Goal: Task Accomplishment & Management: Complete application form

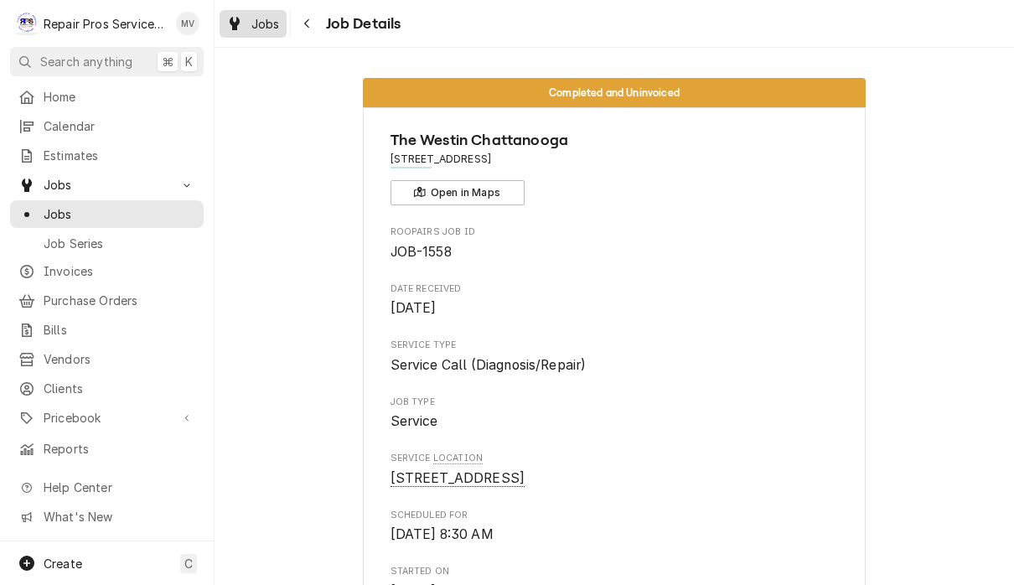
click at [274, 19] on span "Jobs" at bounding box center [265, 24] width 29 height 18
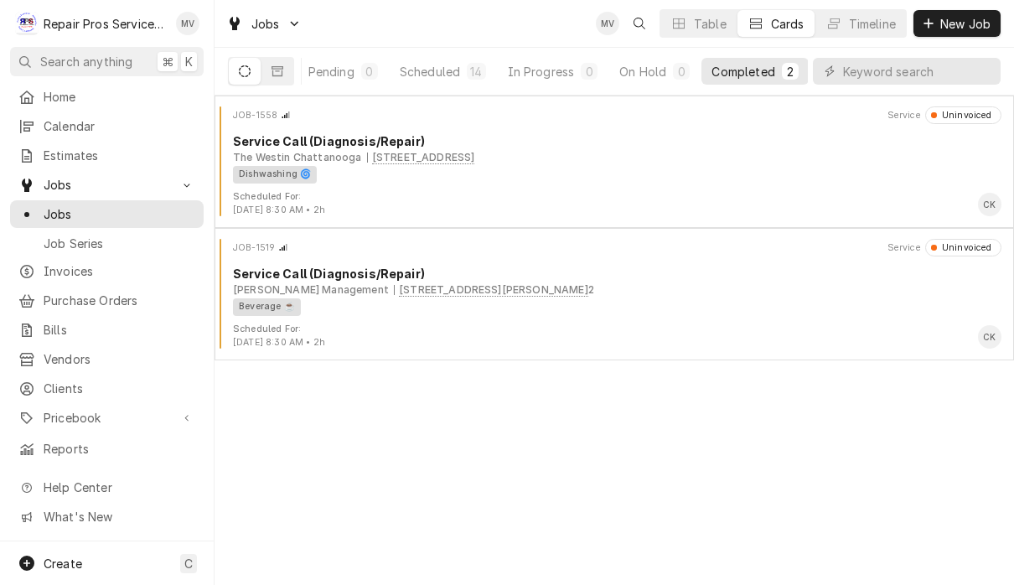
scroll to position [0, 104]
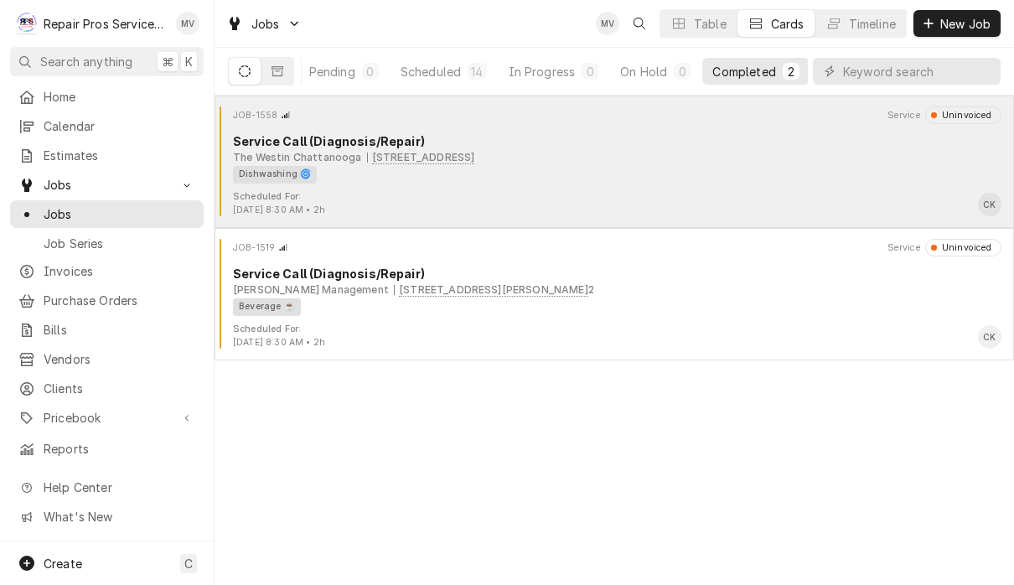
click at [708, 150] on div "The Westin Chattanooga 801 Pine Street, Chattanooga, TN 37402" at bounding box center [617, 157] width 769 height 15
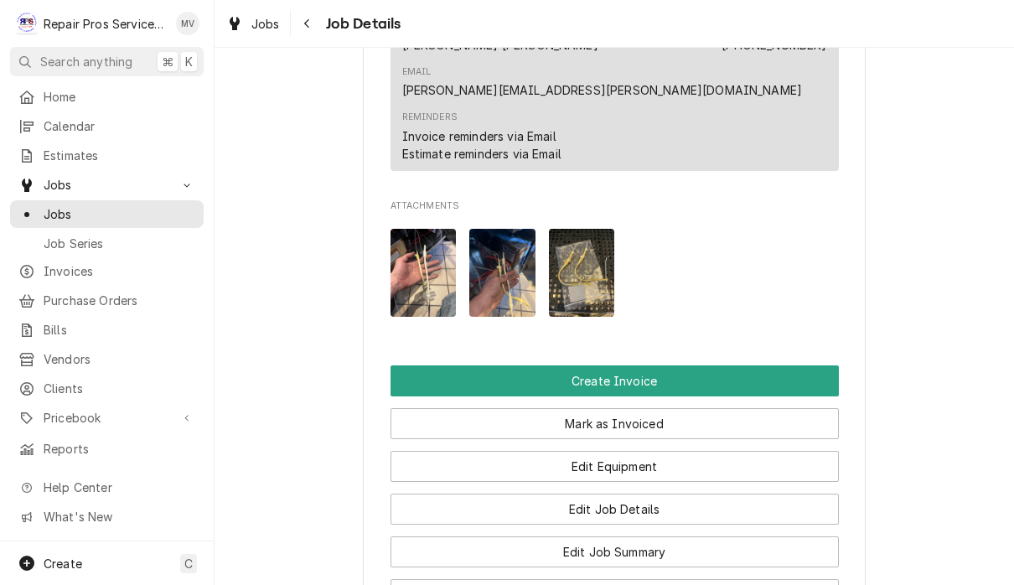
scroll to position [1027, 0]
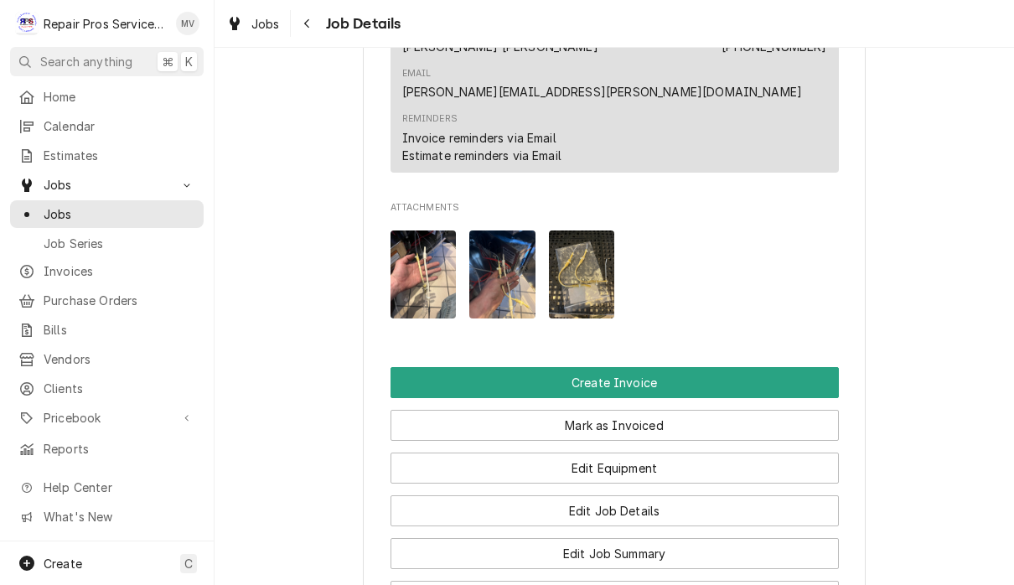
click at [651, 367] on button "Create Invoice" at bounding box center [615, 382] width 448 height 31
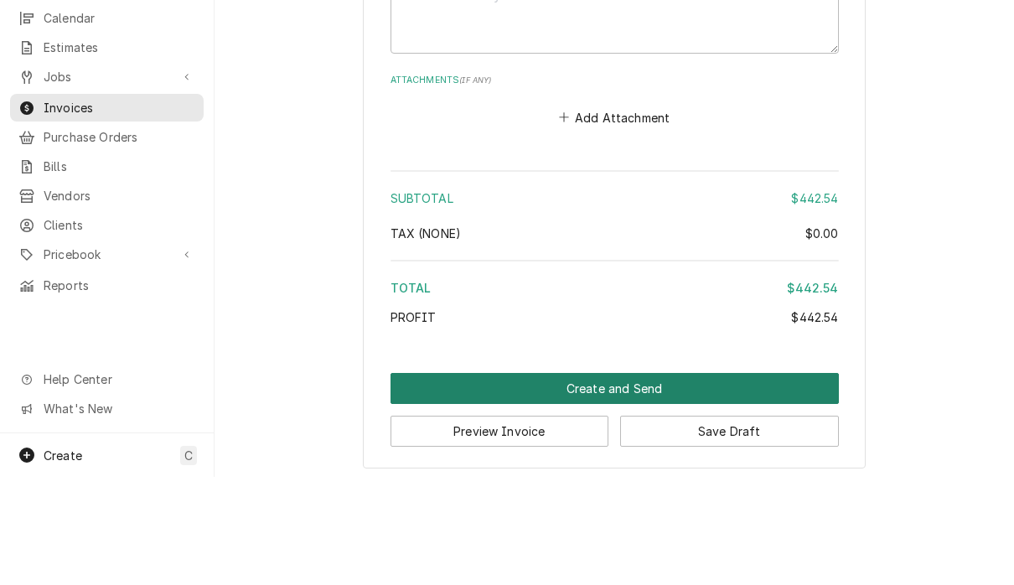
scroll to position [1, 0]
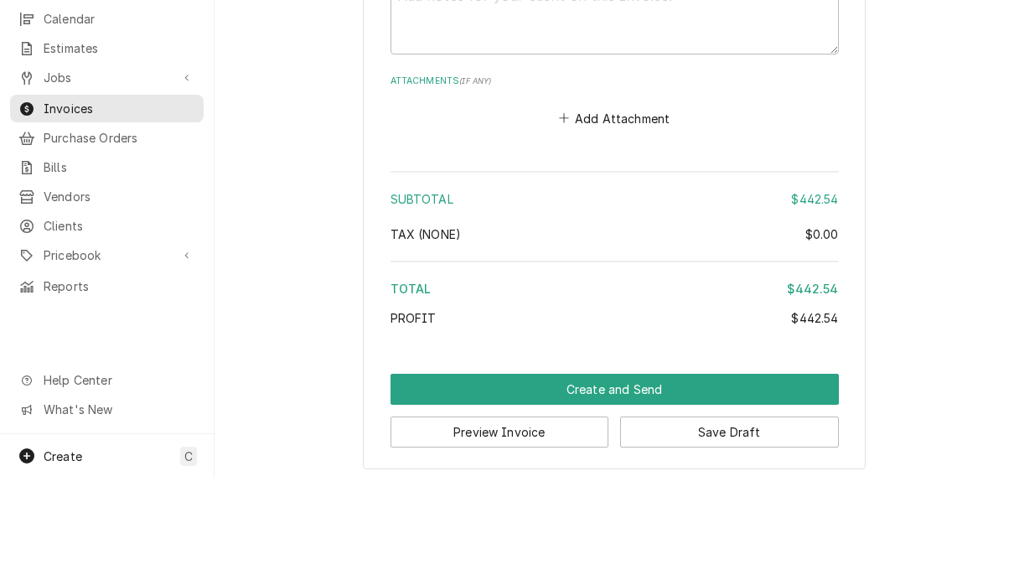
click at [632, 481] on button "Create and Send" at bounding box center [615, 496] width 448 height 31
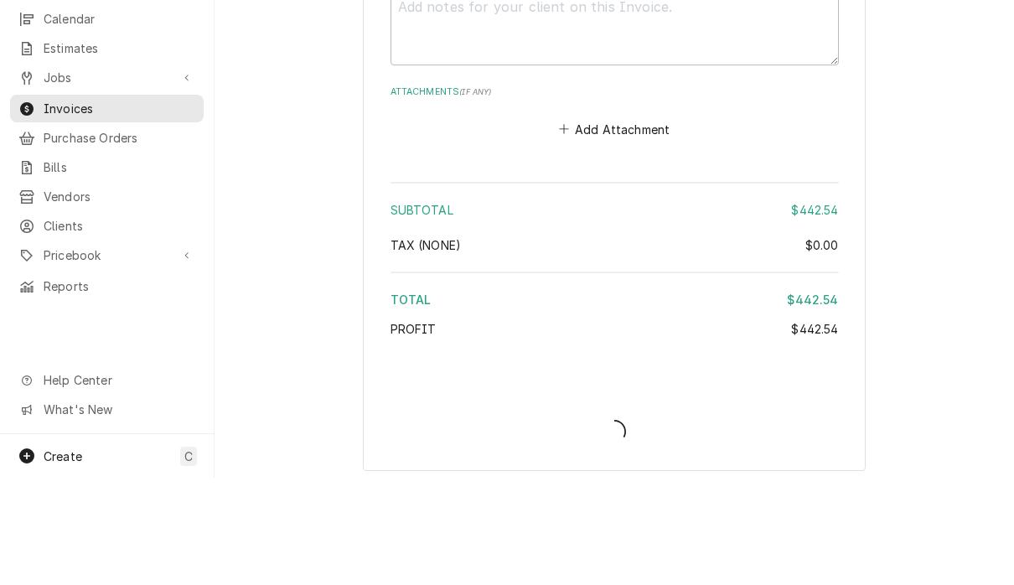
type textarea "x"
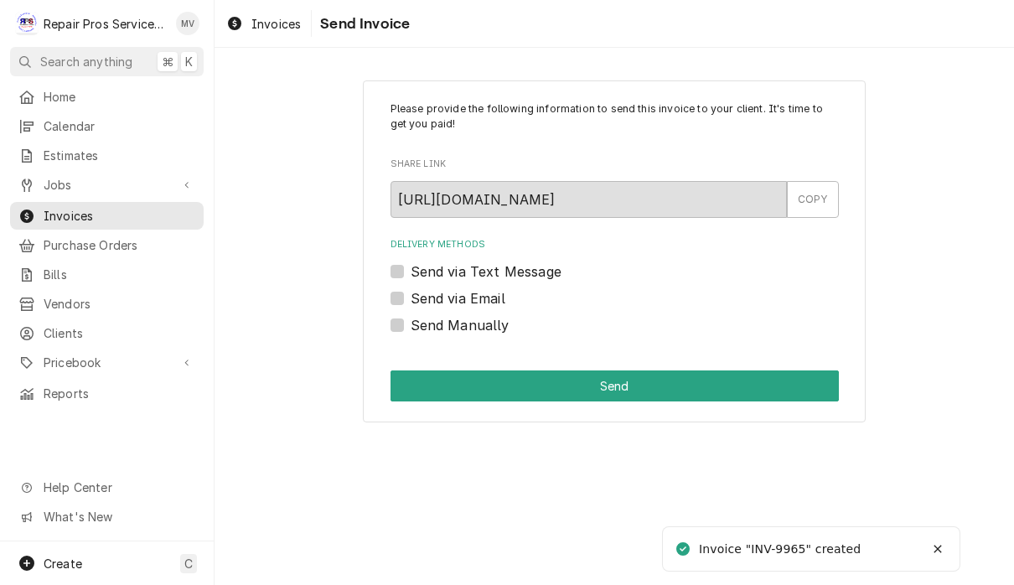
click at [487, 323] on label "Send Manually" at bounding box center [460, 325] width 99 height 20
click at [487, 323] on input "Send Manually" at bounding box center [635, 333] width 448 height 37
checkbox input "true"
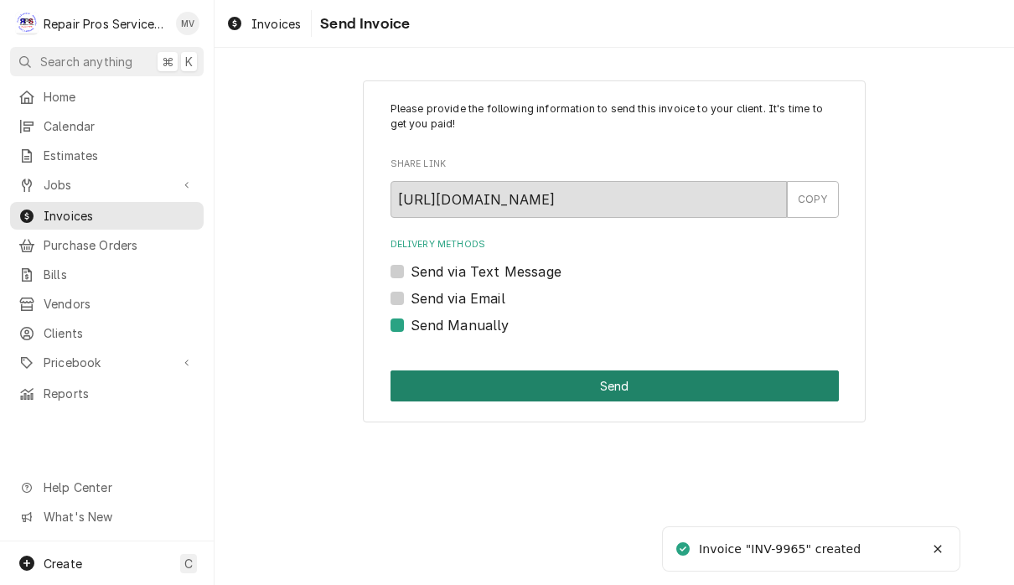
click at [659, 378] on button "Send" at bounding box center [615, 386] width 448 height 31
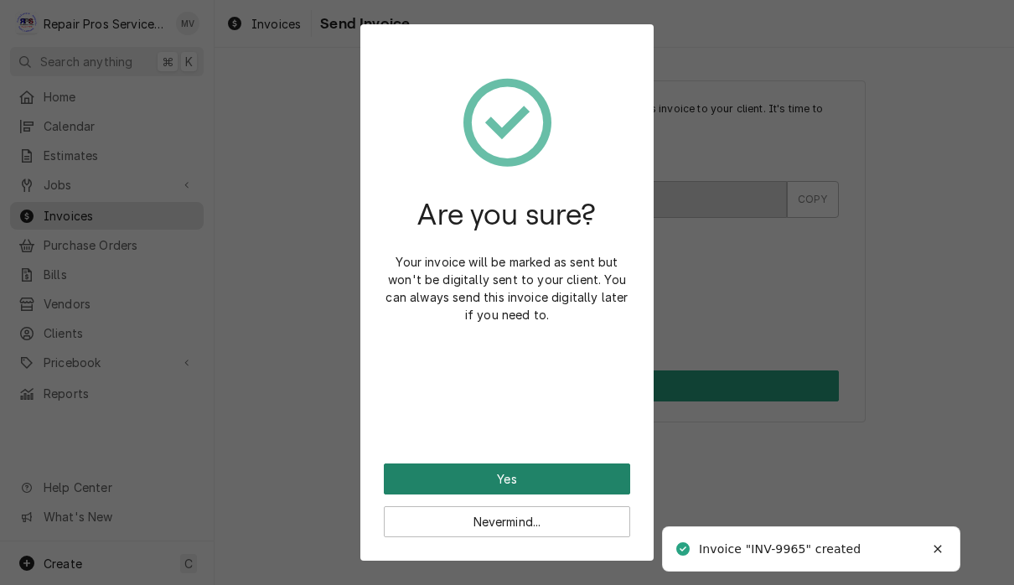
click at [576, 469] on button "Yes" at bounding box center [507, 479] width 246 height 31
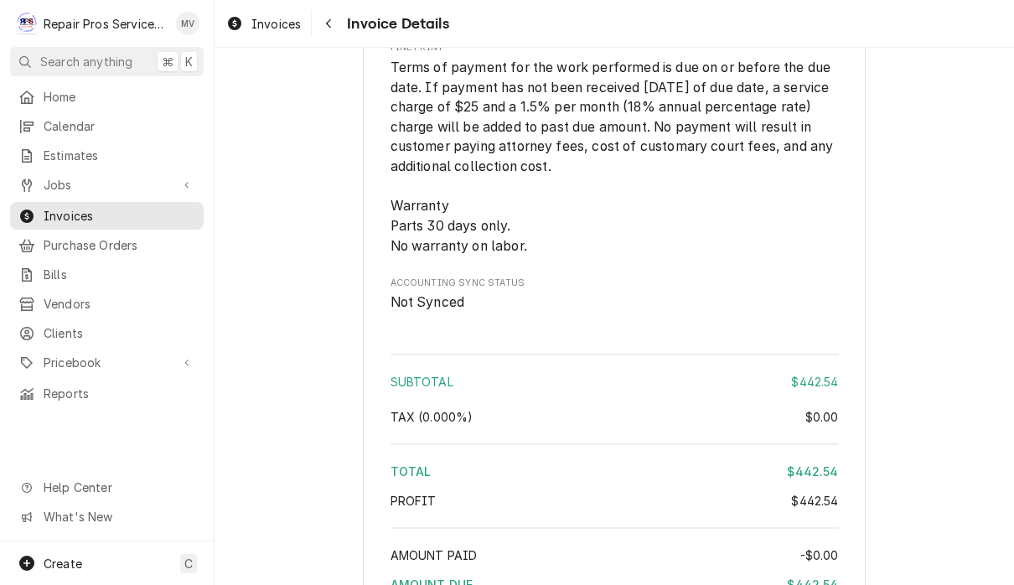
scroll to position [2616, 0]
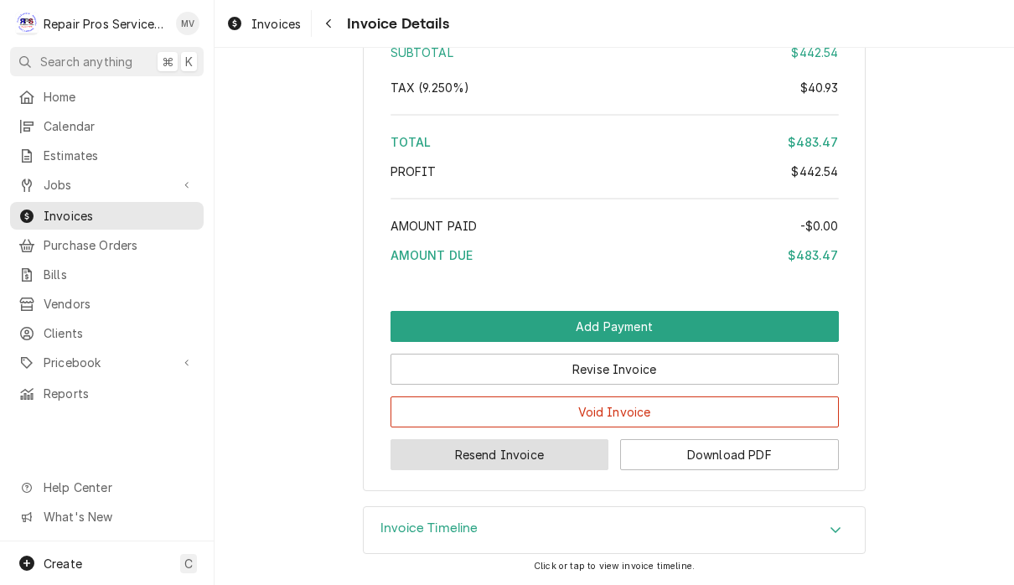
scroll to position [2955, 0]
click at [568, 458] on button "Resend Invoice" at bounding box center [500, 454] width 219 height 31
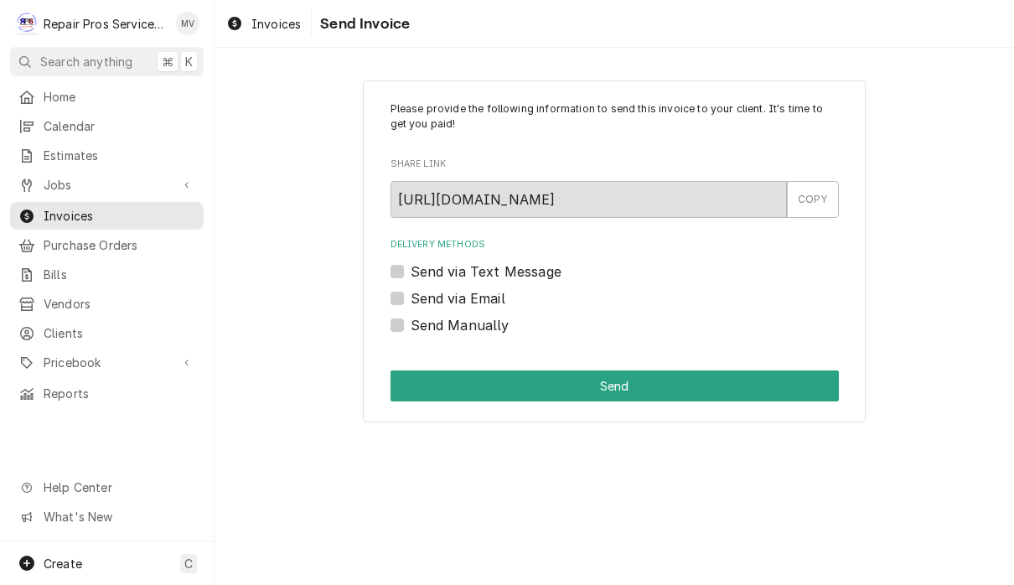
click at [486, 303] on label "Send via Email" at bounding box center [458, 298] width 95 height 20
click at [486, 303] on input "Send via Email" at bounding box center [635, 306] width 448 height 37
checkbox input "true"
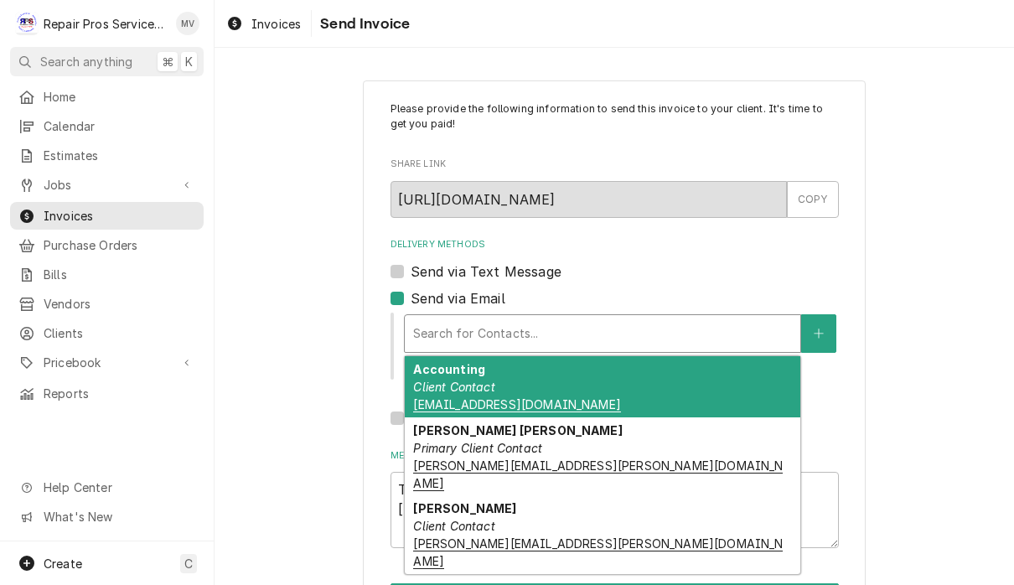
click at [602, 389] on div "Accounting Client Contact accounting@westinchattanooga.com" at bounding box center [603, 386] width 396 height 61
type textarea "x"
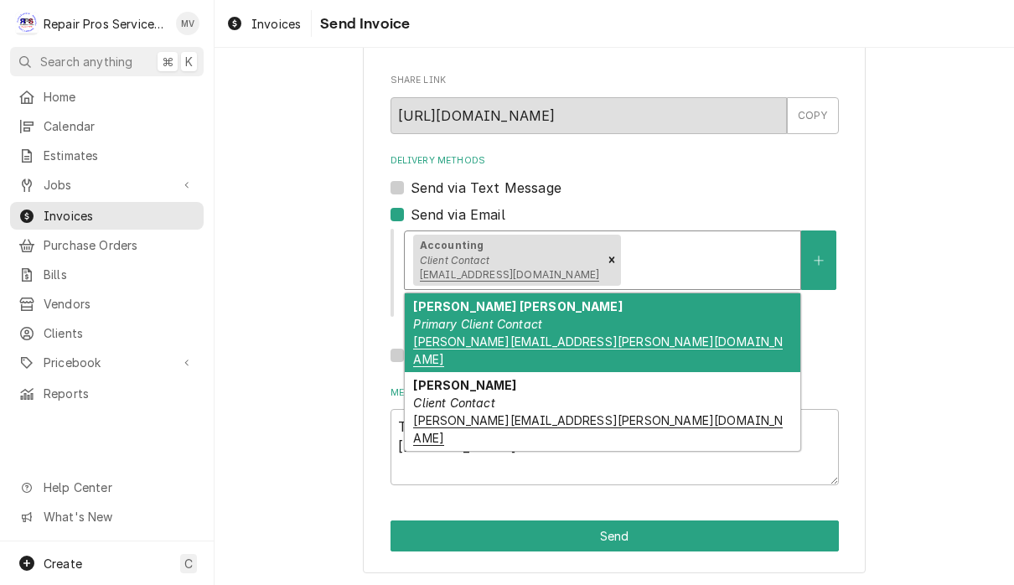
scroll to position [83, 0]
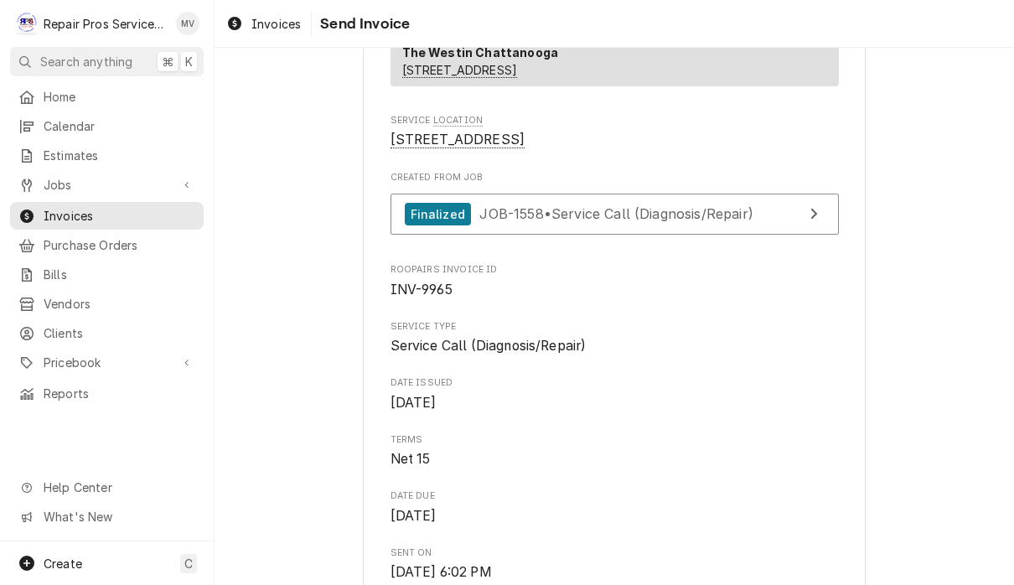
scroll to position [315, 0]
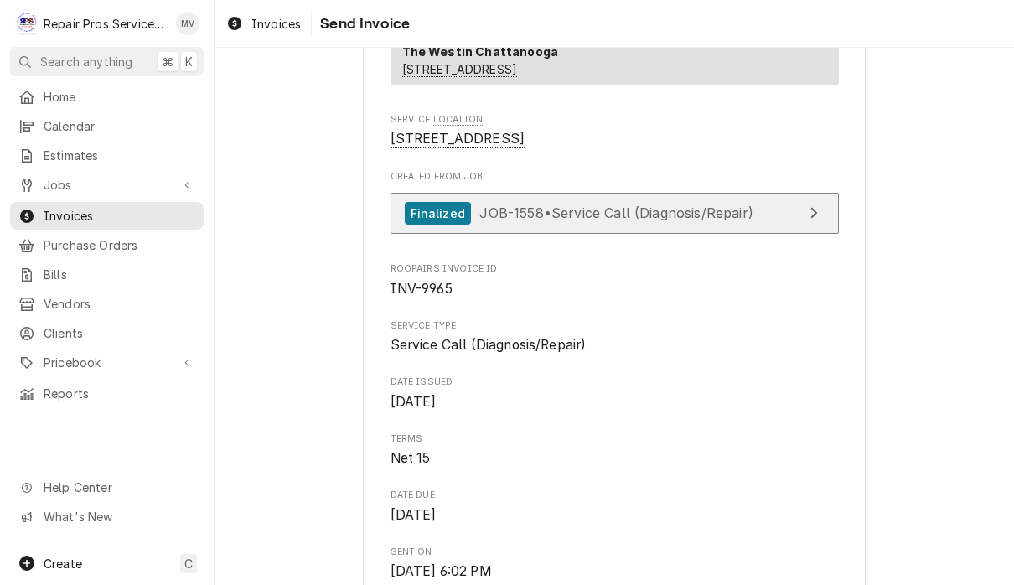
click at [745, 225] on div "Finalized JOB-1558 • Service Call (Diagnosis/Repair)" at bounding box center [579, 213] width 349 height 23
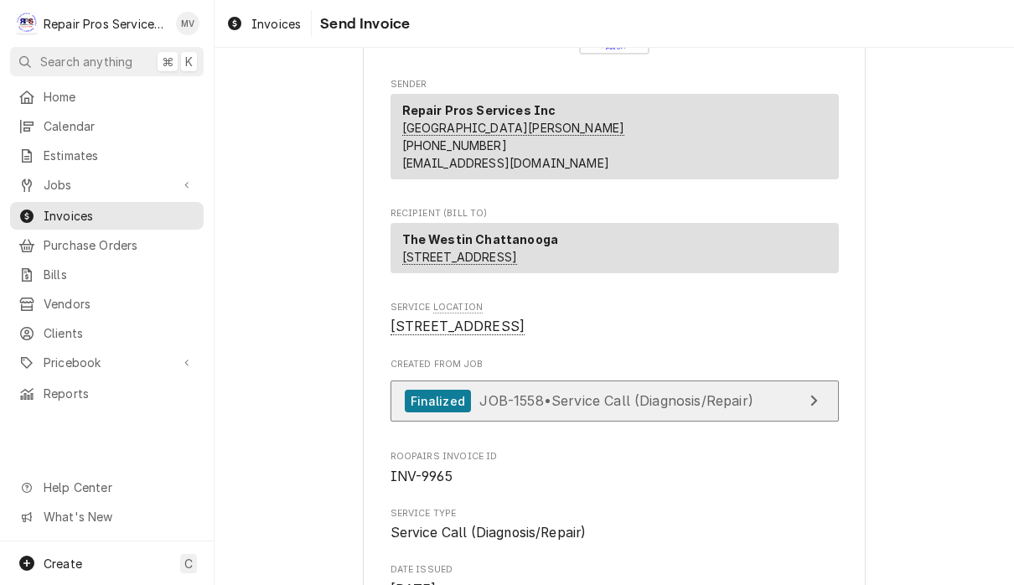
scroll to position [149, 0]
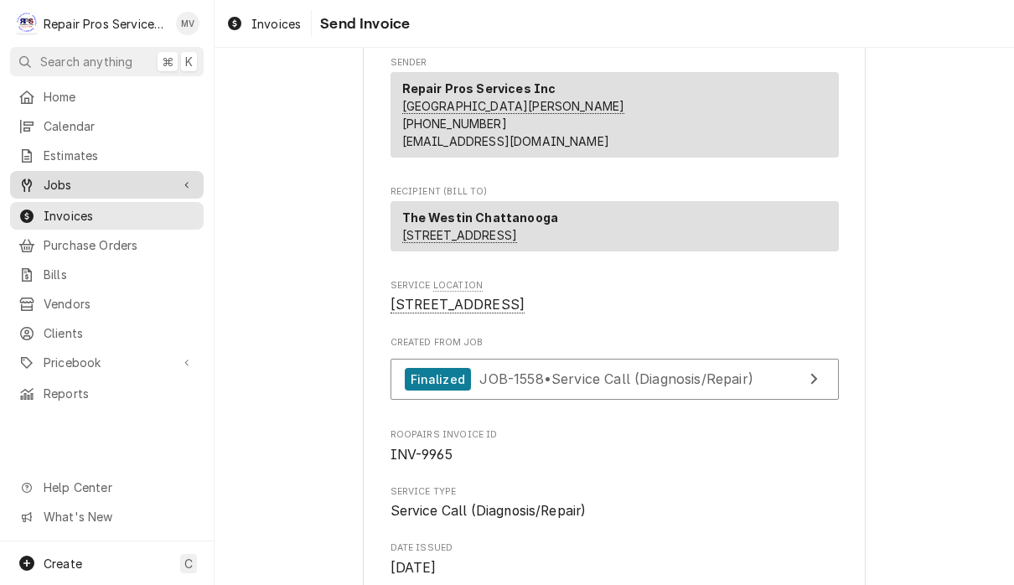
click at [107, 187] on span "Jobs" at bounding box center [107, 185] width 127 height 18
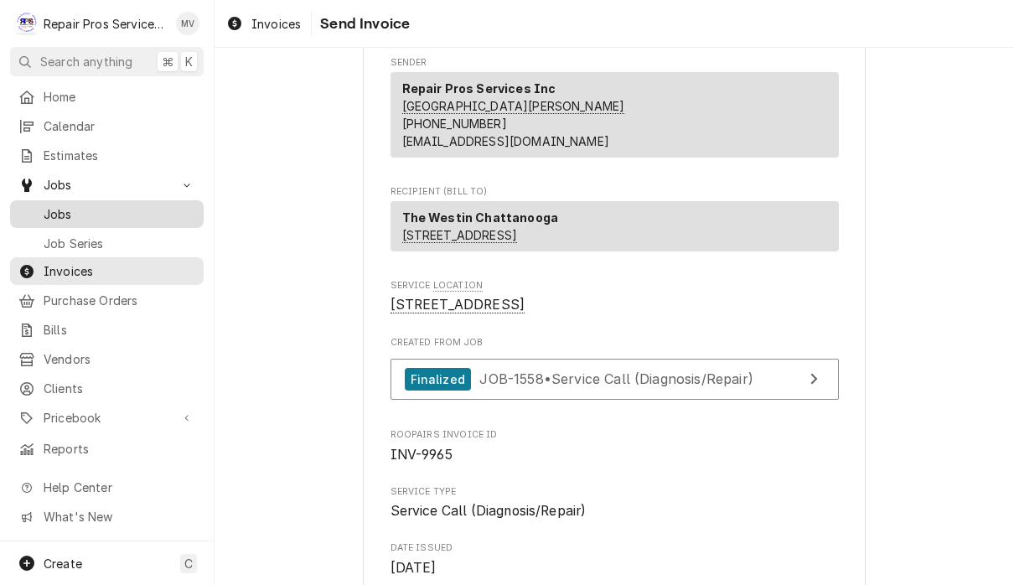
click at [105, 205] on span "Jobs" at bounding box center [120, 214] width 152 height 18
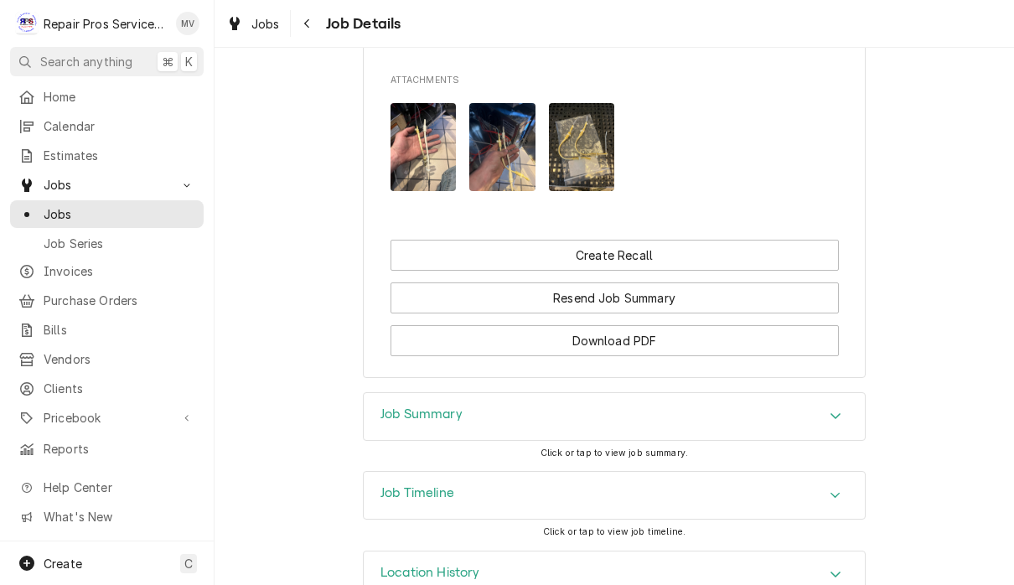
scroll to position [1246, 0]
click at [807, 394] on div "Job Summary" at bounding box center [614, 417] width 501 height 47
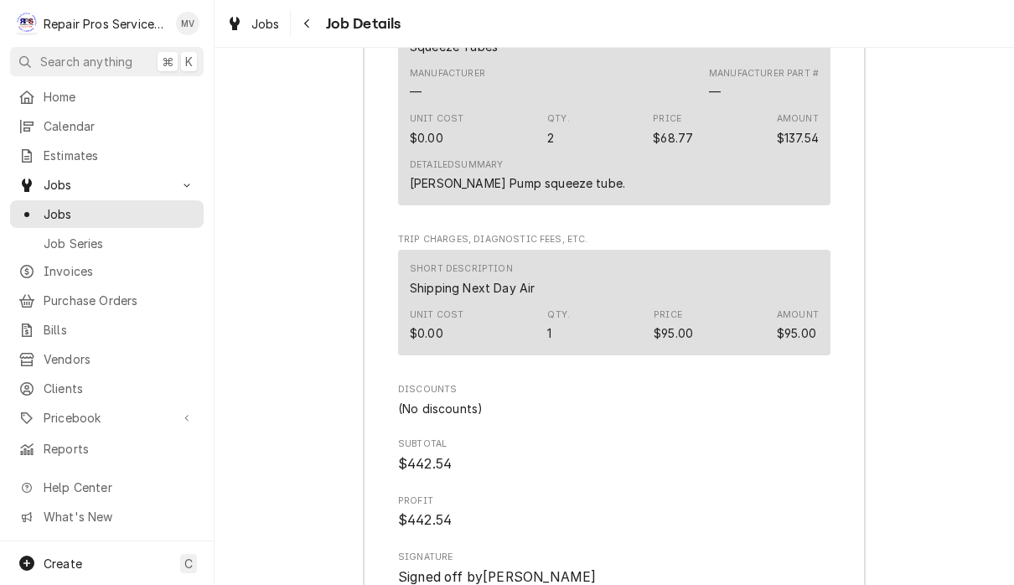
scroll to position [2879, 0]
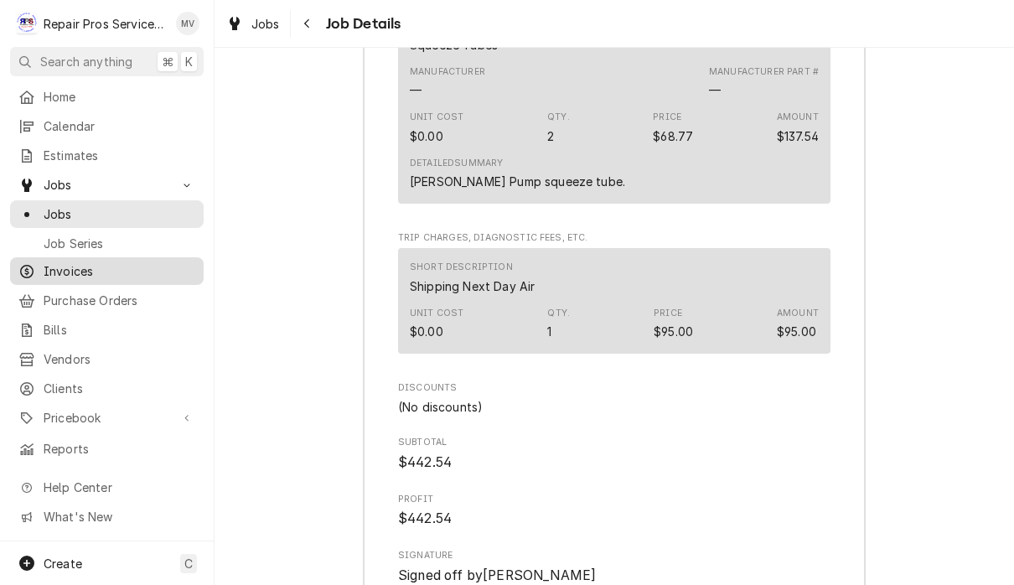
click at [92, 262] on span "Invoices" at bounding box center [120, 271] width 152 height 18
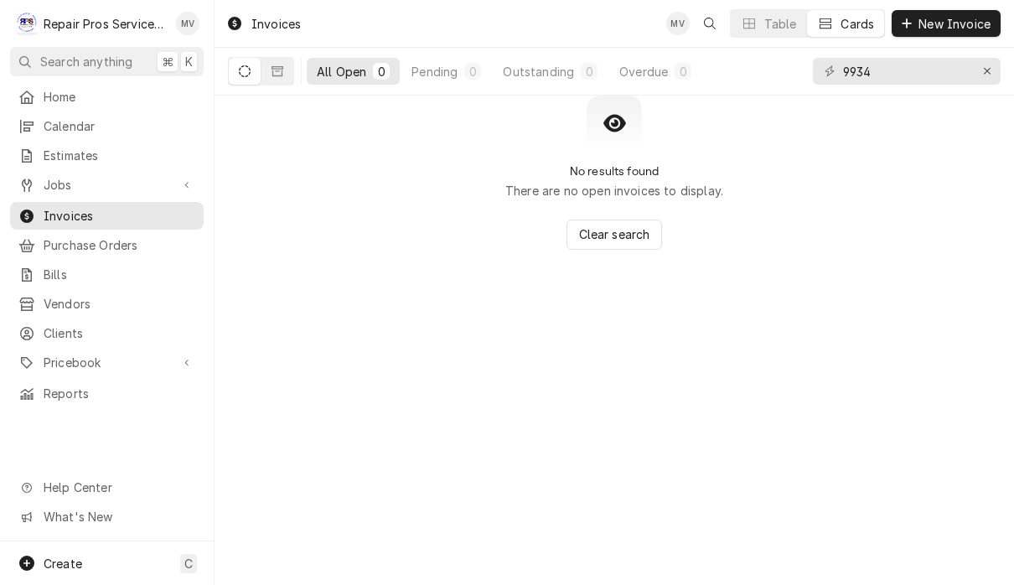
click at [909, 68] on input "9934" at bounding box center [906, 71] width 126 height 27
click at [1014, 91] on div "All Open 0 Pending 0 Outstanding 0 Overdue 0 9934" at bounding box center [615, 72] width 800 height 48
click at [1013, 91] on div "All Open 0 Pending 0 Outstanding 0 Overdue 0 9934" at bounding box center [615, 72] width 800 height 48
click at [995, 58] on button "Erase input" at bounding box center [987, 71] width 27 height 27
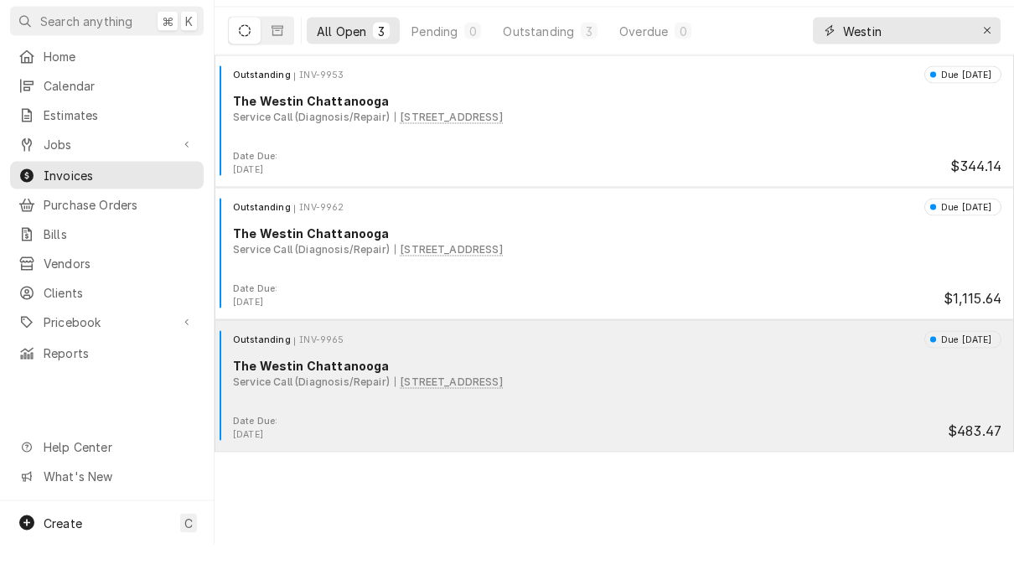
type input "Westin"
click at [862, 415] on div "Service Call (Diagnosis/Repair) [STREET_ADDRESS]" at bounding box center [617, 422] width 769 height 15
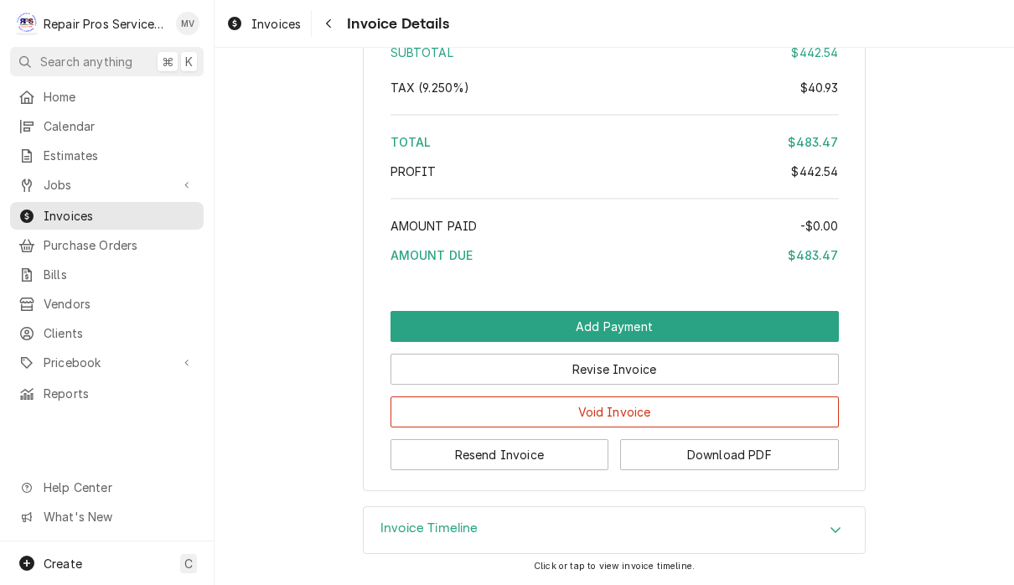
scroll to position [2955, 0]
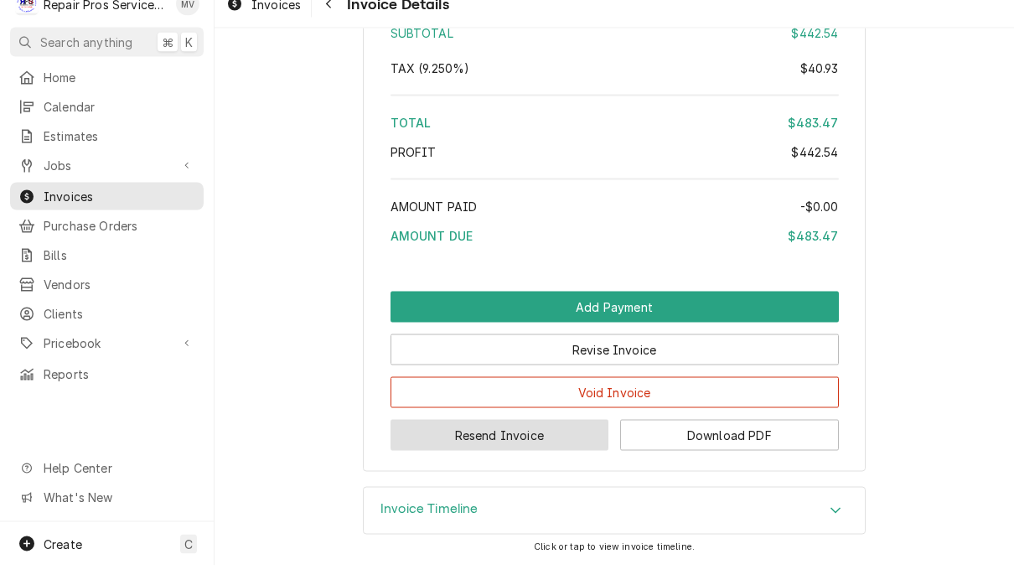
click at [544, 439] on button "Resend Invoice" at bounding box center [500, 454] width 219 height 31
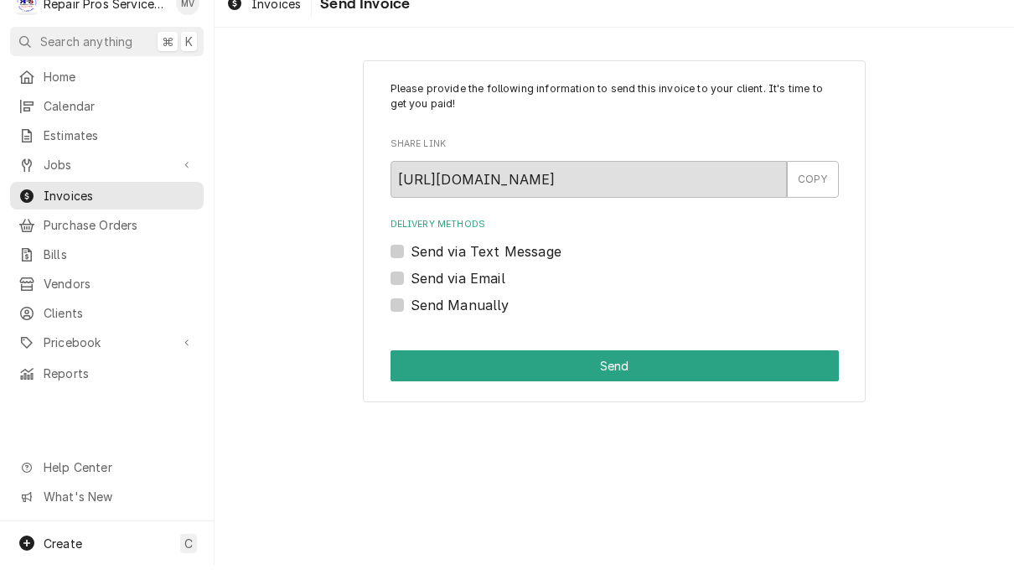
scroll to position [1, 0]
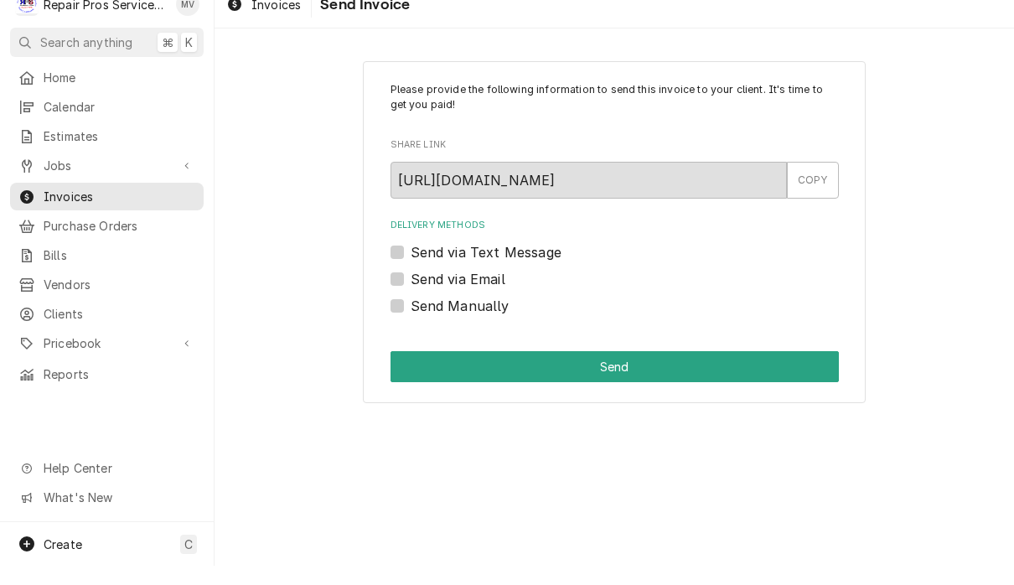
click at [500, 288] on label "Send via Email" at bounding box center [458, 298] width 95 height 20
click at [500, 288] on input "Send via Email" at bounding box center [635, 306] width 448 height 37
checkbox input "true"
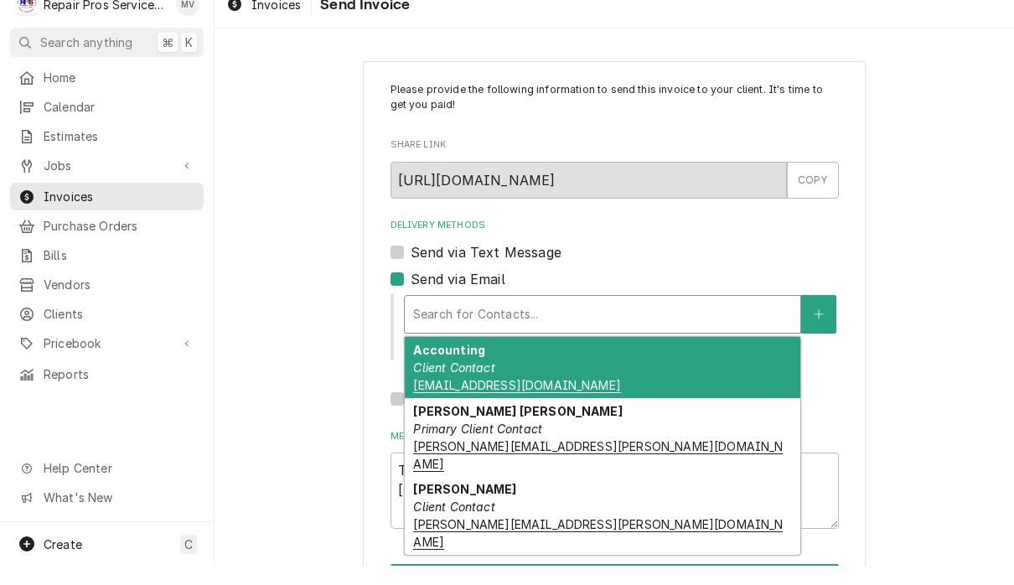
scroll to position [0, 0]
click at [562, 360] on div "Accounting Client Contact accounting@westinchattanooga.com" at bounding box center [603, 386] width 396 height 61
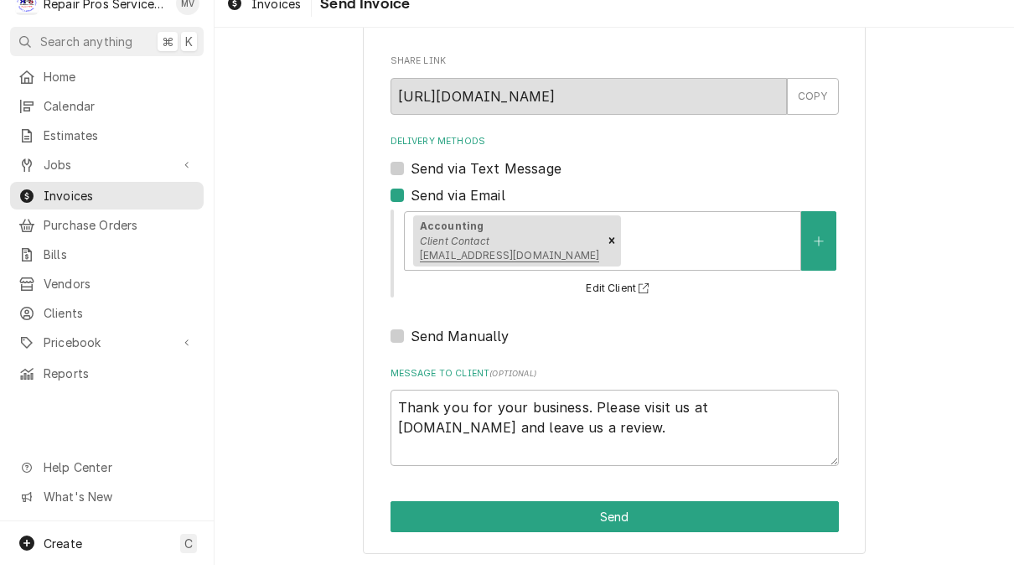
scroll to position [1, 0]
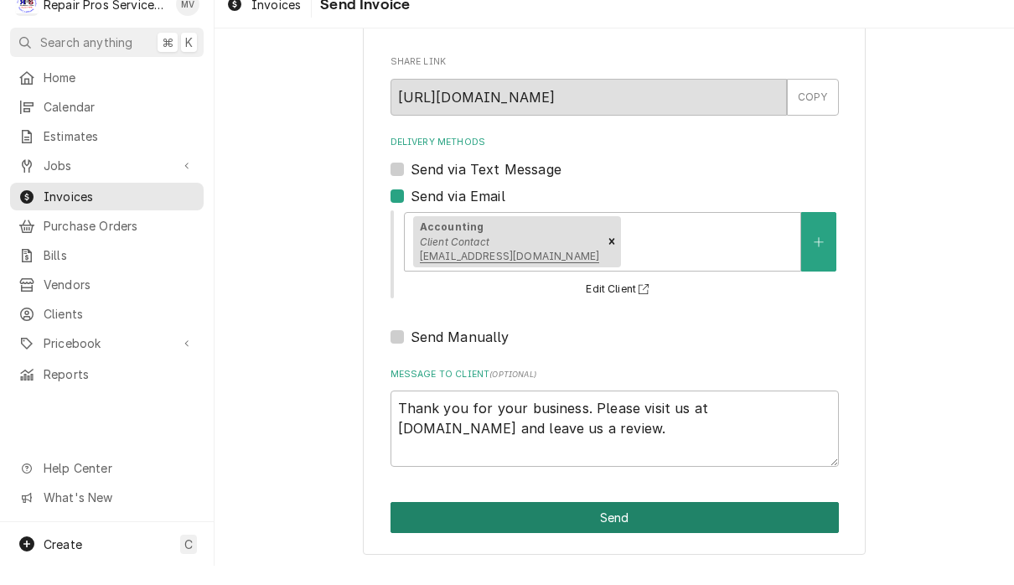
click at [655, 521] on button "Send" at bounding box center [615, 536] width 448 height 31
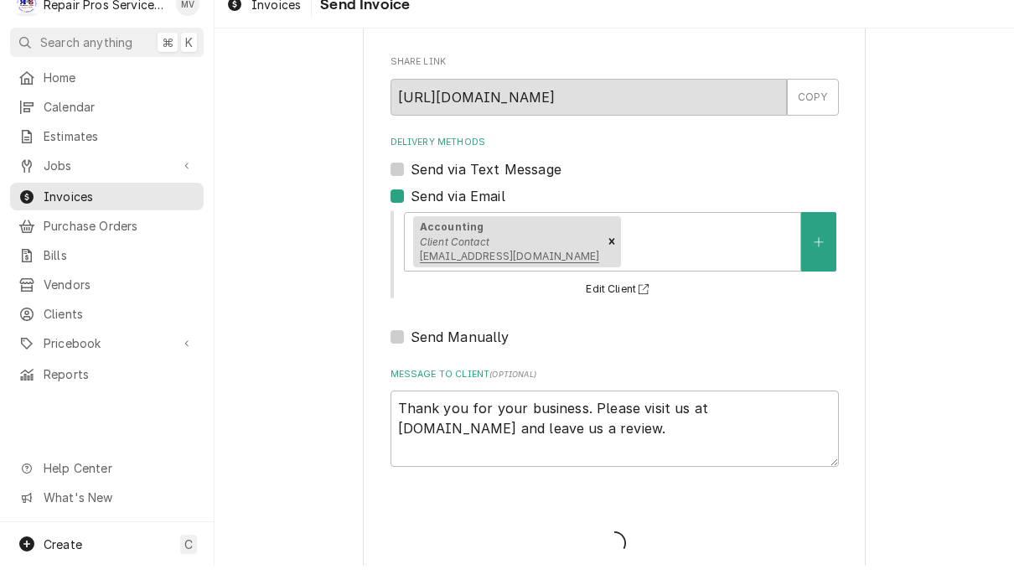
type textarea "x"
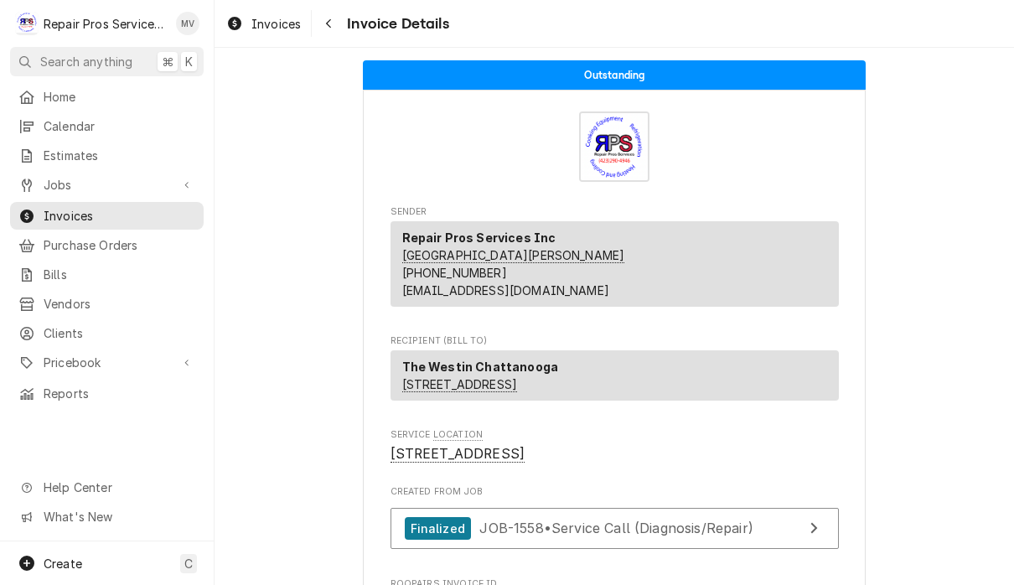
click at [86, 179] on span "Jobs" at bounding box center [107, 185] width 127 height 18
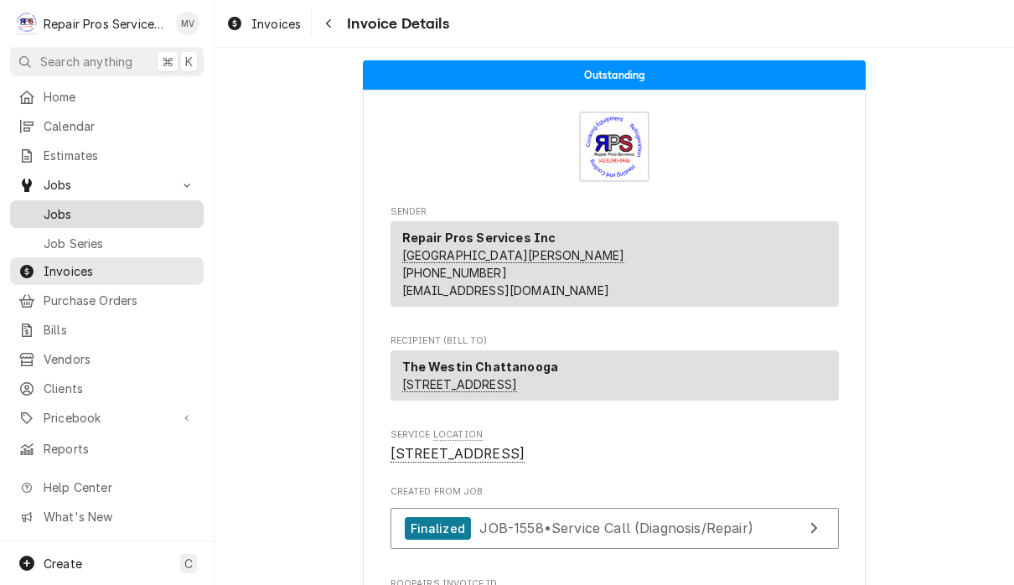
click at [93, 211] on span "Jobs" at bounding box center [120, 214] width 152 height 18
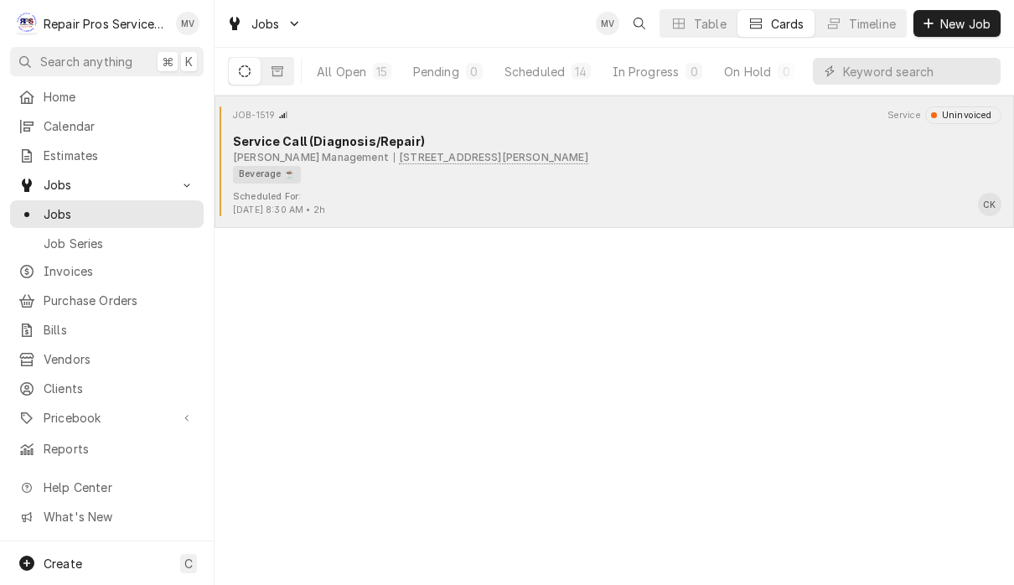
click at [644, 160] on div "Smith Management 4500 N. Lee Hwy, Cleveland, TN 37312" at bounding box center [617, 157] width 769 height 15
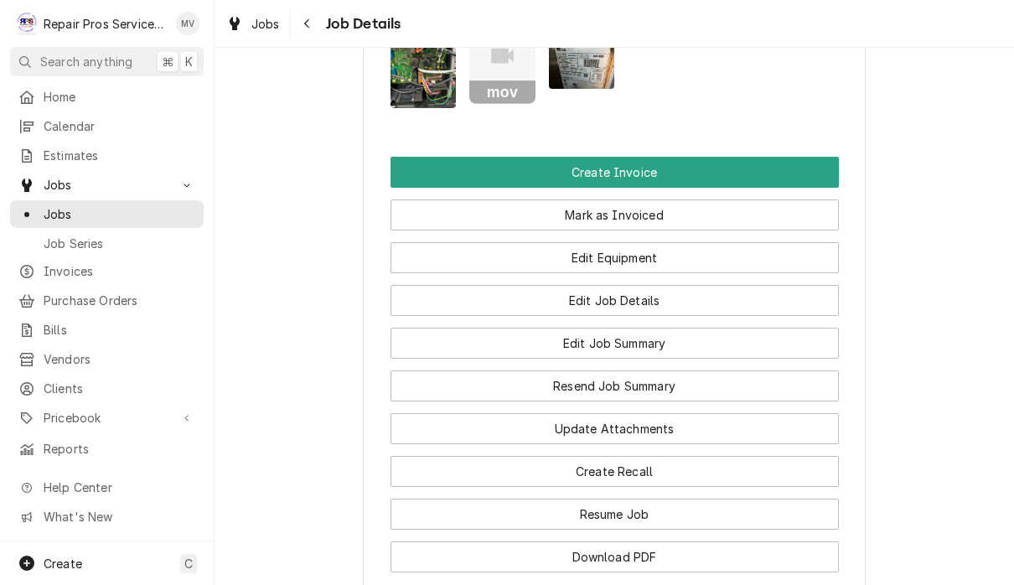
scroll to position [1242, 0]
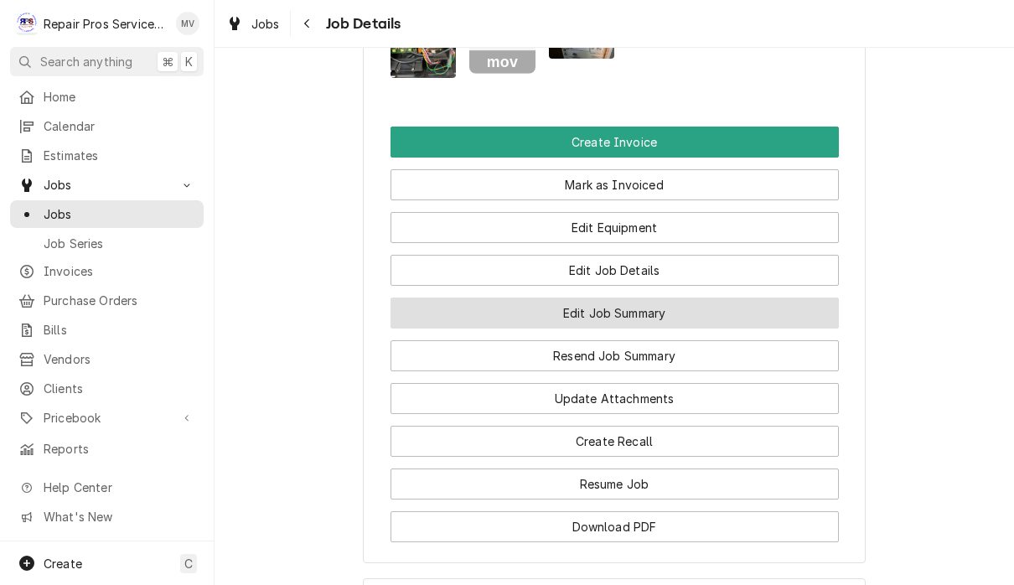
click at [702, 329] on button "Edit Job Summary" at bounding box center [615, 313] width 448 height 31
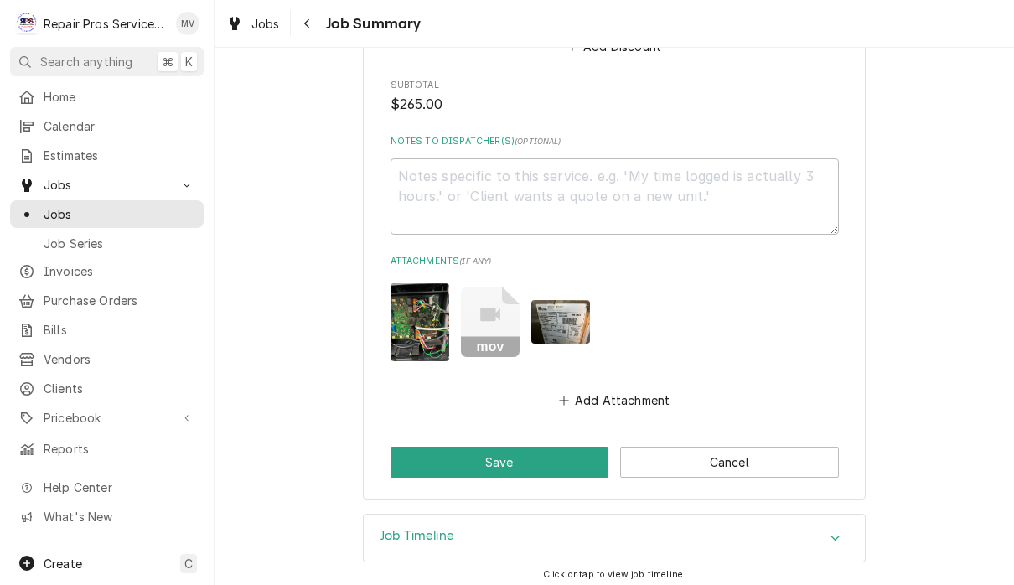
scroll to position [1634, 0]
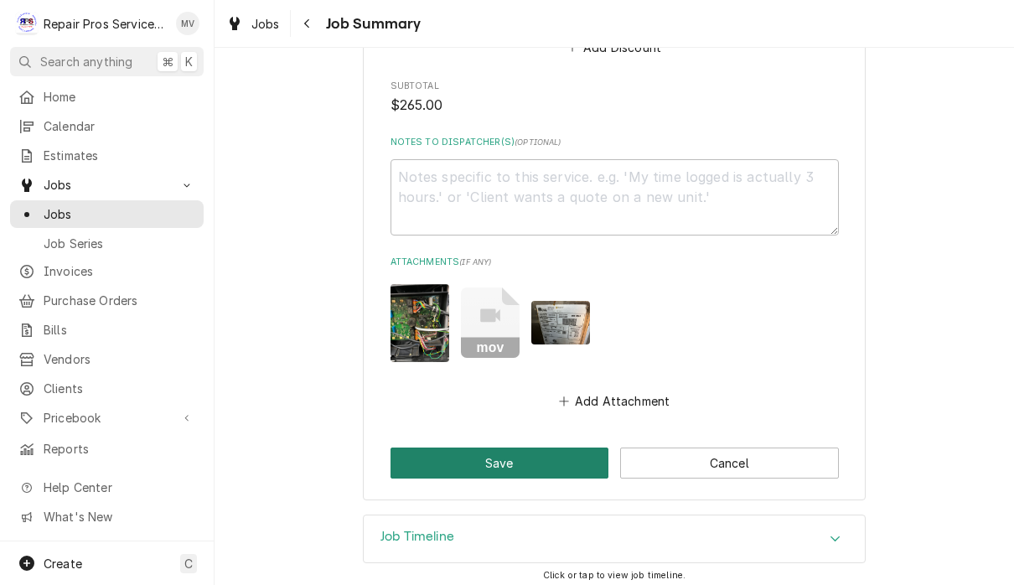
click at [519, 456] on button "Save" at bounding box center [500, 463] width 219 height 31
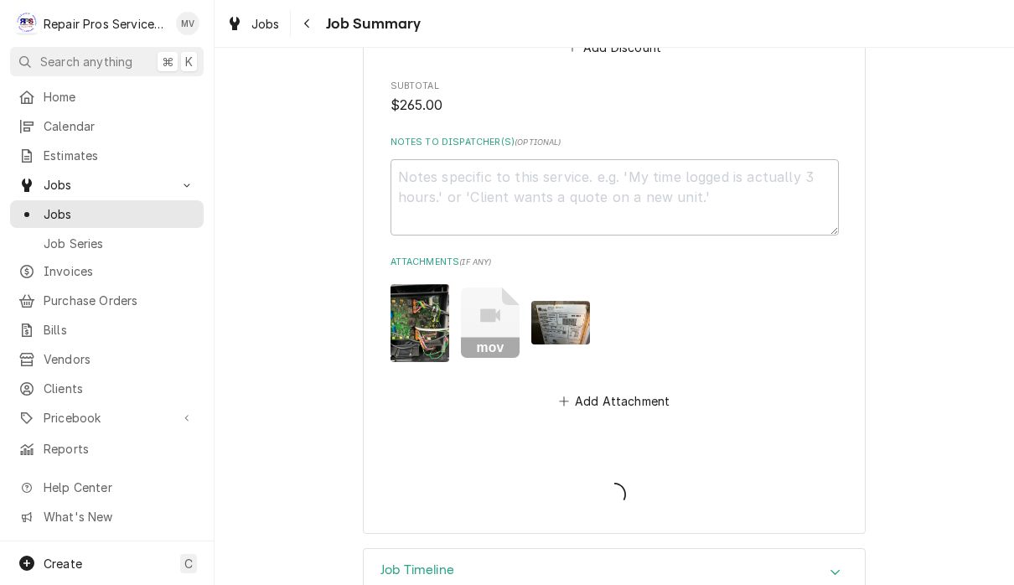
type textarea "x"
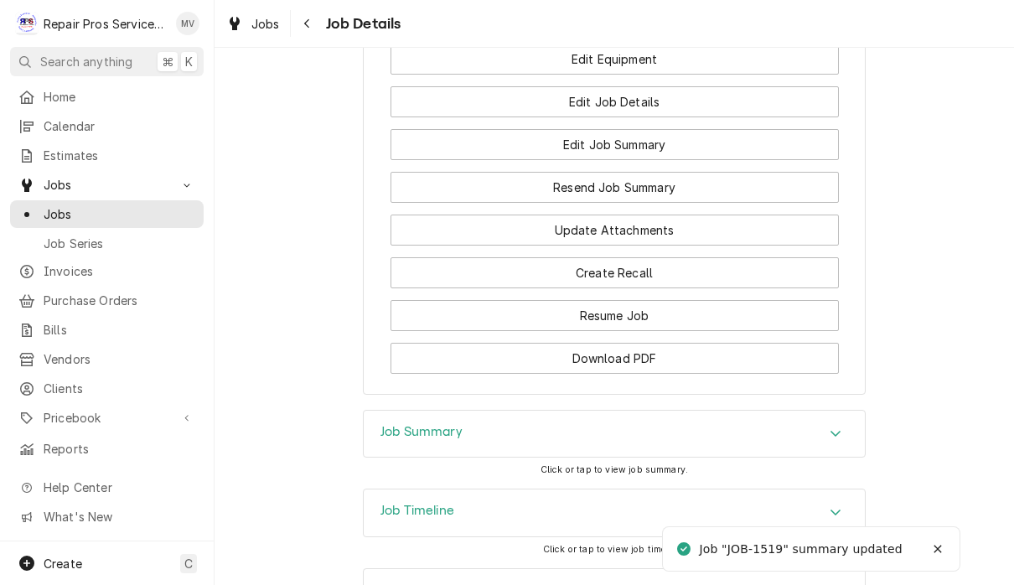
scroll to position [1277, 0]
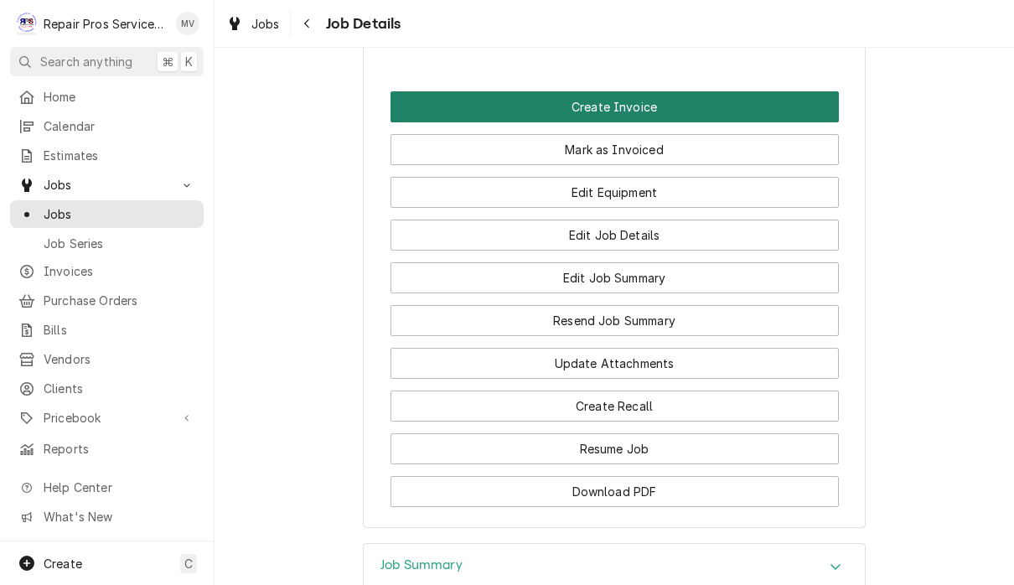
click at [653, 117] on button "Create Invoice" at bounding box center [615, 106] width 448 height 31
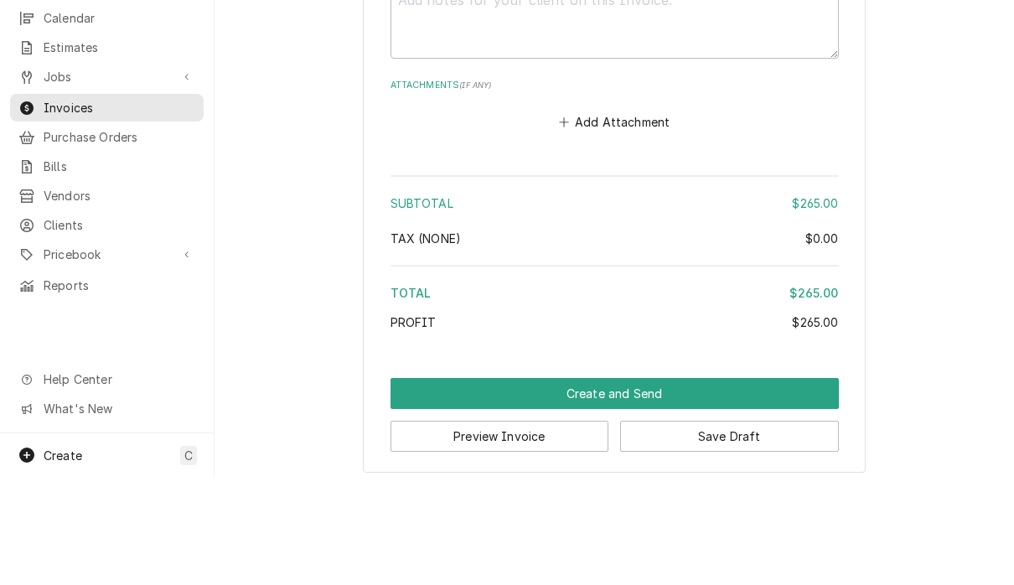
scroll to position [1, 0]
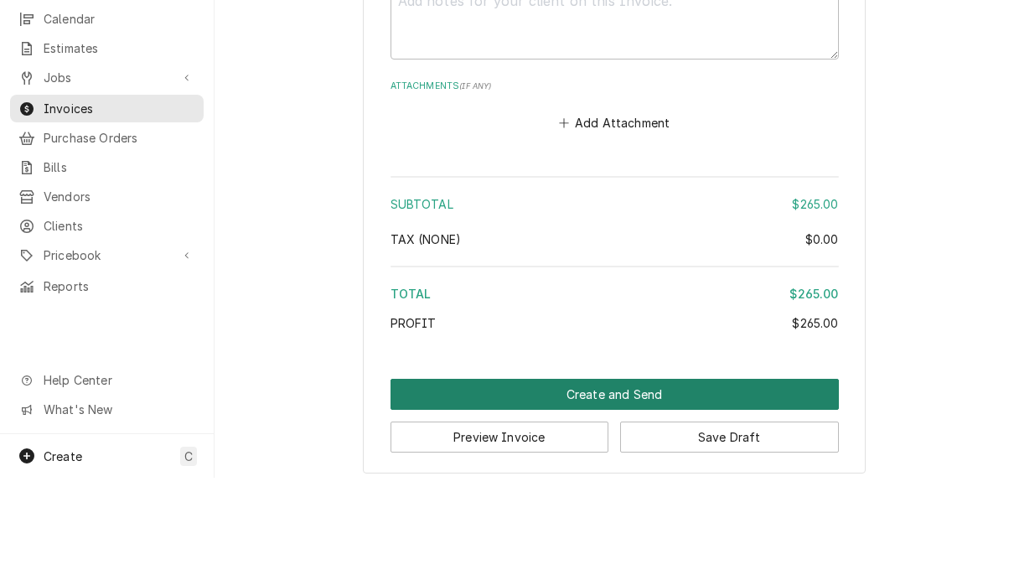
click at [645, 486] on button "Create and Send" at bounding box center [615, 501] width 448 height 31
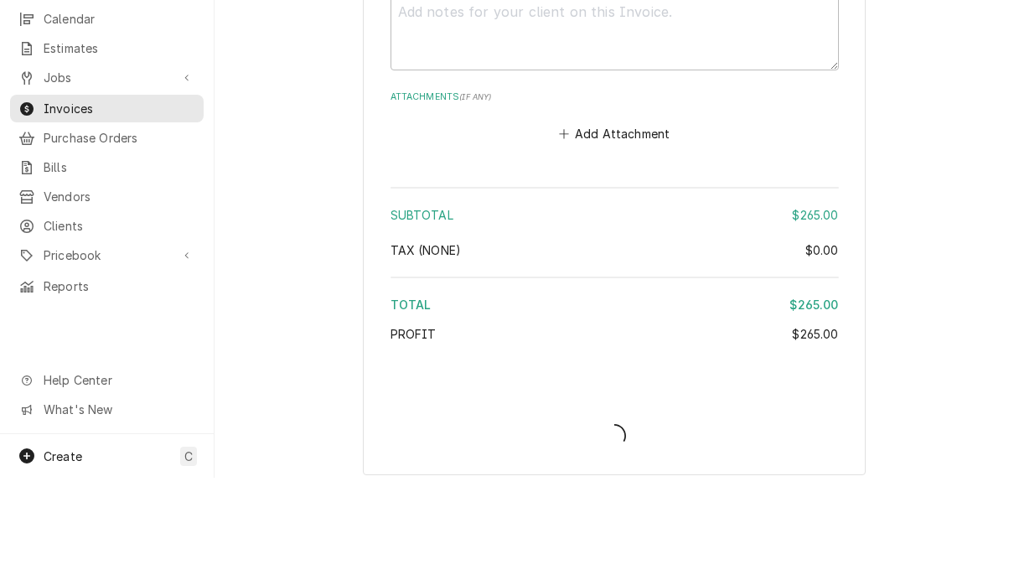
type textarea "x"
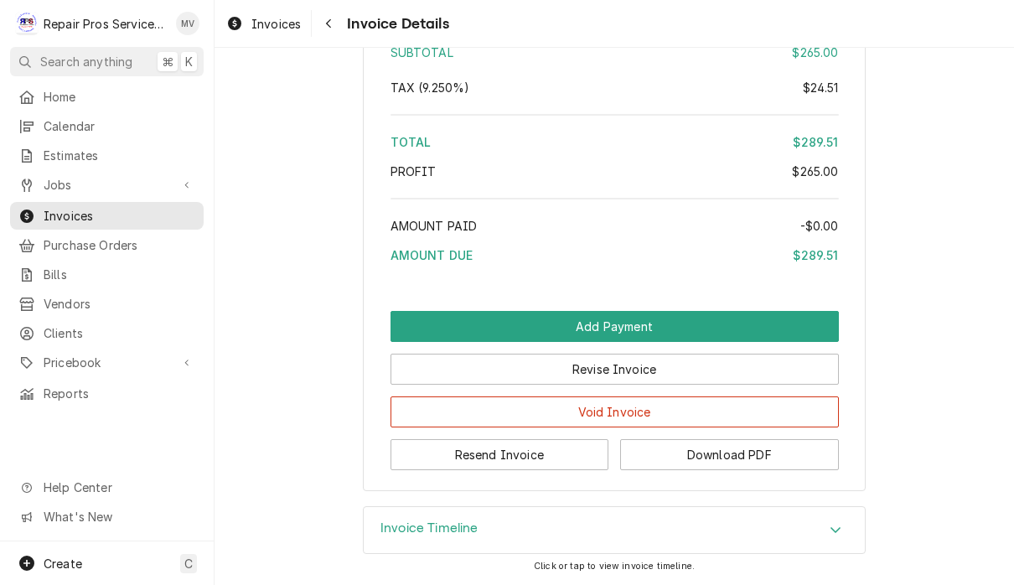
scroll to position [2548, 0]
click at [573, 461] on button "Resend Invoice" at bounding box center [500, 454] width 219 height 31
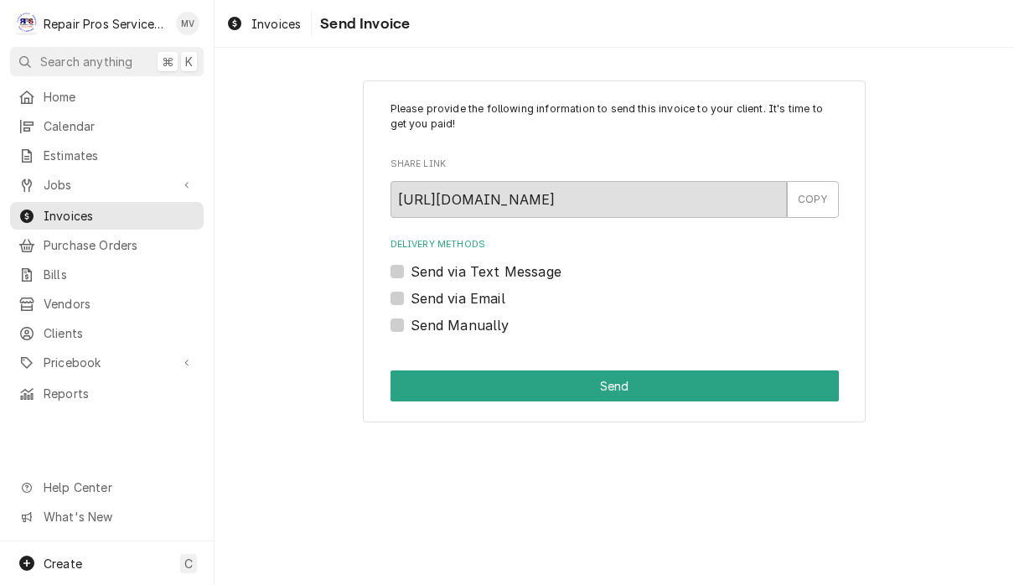
click at [499, 293] on label "Send via Email" at bounding box center [458, 298] width 95 height 20
click at [499, 293] on input "Send via Email" at bounding box center [635, 306] width 448 height 37
checkbox input "true"
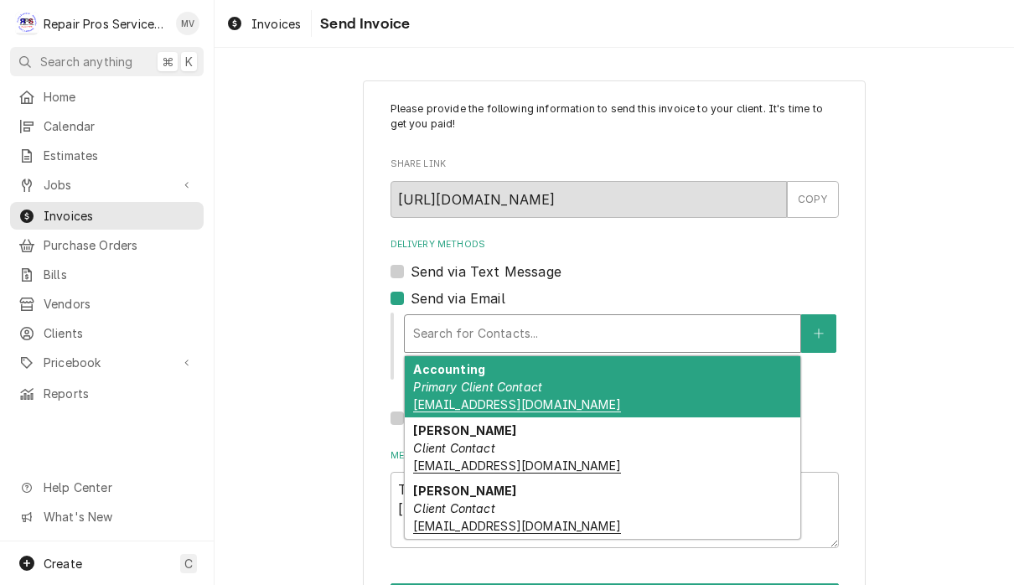
click at [562, 390] on div "Accounting Primary Client Contact khcle10@msn.com" at bounding box center [603, 386] width 396 height 61
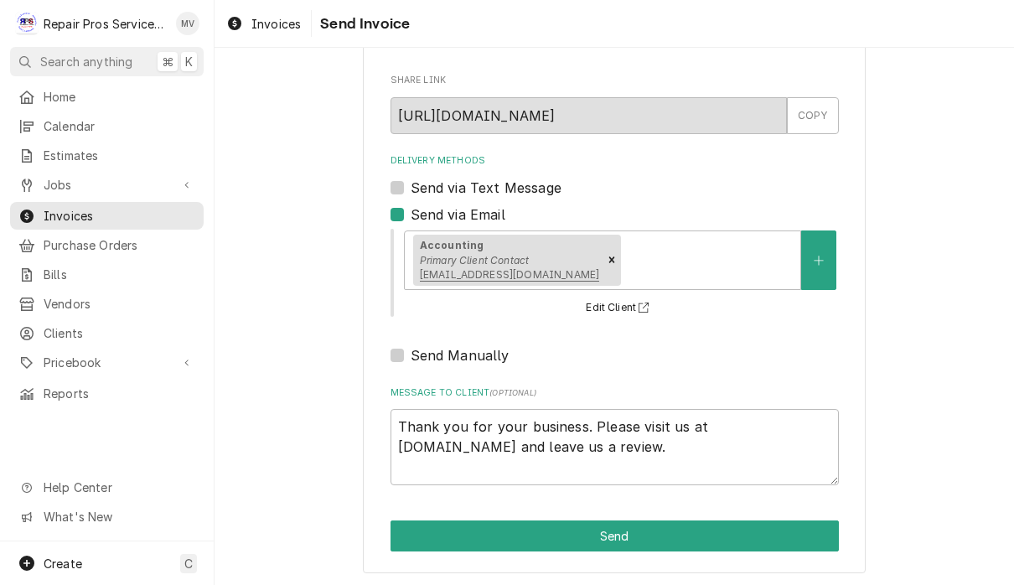
scroll to position [83, 0]
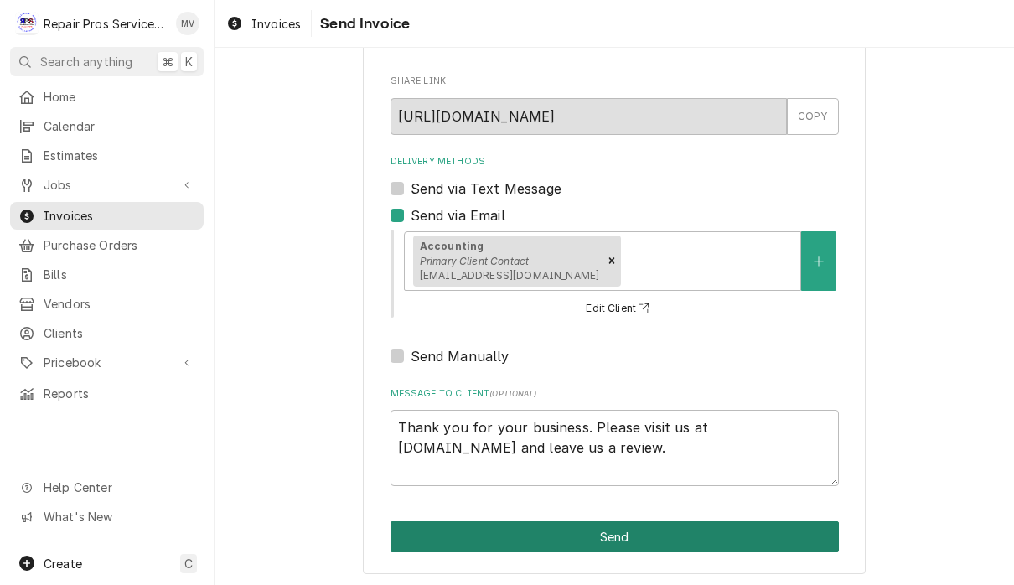
click at [781, 530] on button "Send" at bounding box center [615, 536] width 448 height 31
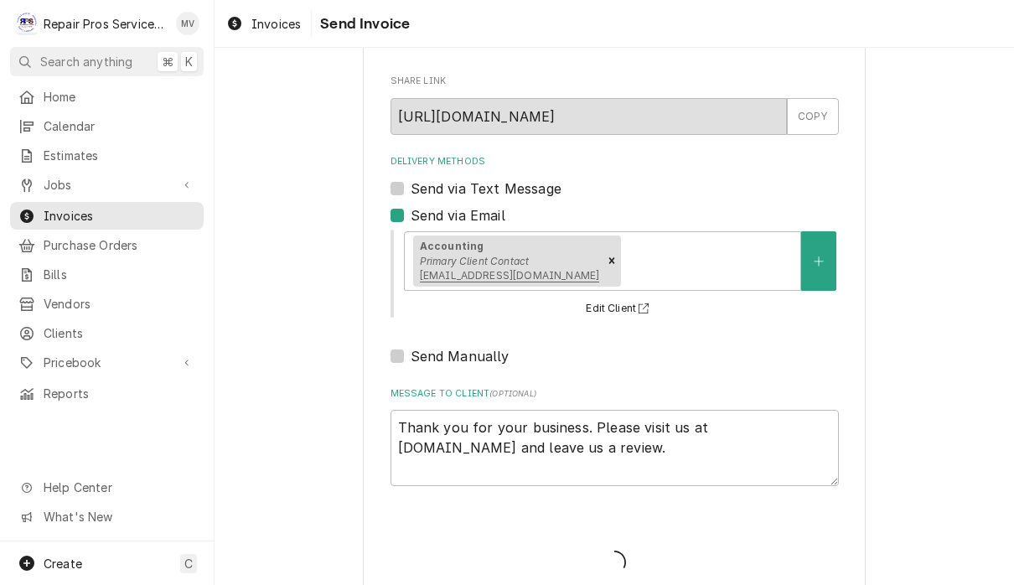
type textarea "x"
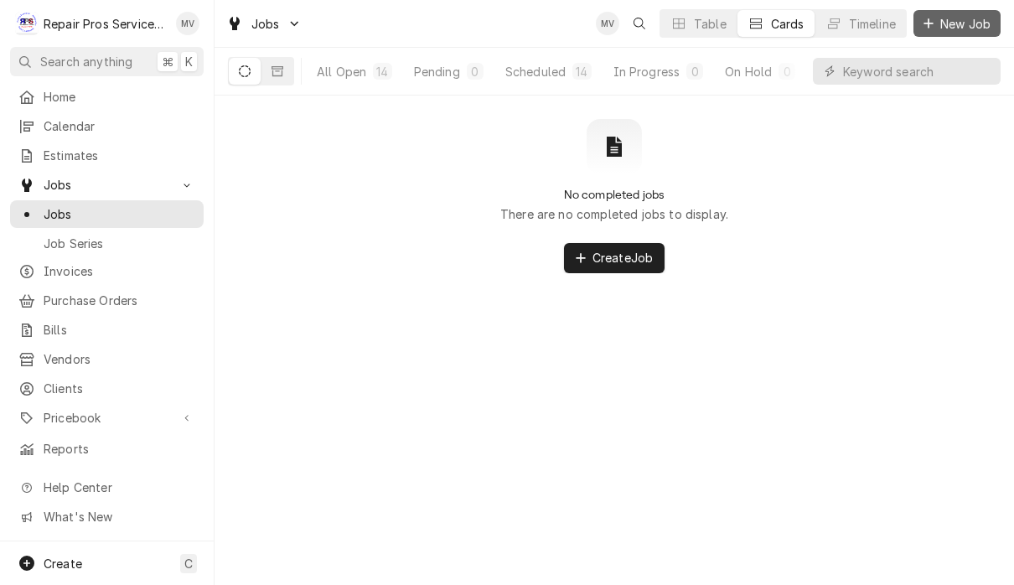
click at [963, 17] on span "New Job" at bounding box center [965, 24] width 57 height 18
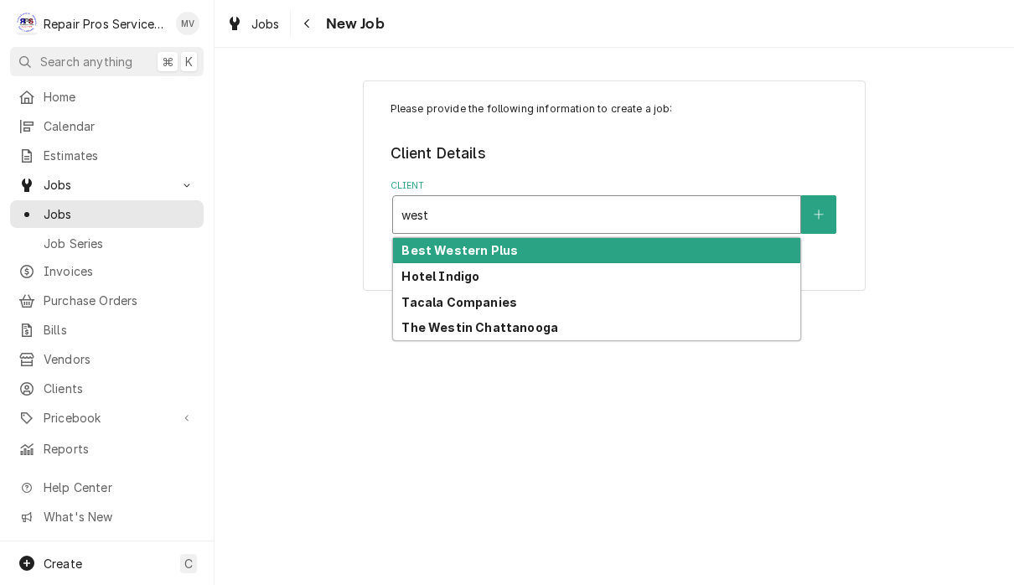
click at [587, 334] on div "The Westin Chattanooga" at bounding box center [596, 328] width 407 height 26
type input "west"
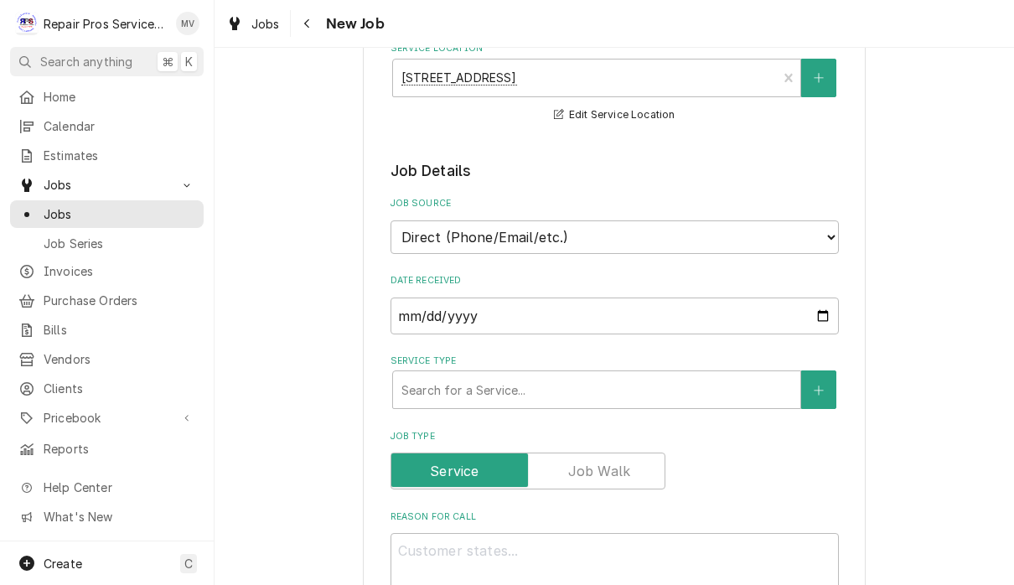
scroll to position [240, 0]
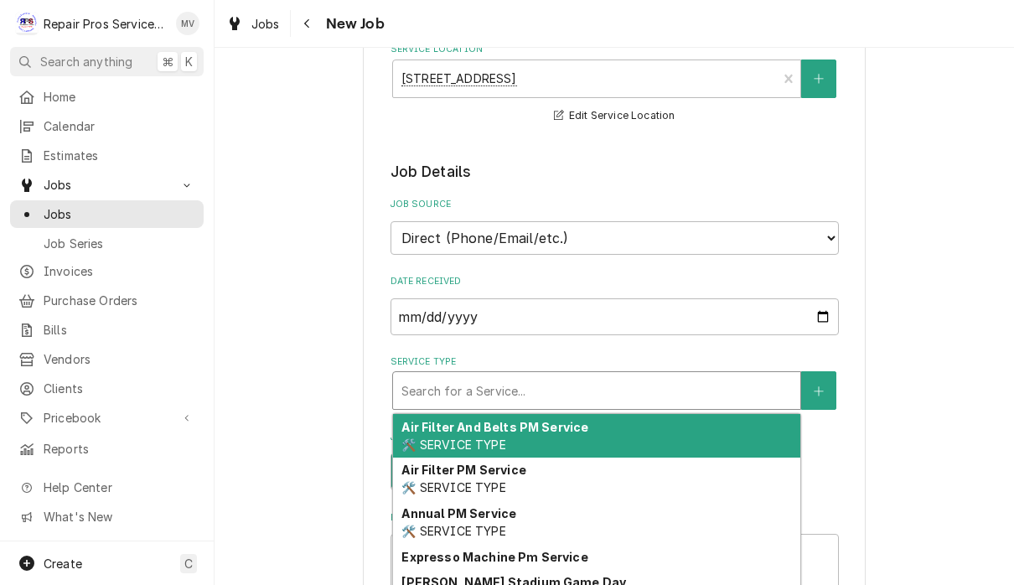
type textarea "x"
type input "d"
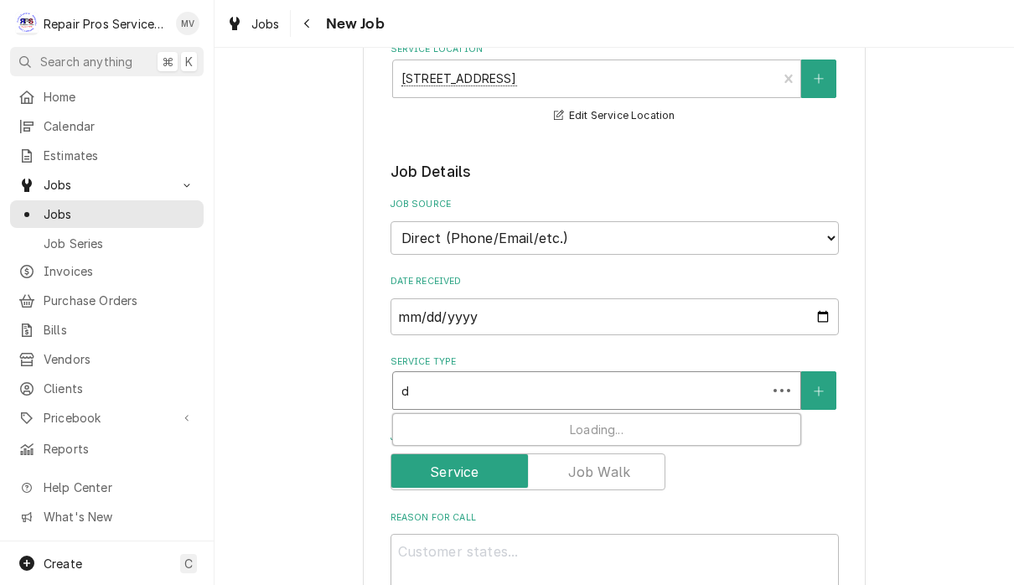
type textarea "x"
type input "di"
type textarea "x"
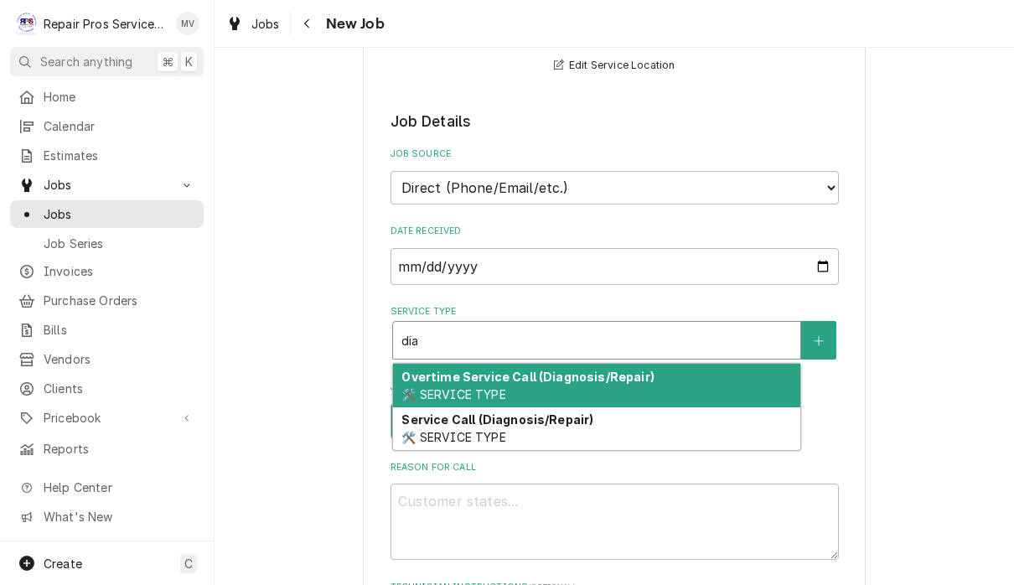
scroll to position [341, 0]
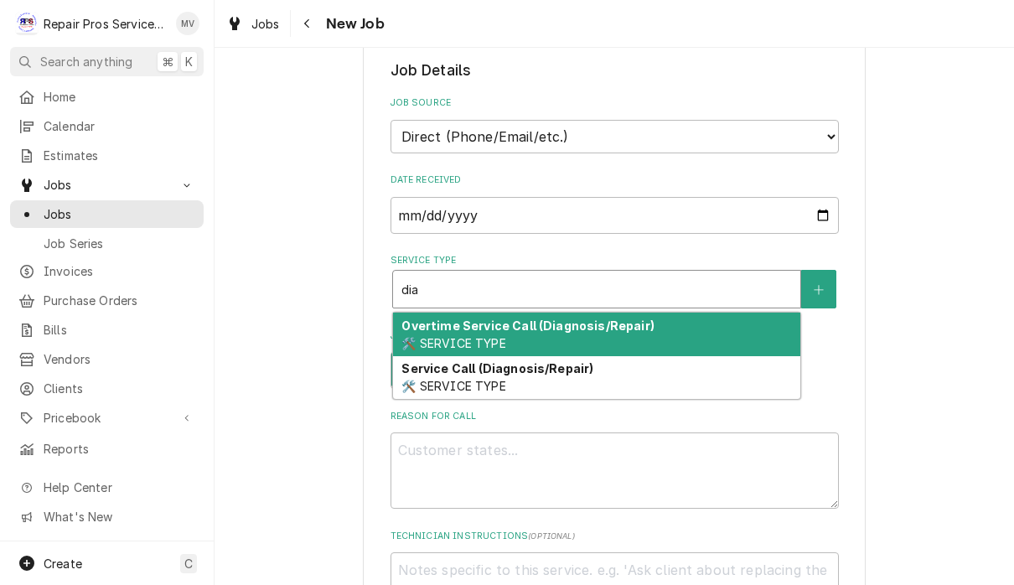
click at [639, 363] on div "Service Call (Diagnosis/Repair) 🛠️ SERVICE TYPE" at bounding box center [596, 378] width 407 height 44
type input "dia"
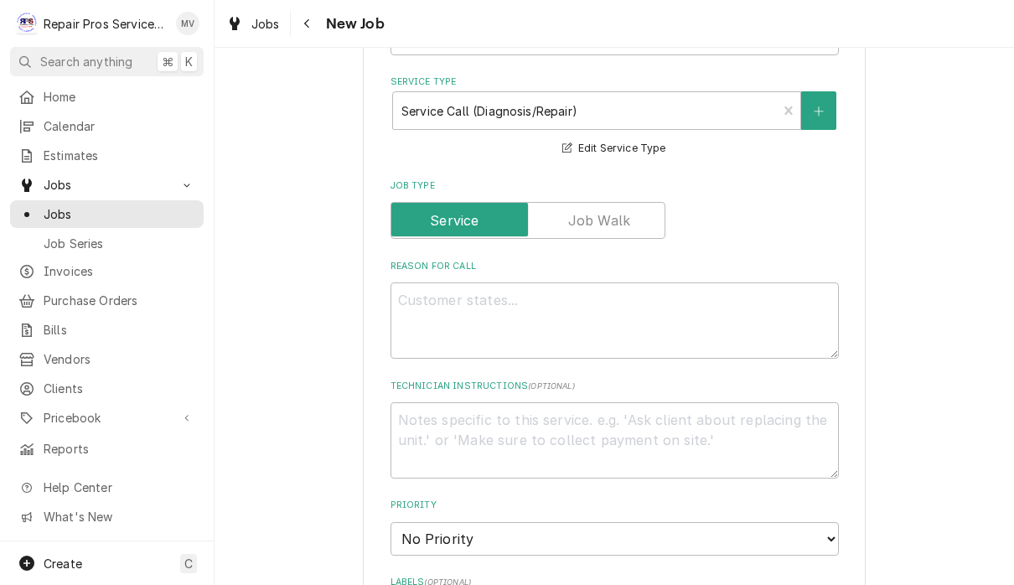
scroll to position [534, 0]
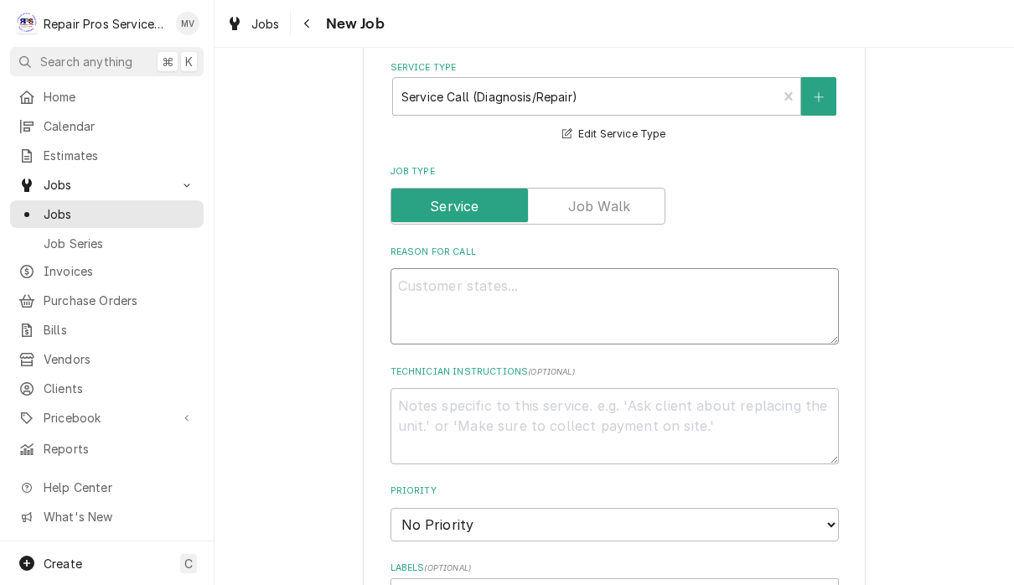
click at [575, 312] on textarea "Reason For Call" at bounding box center [615, 306] width 448 height 76
type textarea "x"
type textarea "R"
type textarea "x"
type textarea "Re"
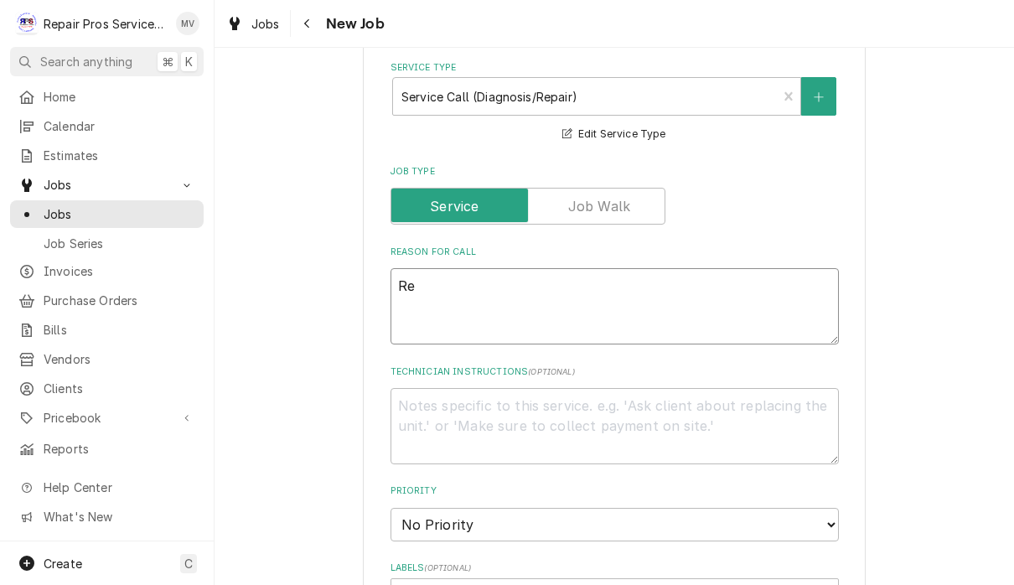
type textarea "x"
type textarea "Rep"
type textarea "x"
type textarea "Repl"
type textarea "x"
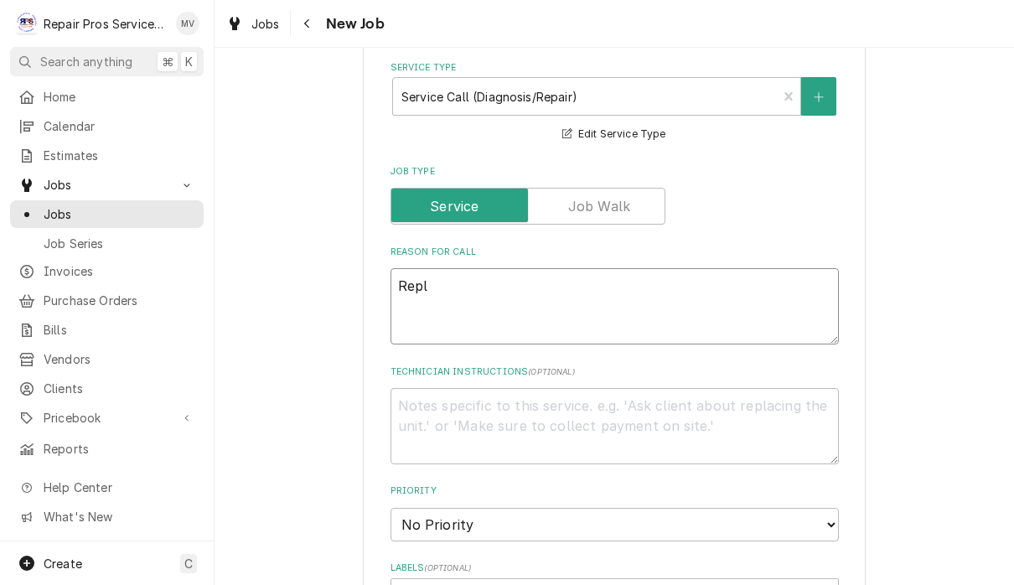
type textarea "Repla"
type textarea "x"
type textarea "Replac"
type textarea "x"
type textarea "Replace"
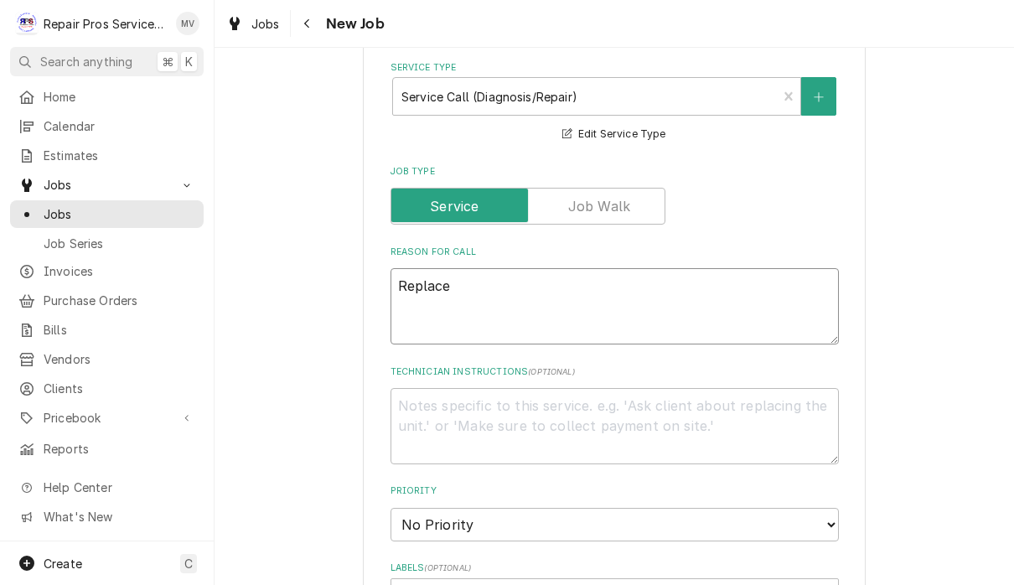
type textarea "x"
type textarea "Replace"
type textarea "x"
type textarea "Replace c"
type textarea "x"
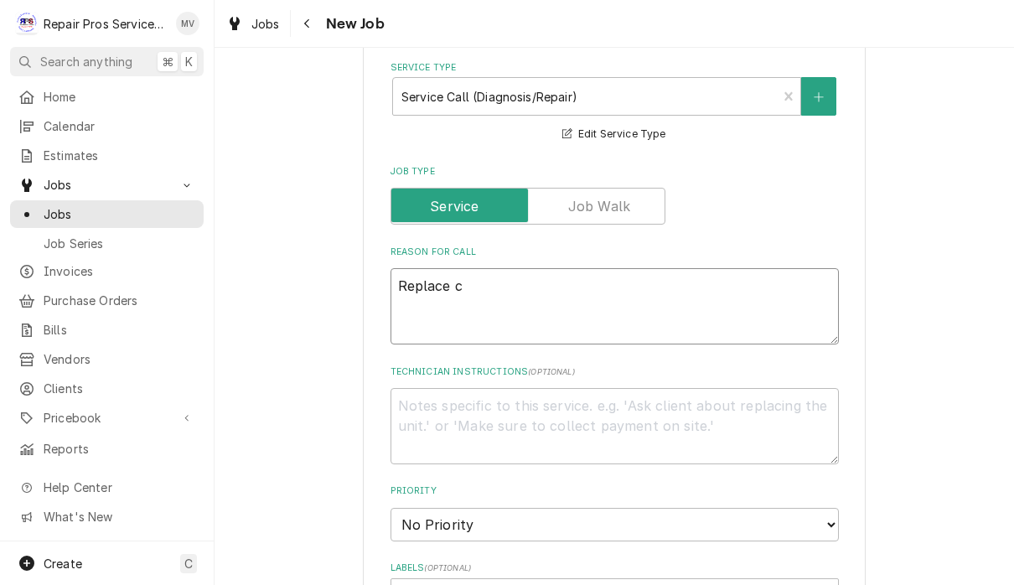
type textarea "Replace co"
type textarea "x"
type textarea "Replace coo"
type textarea "x"
type textarea "Replace coole"
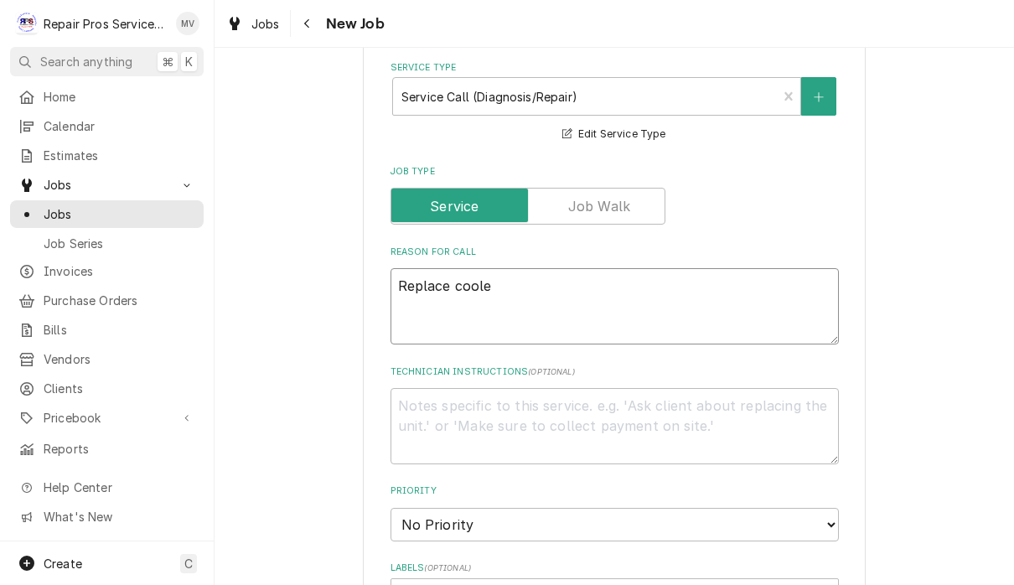
type textarea "x"
type textarea "Replace cooler"
type textarea "x"
type textarea "Replace cooler"
type textarea "x"
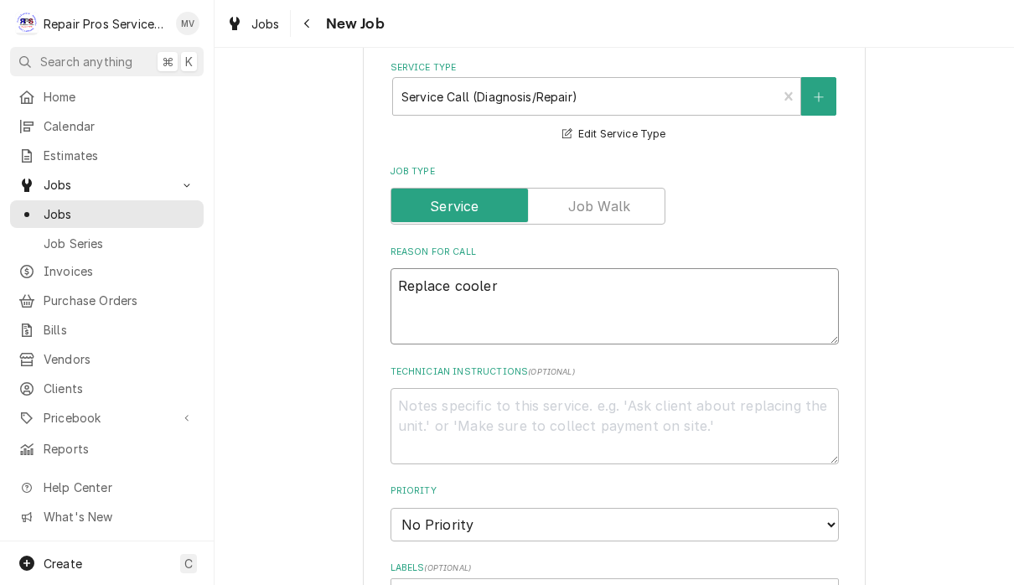
type textarea "Replace cooler g"
type textarea "x"
type textarea "Replace cooler ga"
type textarea "x"
type textarea "Replace cooler gas"
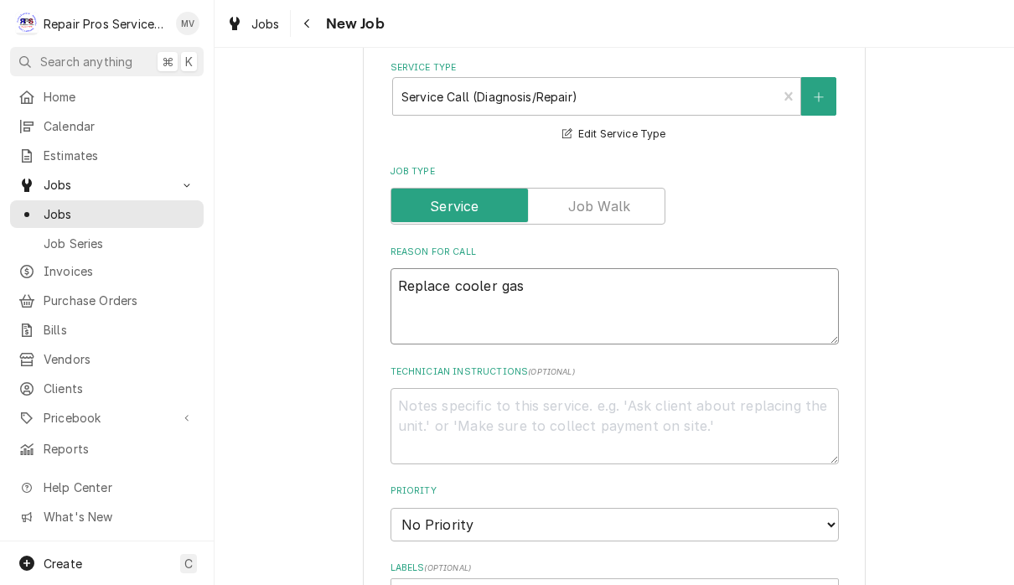
type textarea "x"
type textarea "Replace cooler gask"
type textarea "x"
type textarea "Replace cooler gask"
click at [250, 28] on div "Jobs" at bounding box center [253, 23] width 60 height 21
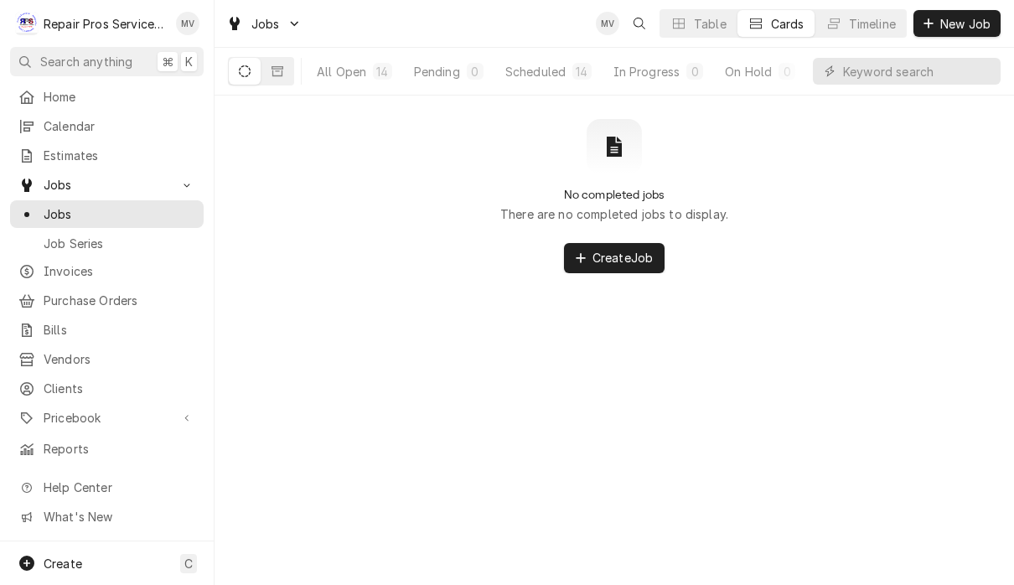
click at [880, 67] on input "Dynamic Content Wrapper" at bounding box center [917, 71] width 149 height 27
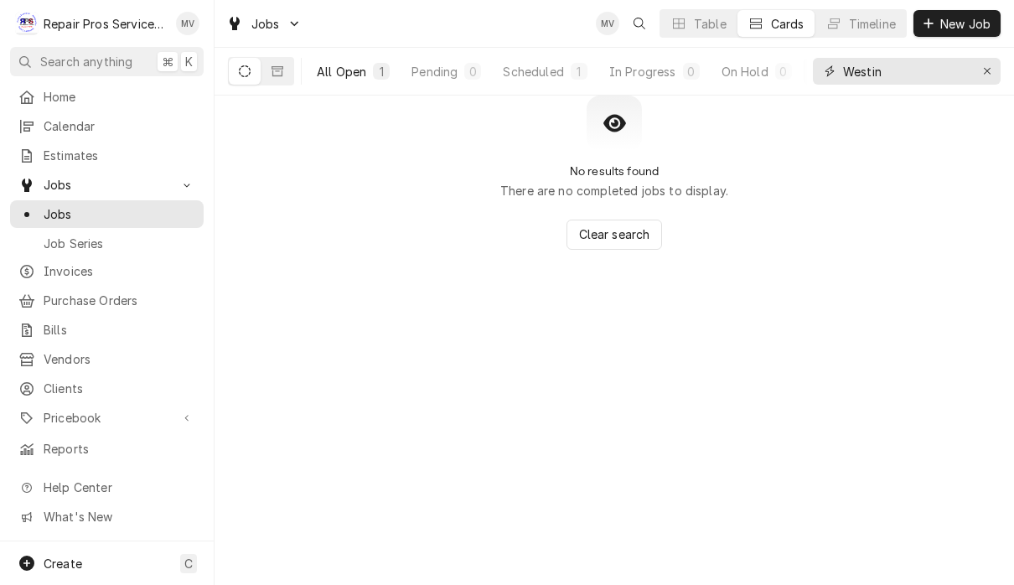
type input "Westin"
click at [341, 78] on div "All Open" at bounding box center [341, 72] width 49 height 18
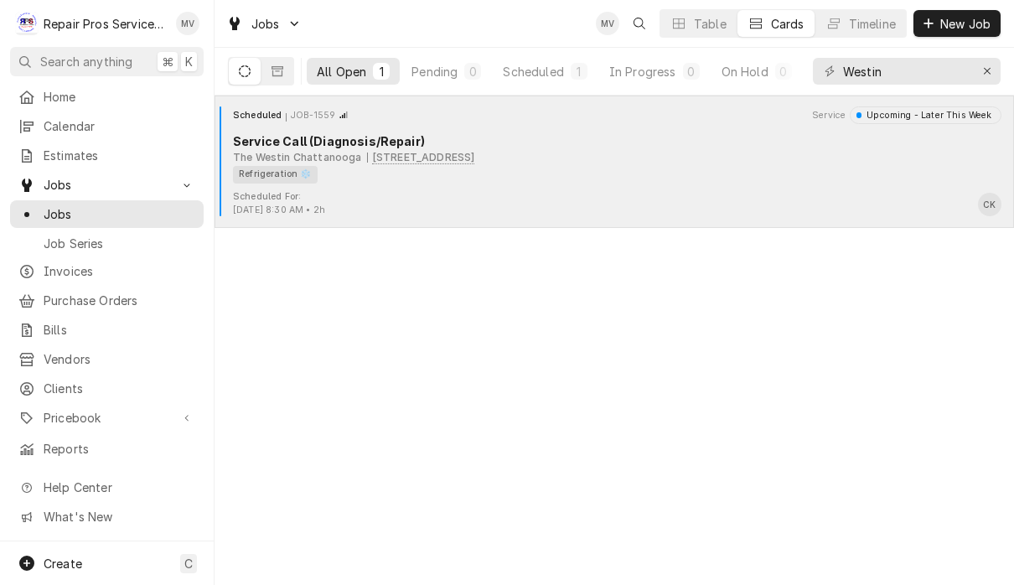
click at [637, 170] on div "Refrigeration ❄️" at bounding box center [611, 175] width 757 height 18
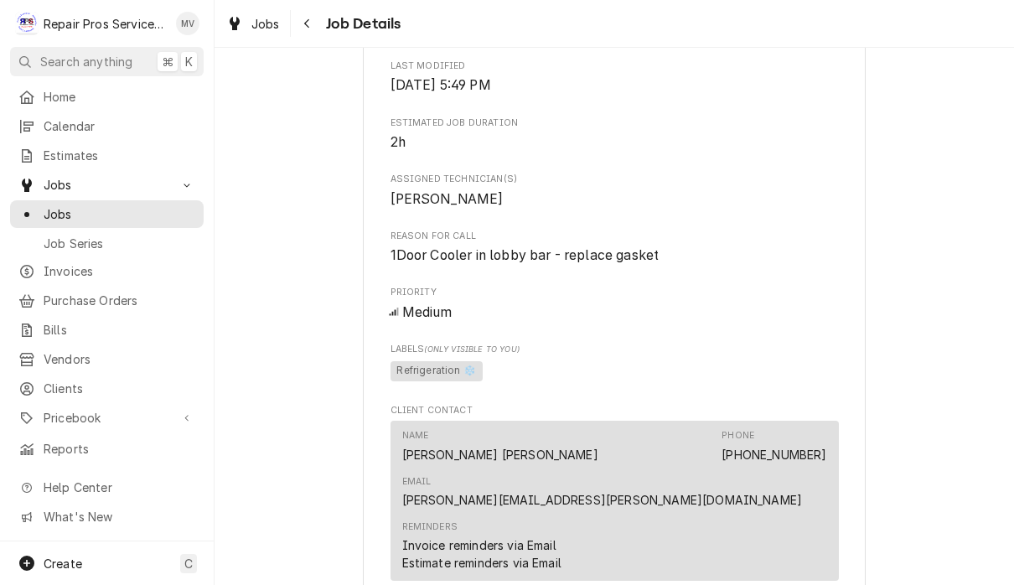
scroll to position [593, 0]
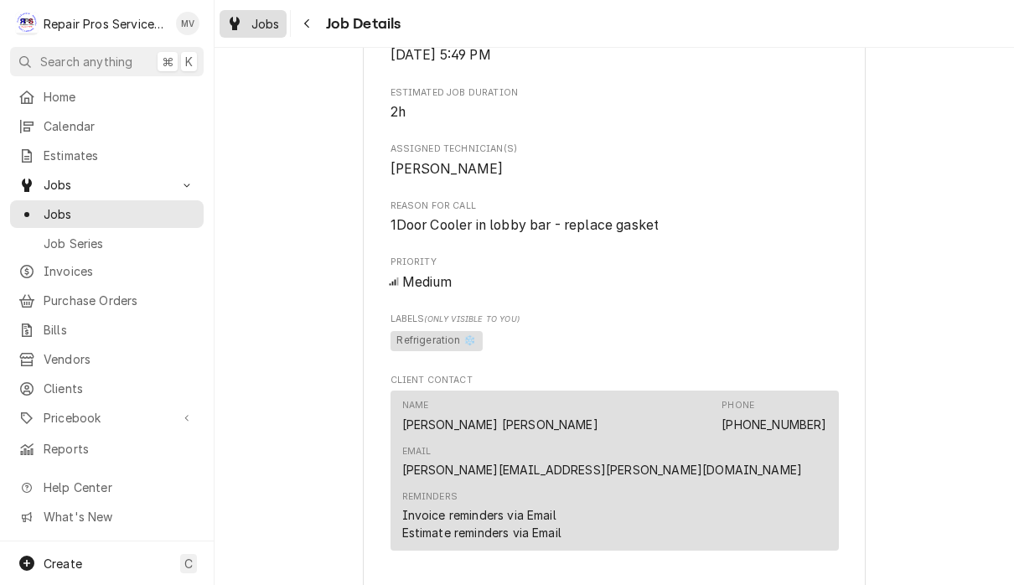
click at [267, 29] on span "Jobs" at bounding box center [265, 24] width 29 height 18
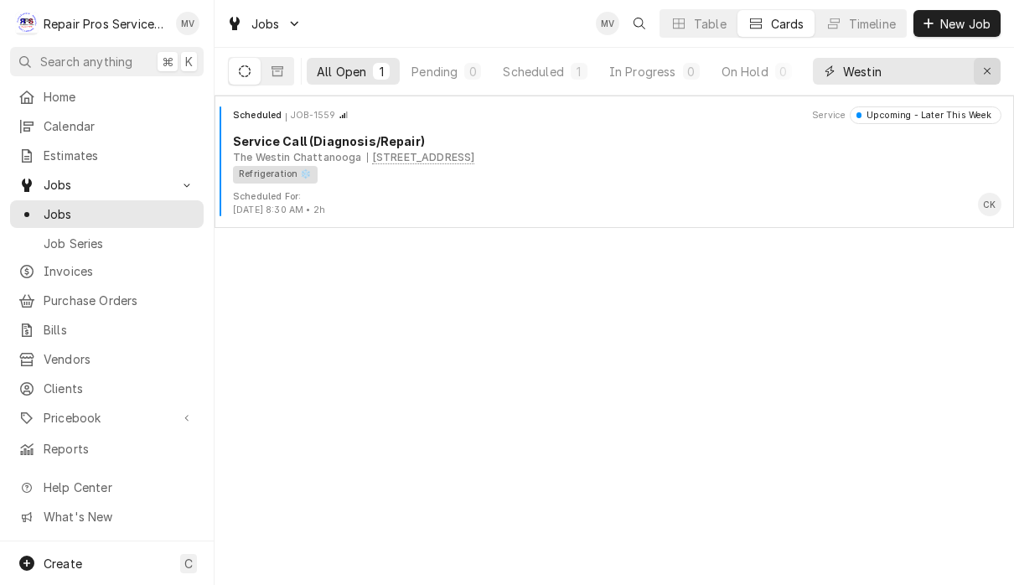
click at [993, 73] on div "Erase input" at bounding box center [987, 71] width 17 height 17
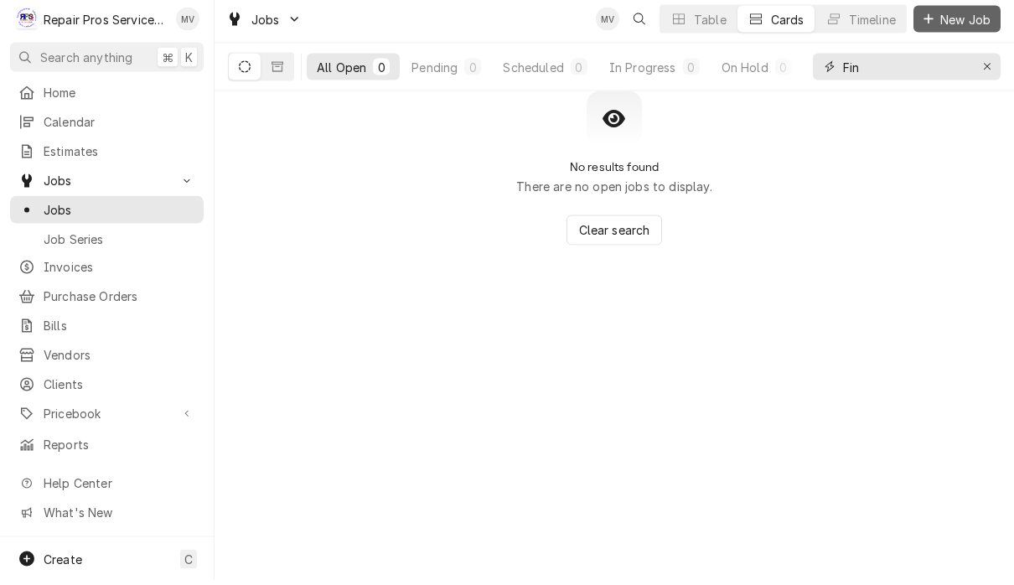
type input "Fin"
click at [962, 23] on span "New Job" at bounding box center [965, 24] width 57 height 18
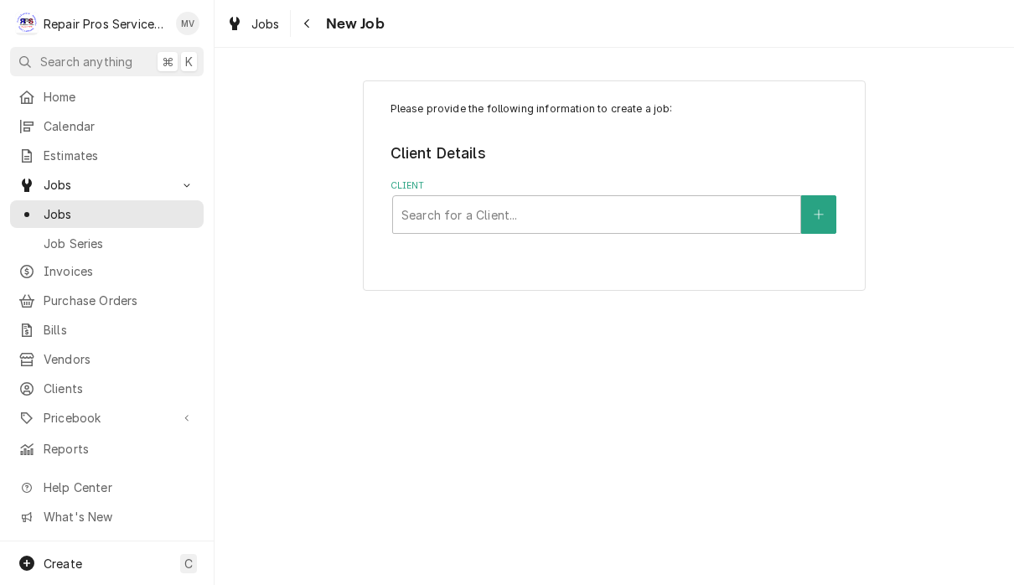
click at [639, 234] on div "Please provide the following information to create a job: Client Details Client…" at bounding box center [614, 185] width 503 height 210
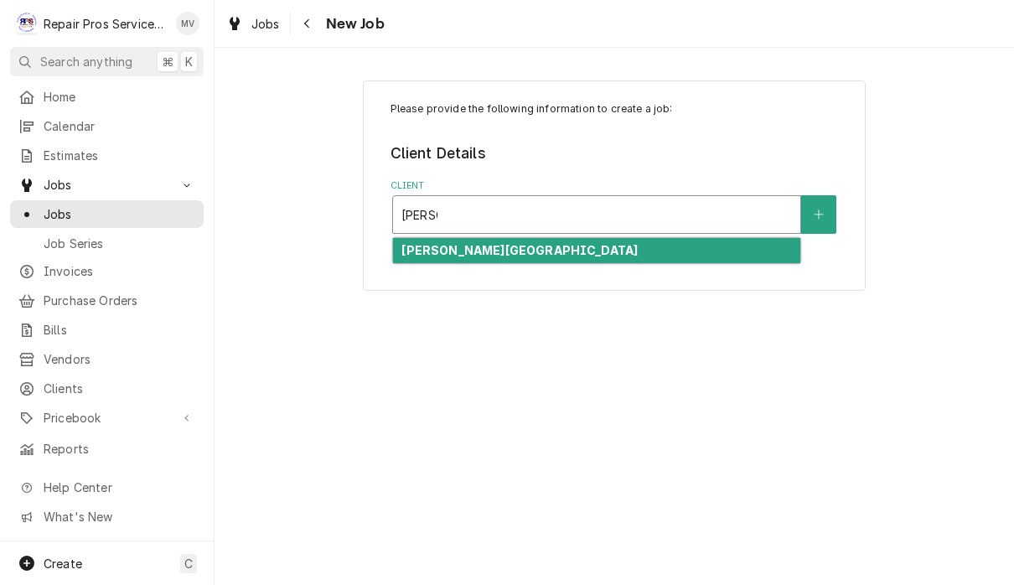
click at [559, 248] on div "[PERSON_NAME][GEOGRAPHIC_DATA]" at bounding box center [596, 251] width 407 height 26
type input "finley"
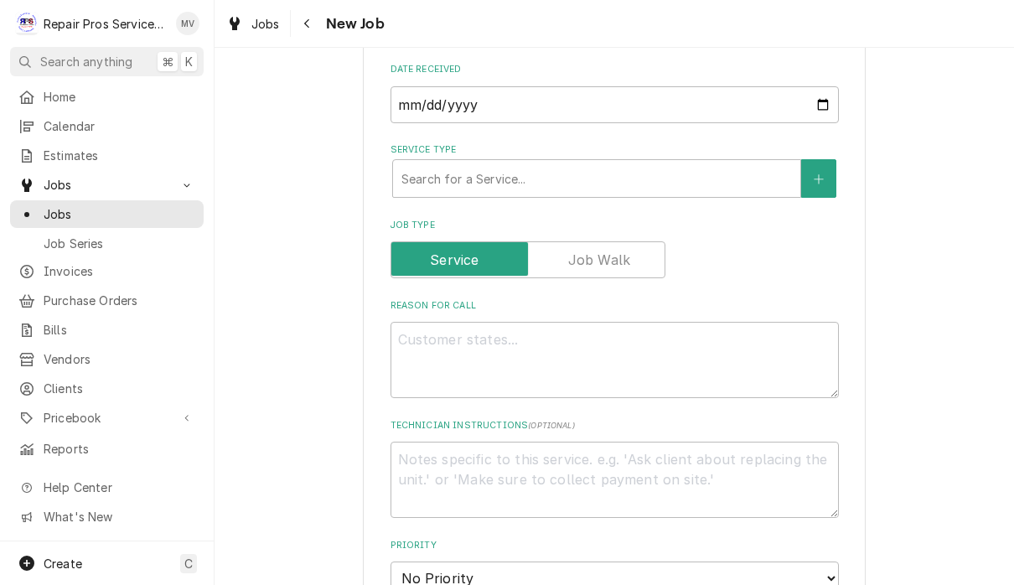
scroll to position [473, 0]
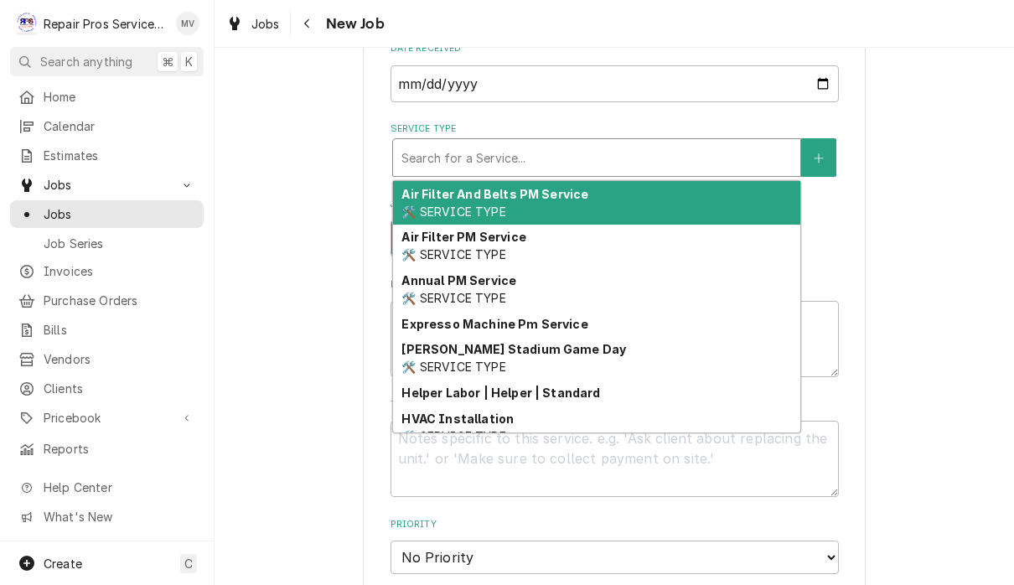
type textarea "x"
type input "d"
type textarea "x"
type input "di"
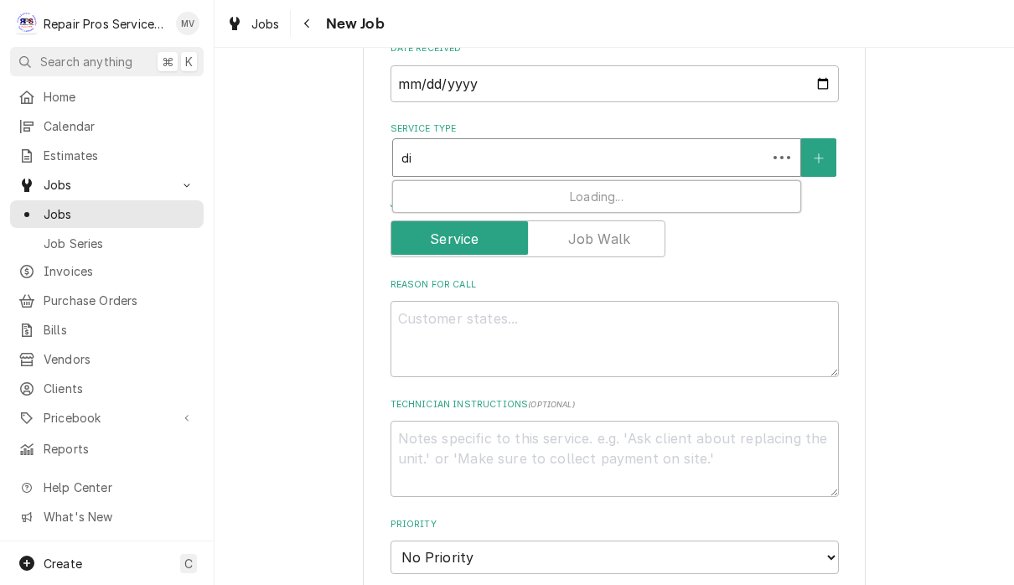
type textarea "x"
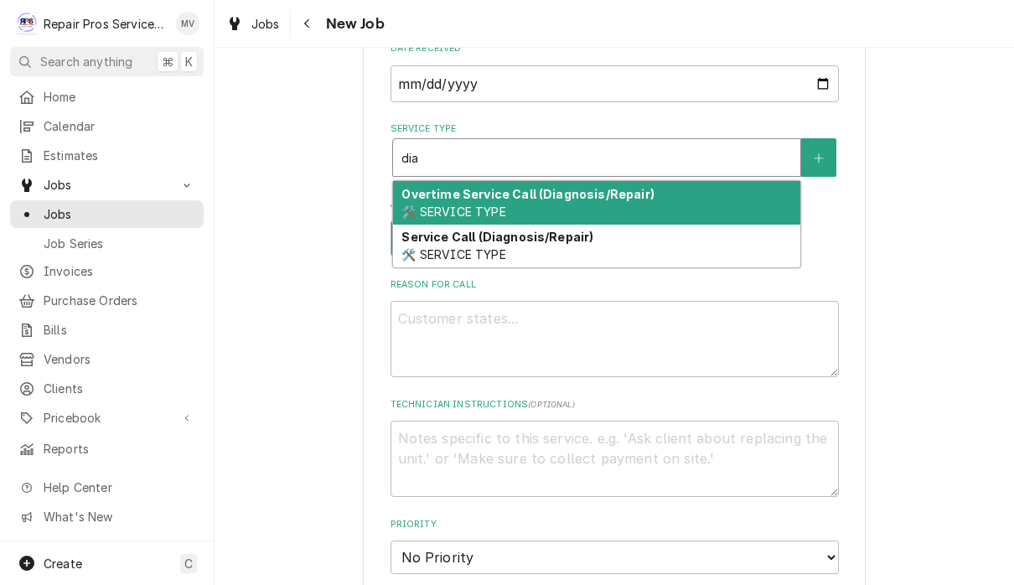
click at [538, 256] on div "Service Call (Diagnosis/Repair) 🛠️ SERVICE TYPE" at bounding box center [596, 247] width 407 height 44
type input "dia"
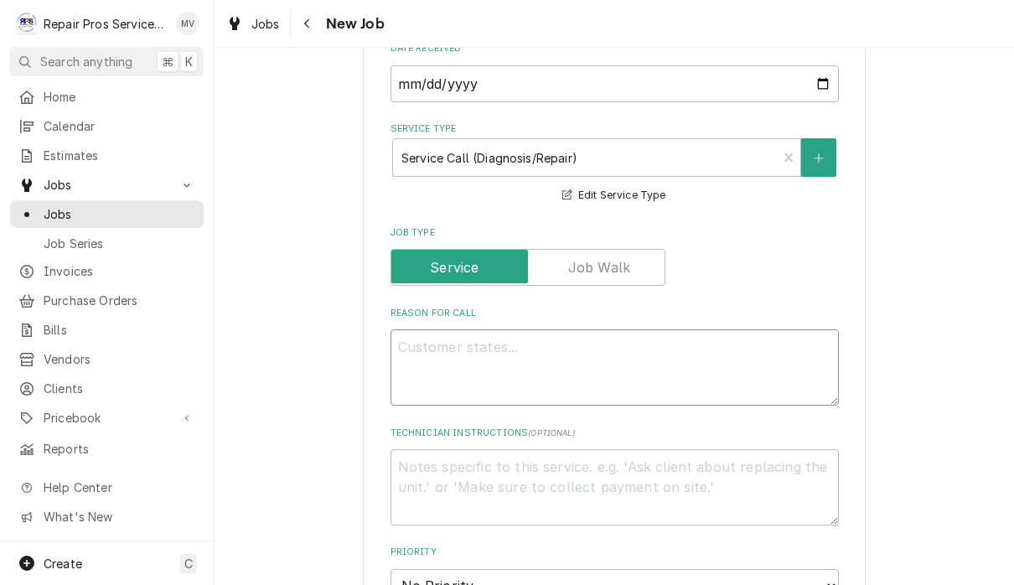
click at [497, 351] on textarea "Reason For Call" at bounding box center [615, 367] width 448 height 76
type textarea "x"
type textarea "P"
type textarea "x"
type textarea "Pt"
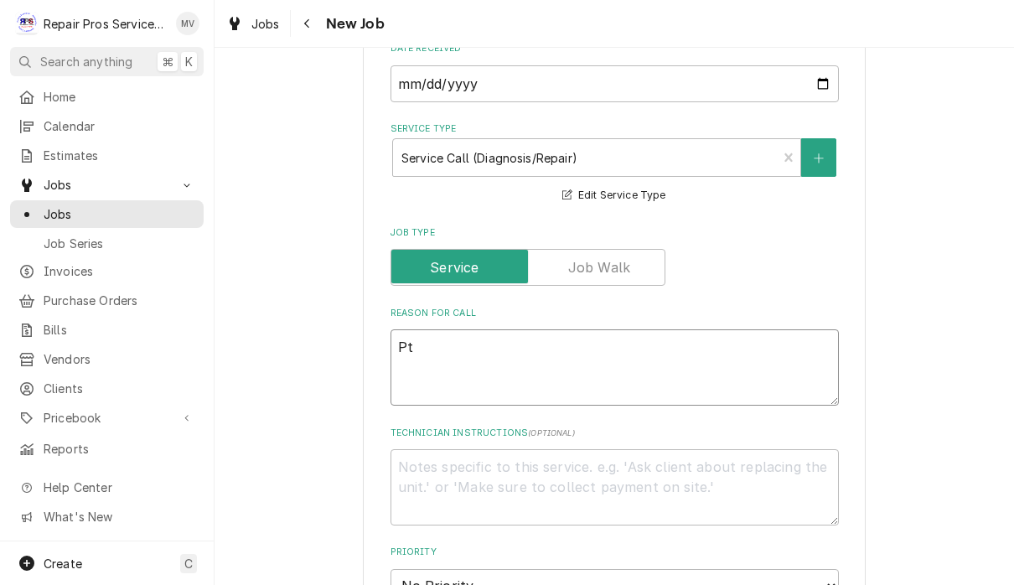
type textarea "x"
type textarea "Pta"
type textarea "x"
type textarea "Ptac"
type textarea "x"
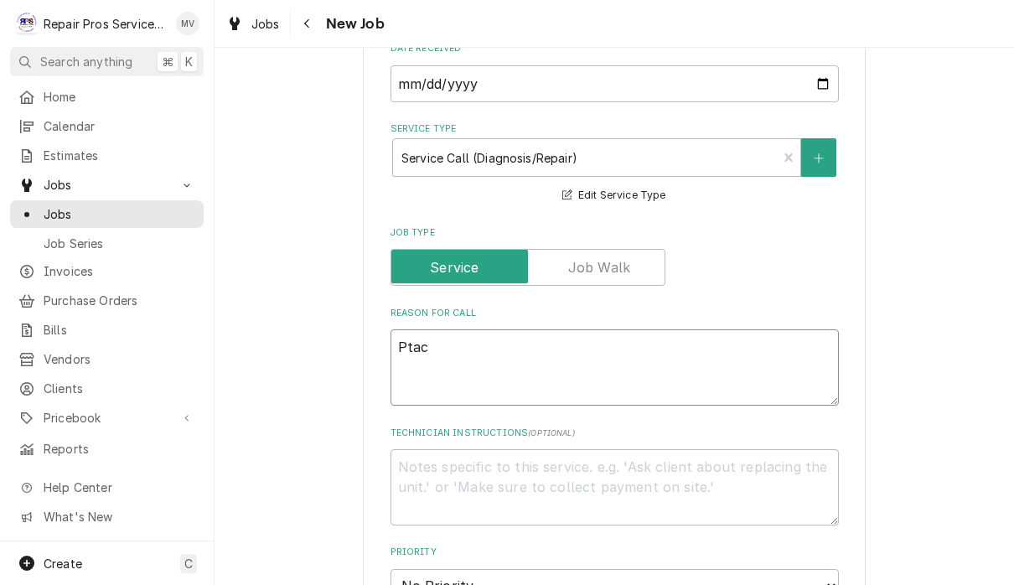
type textarea "Patch"
type textarea "x"
type textarea "Patch"
type textarea "x"
type textarea "Patch e"
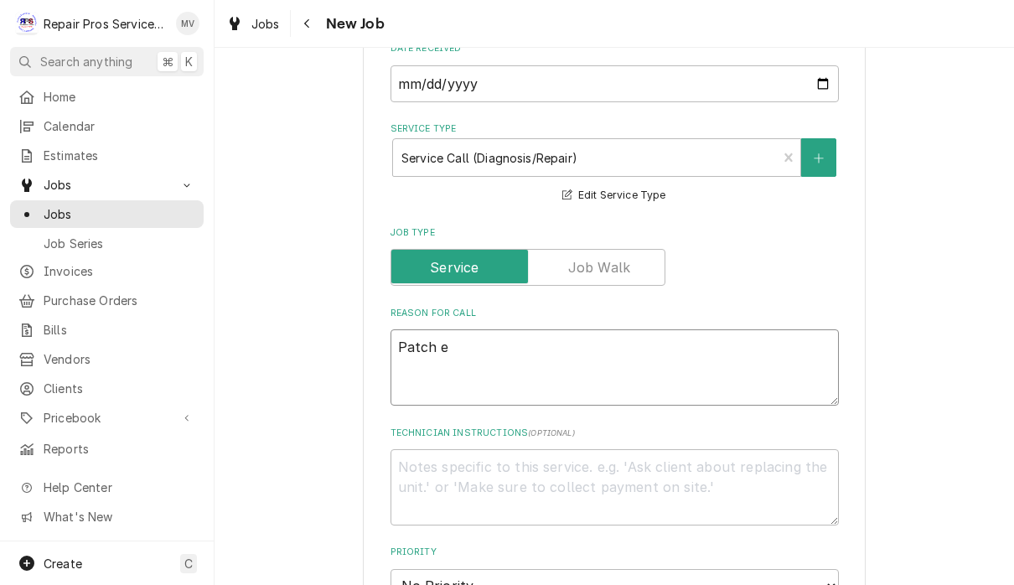
type textarea "x"
type textarea "Patch"
type textarea "x"
type textarea "Patch"
type textarea "x"
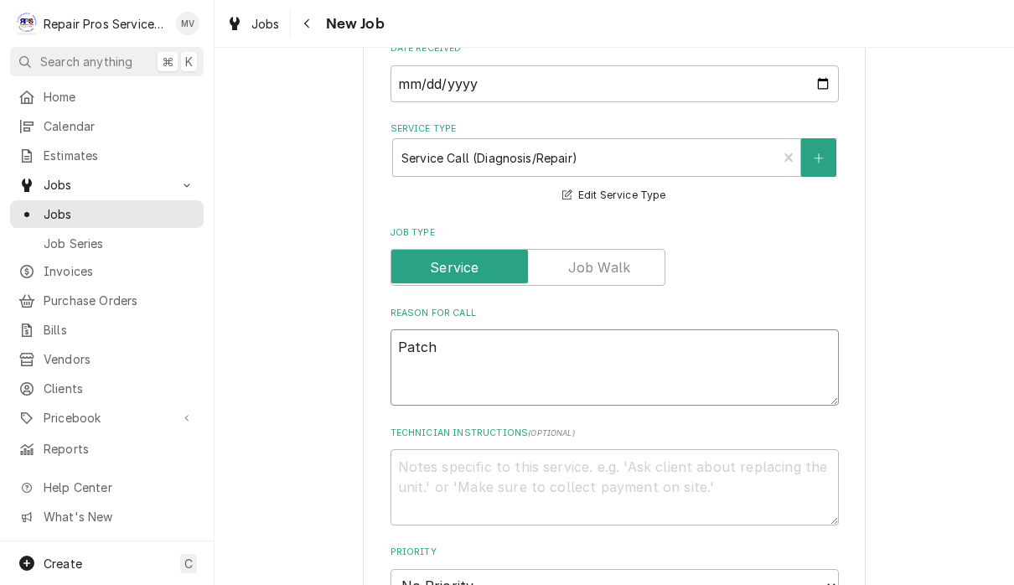
type textarea "Patc"
type textarea "x"
type textarea "Pat"
type textarea "x"
type textarea "Pa"
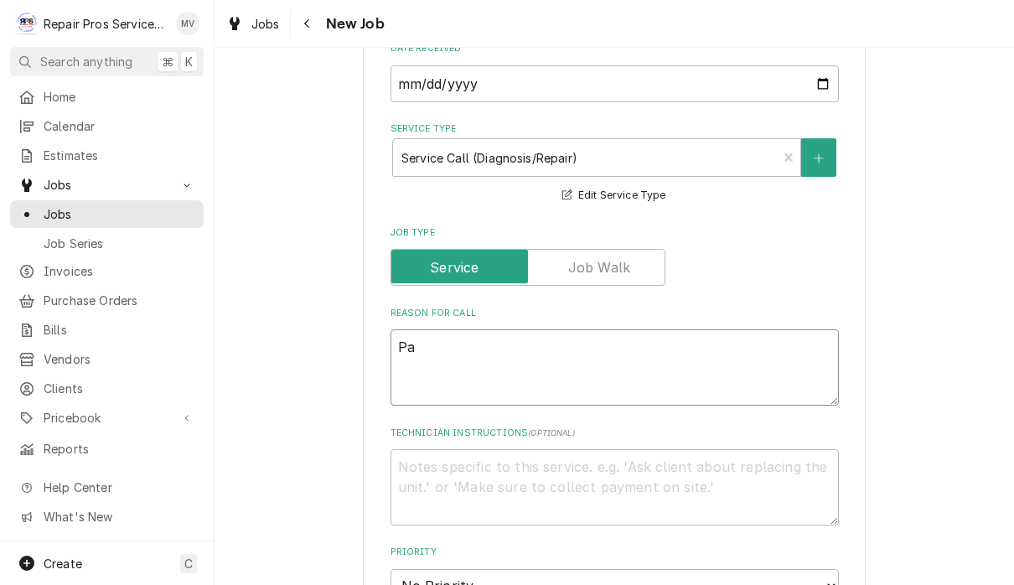
type textarea "x"
type textarea "P"
type textarea "x"
type textarea "Pt"
type textarea "x"
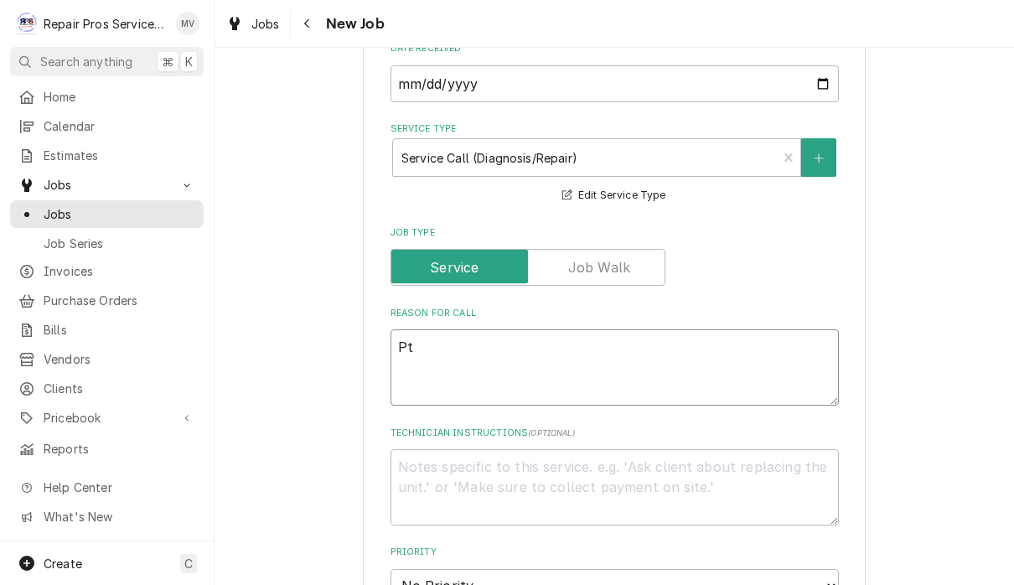
type textarea "Pta"
type textarea "x"
type textarea "Ptac"
type textarea "x"
type textarea "Ptac"
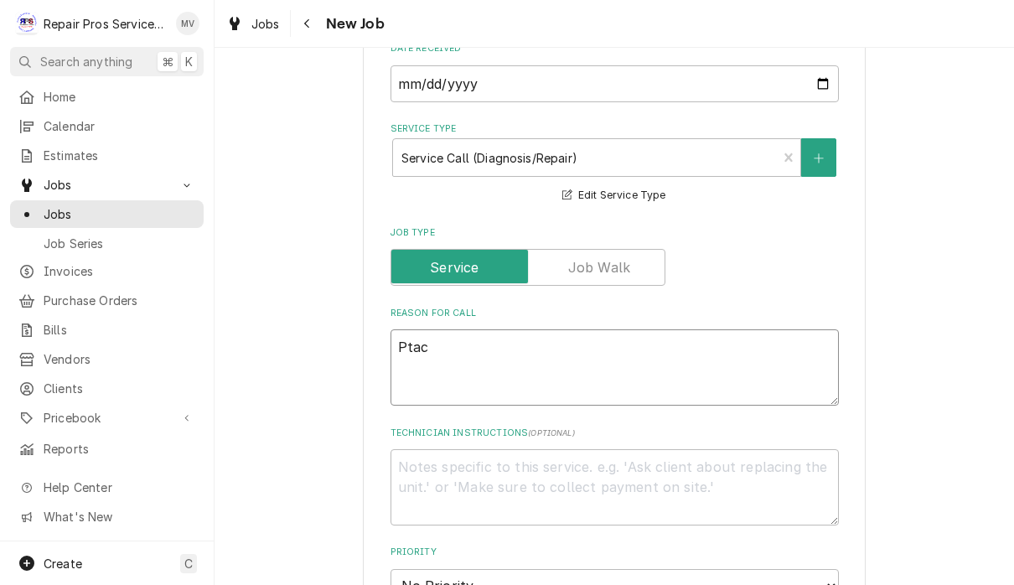
type textarea "x"
type textarea "Ptac e"
type textarea "x"
type textarea "Ptac el"
type textarea "x"
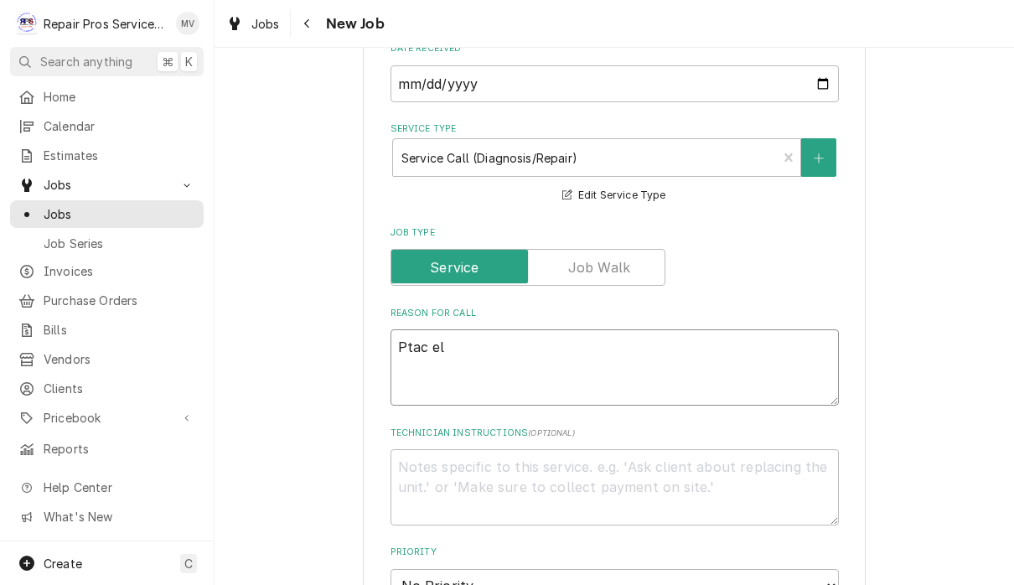
type textarea "Ptac ele"
type textarea "x"
type textarea "Ptac elev"
type textarea "x"
type textarea "Ptac eleva"
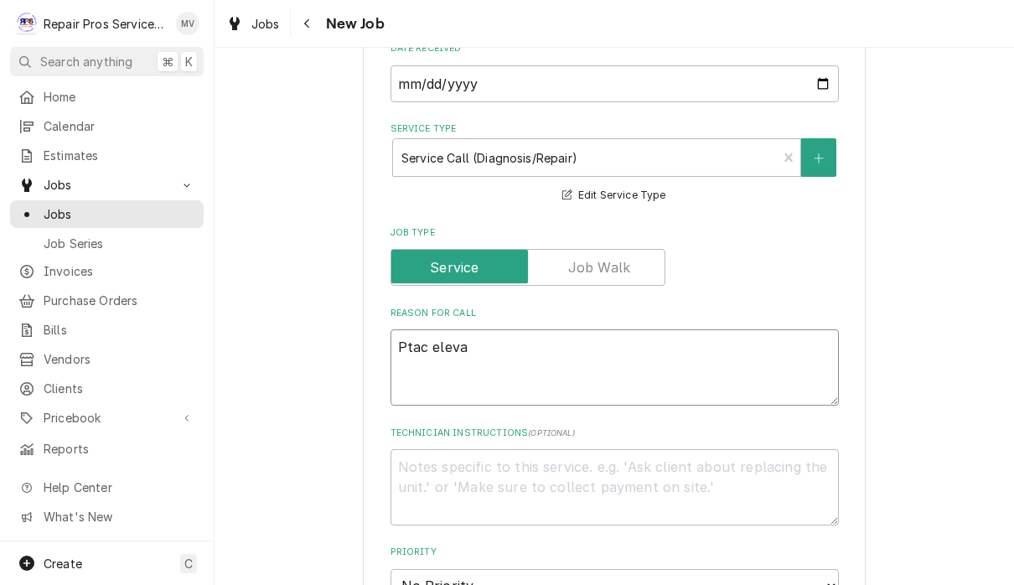
type textarea "x"
type textarea "Ptac elevat"
type textarea "x"
type textarea "Ptac elevato"
type textarea "x"
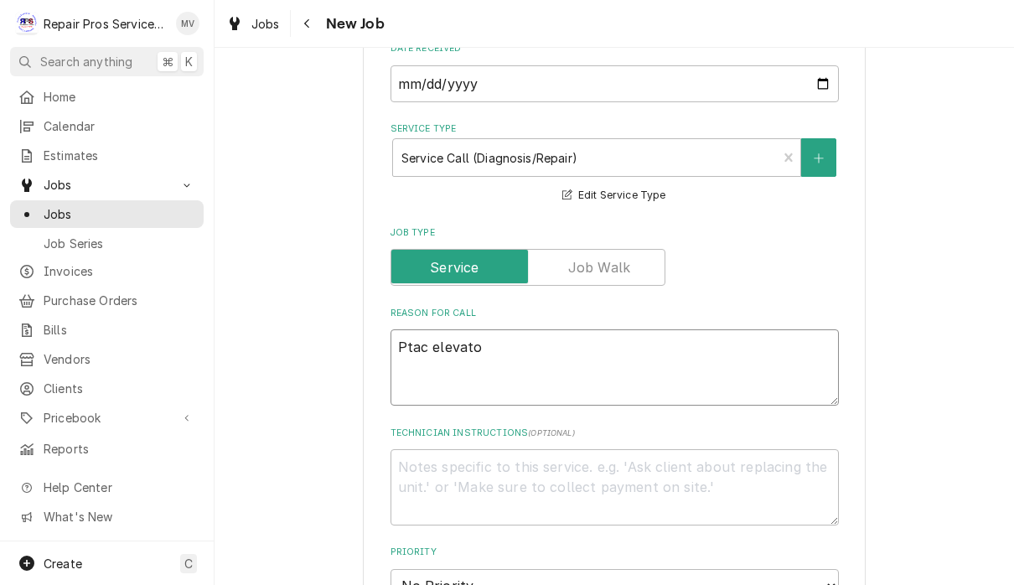
type textarea "Ptac elevator"
type textarea "x"
type textarea "Ptac elevator"
type textarea "x"
type textarea "Ptac elevator r"
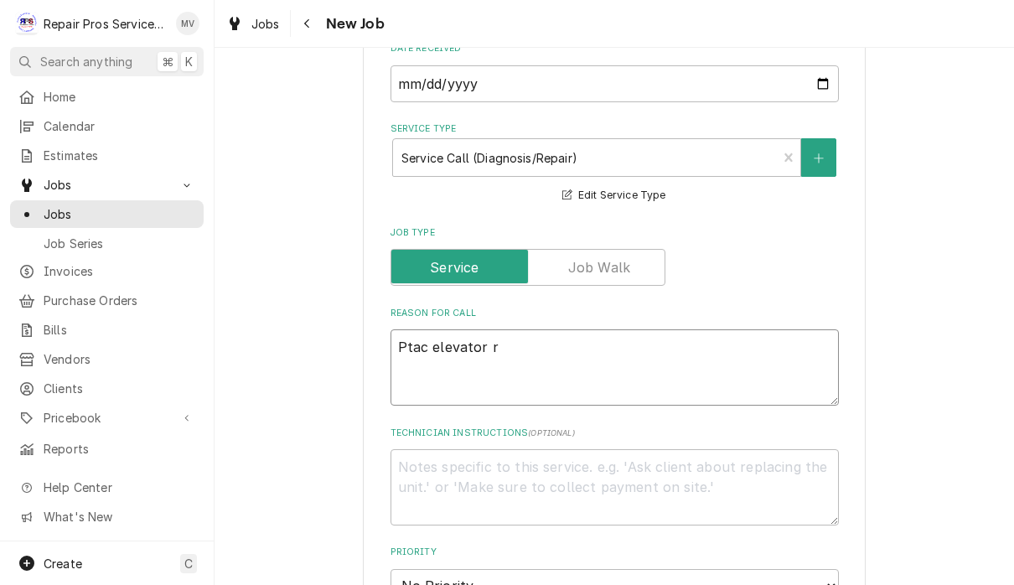
type textarea "x"
type textarea "Ptac elevator ro"
type textarea "x"
type textarea "Ptac elevator roo"
type textarea "x"
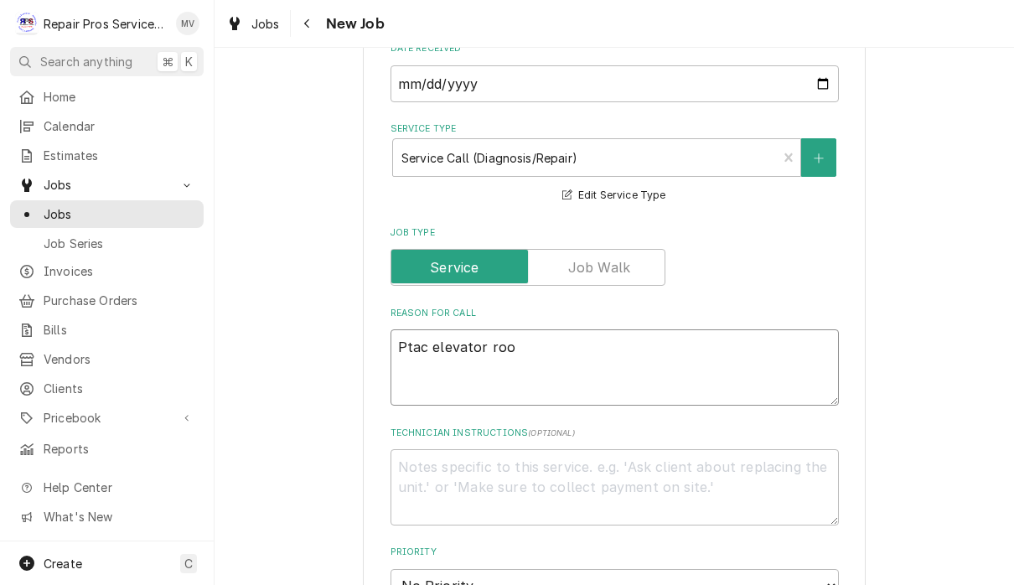
type textarea "Ptac elevator room"
type textarea "x"
type textarea "Ptac elevator room"
type textarea "x"
type textarea "Ptac elevator room a"
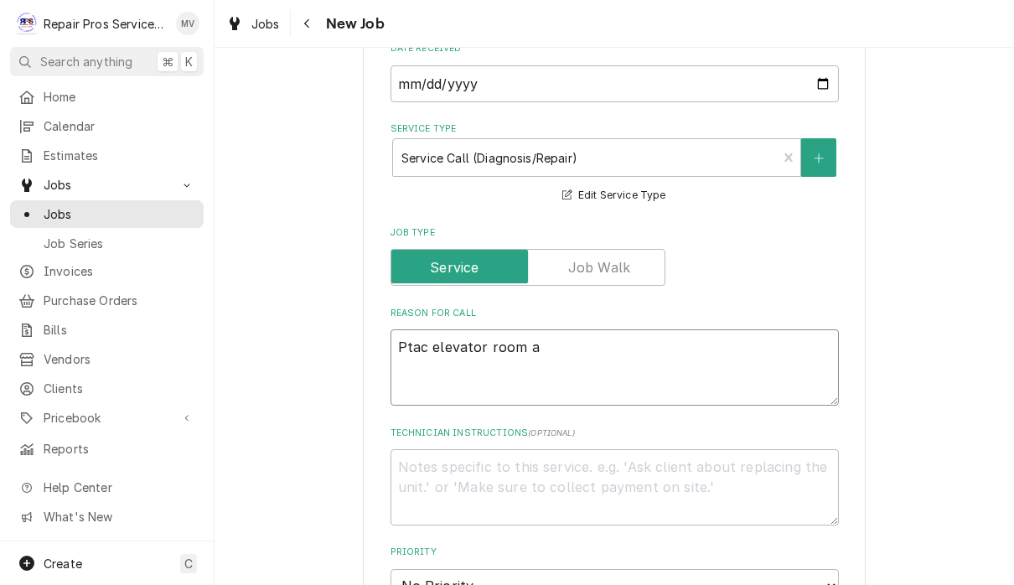
type textarea "x"
type textarea "Ptac elevator room an"
type textarea "x"
type textarea "Ptac elevator room and"
type textarea "x"
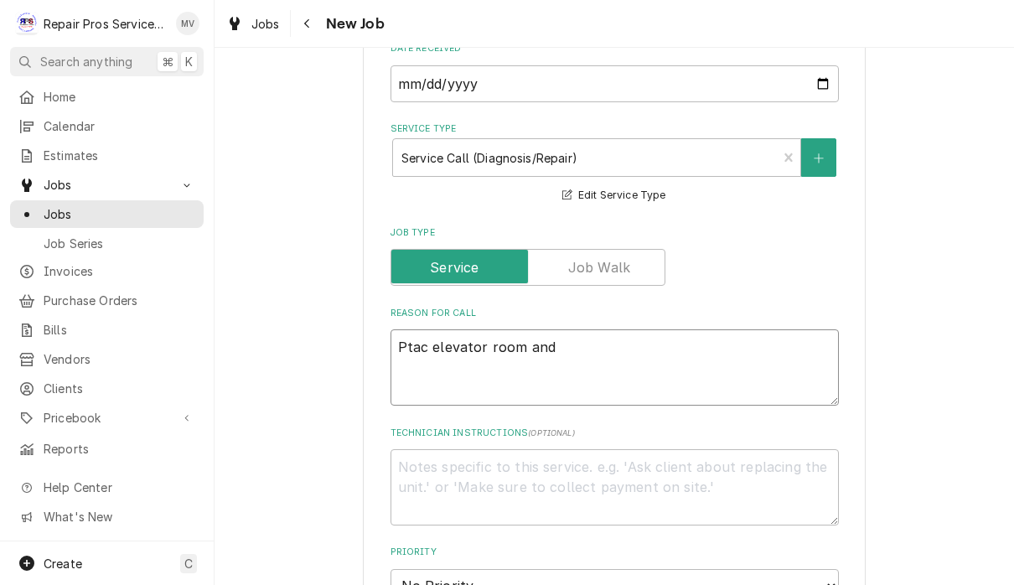
type textarea "Ptac elevator room and"
type textarea "x"
type textarea "Ptac elevator room and o"
type textarea "x"
type textarea "Ptac elevator room and ov"
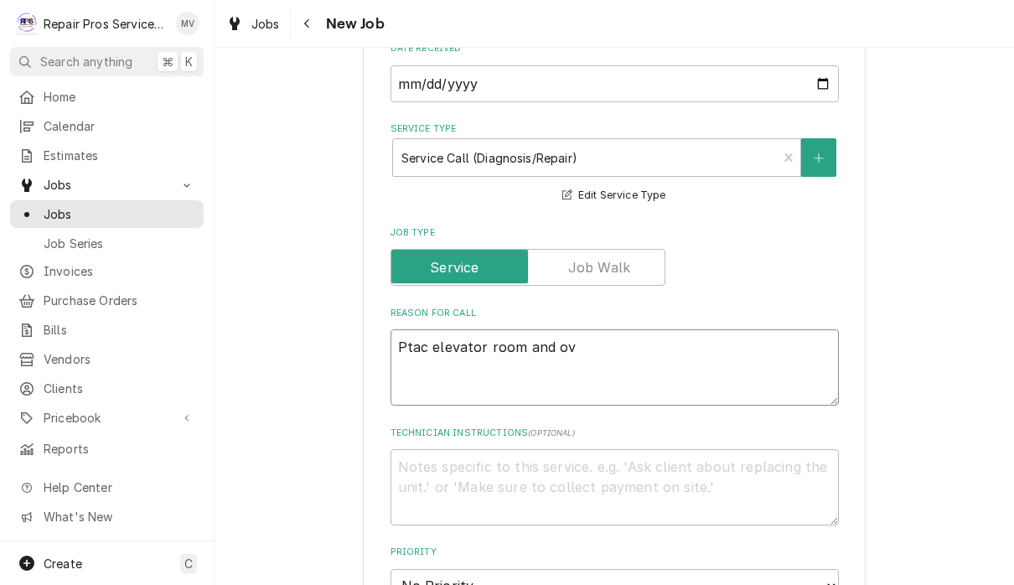
type textarea "x"
type textarea "Ptac elevator room and ove"
type textarea "x"
type textarea "Ptac elevator room and oven"
type textarea "x"
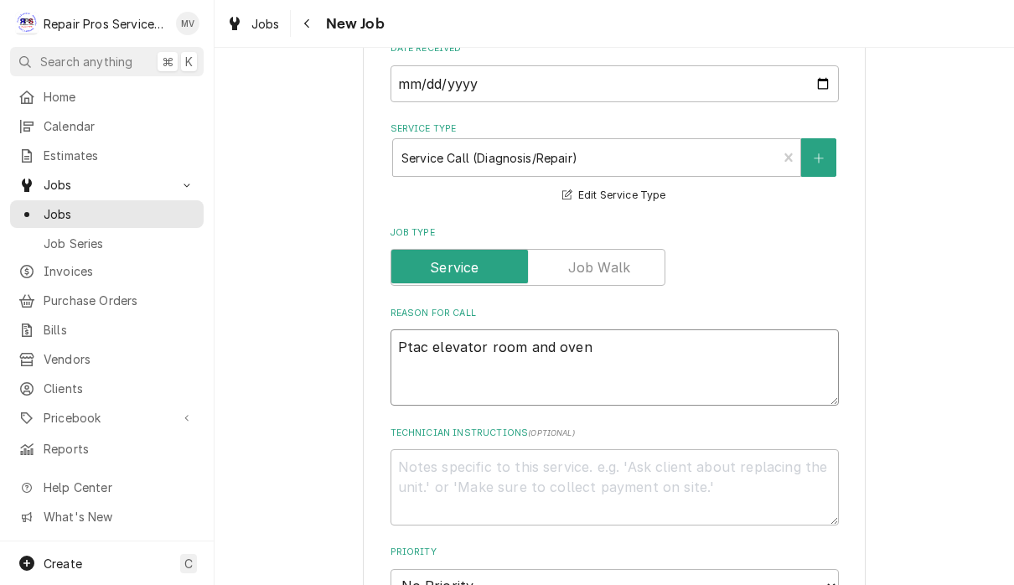
type textarea "Ptac elevator room and oven"
type textarea "x"
type textarea "Ptac elevator room and oven 3"
type textarea "x"
type textarea "Ptac elevator room and oven 3r"
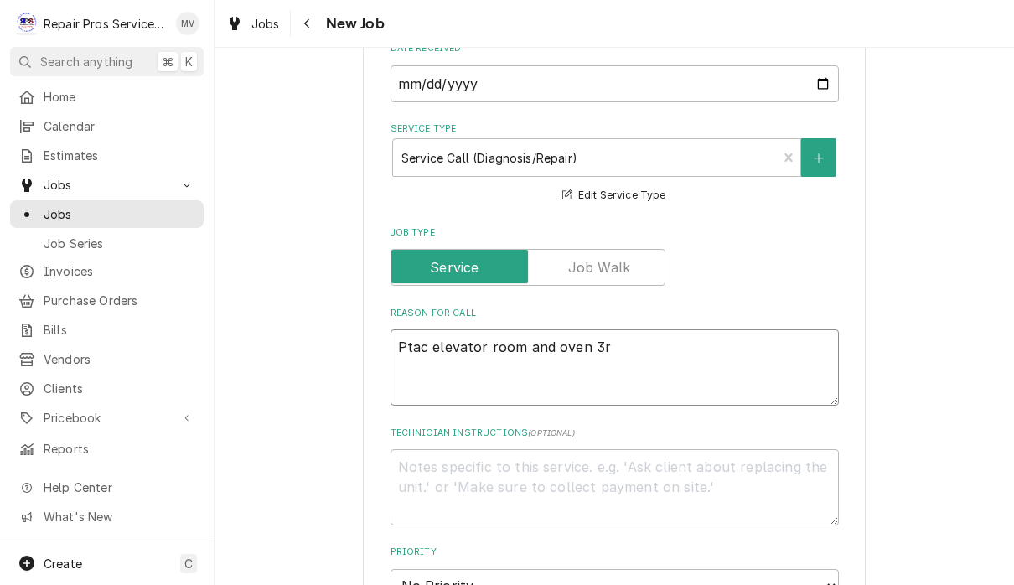
type textarea "x"
type textarea "Ptac elevator room and oven 3rd"
type textarea "x"
type textarea "Ptac elevator room and oven 3rd f"
type textarea "x"
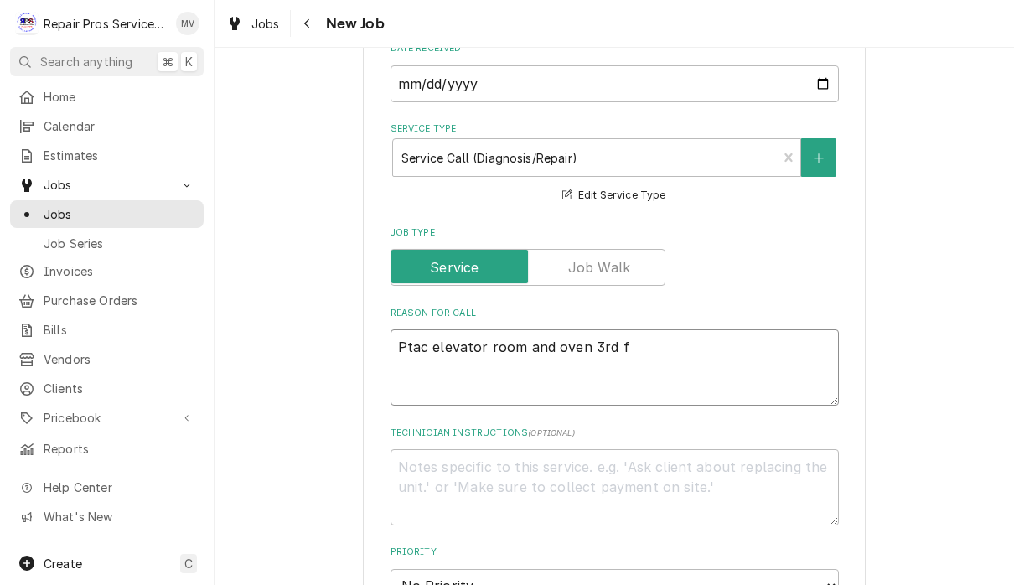
type textarea "Ptac elevator room and oven 3rd fl"
type textarea "x"
type textarea "Ptac elevator room and oven 3rd flo"
type textarea "x"
type textarea "Ptac elevator room and oven 3rd floo"
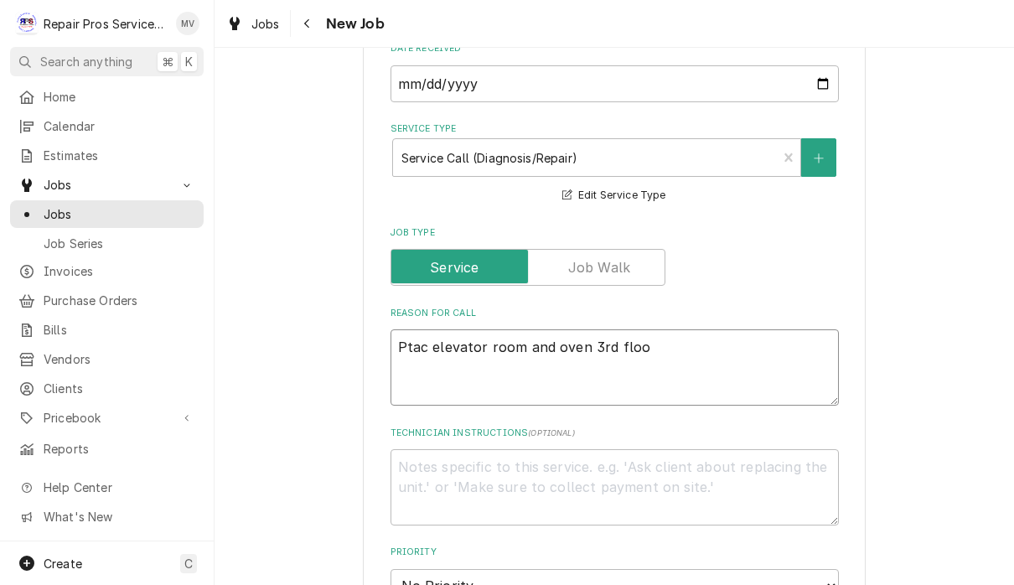
type textarea "x"
type textarea "Ptac elevator room and oven 3rd floor"
type textarea "x"
type textarea "Ptac elevator room and oven 3rd floor"
type textarea "x"
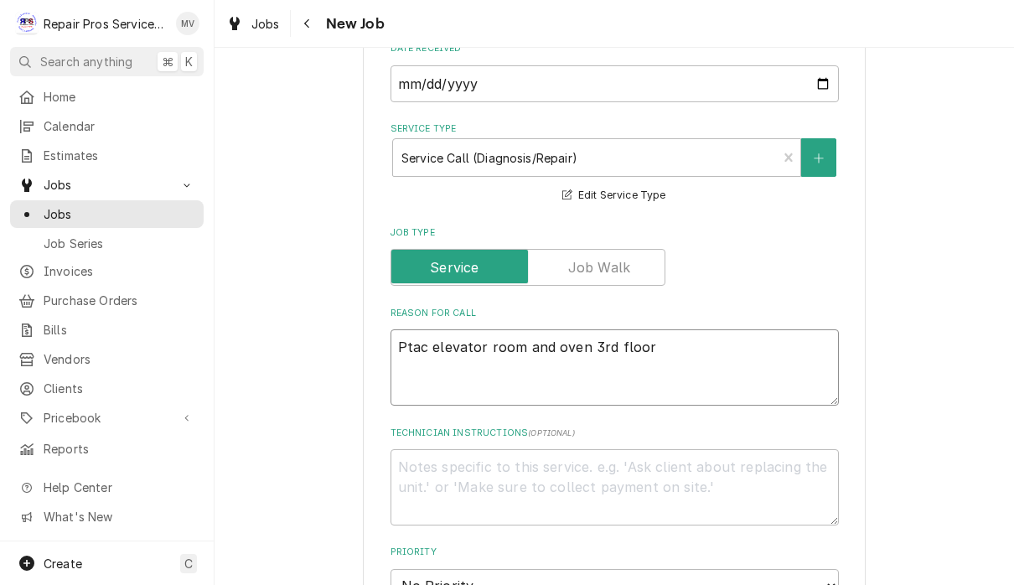
type textarea "Ptac elevator room and oven 3rd floor k"
type textarea "x"
type textarea "Ptac elevator room and oven 3rd floor ki"
type textarea "x"
type textarea "Ptac elevator room and oven 3rd floor kit"
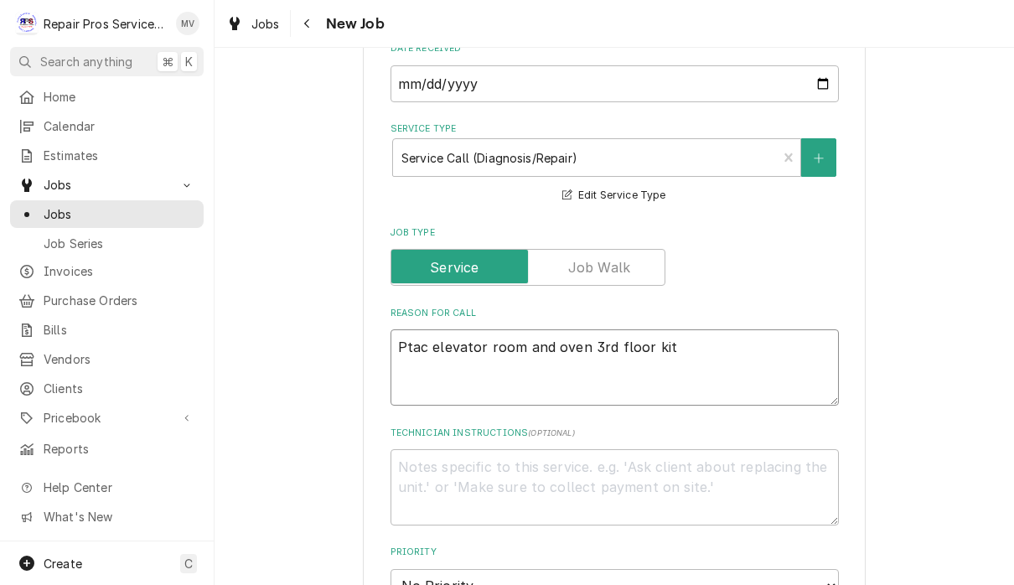
type textarea "x"
type textarea "Ptac elevator room and oven 3rd floor kitc"
type textarea "x"
type textarea "Ptac elevator room and oven 3rd floor kitch"
type textarea "x"
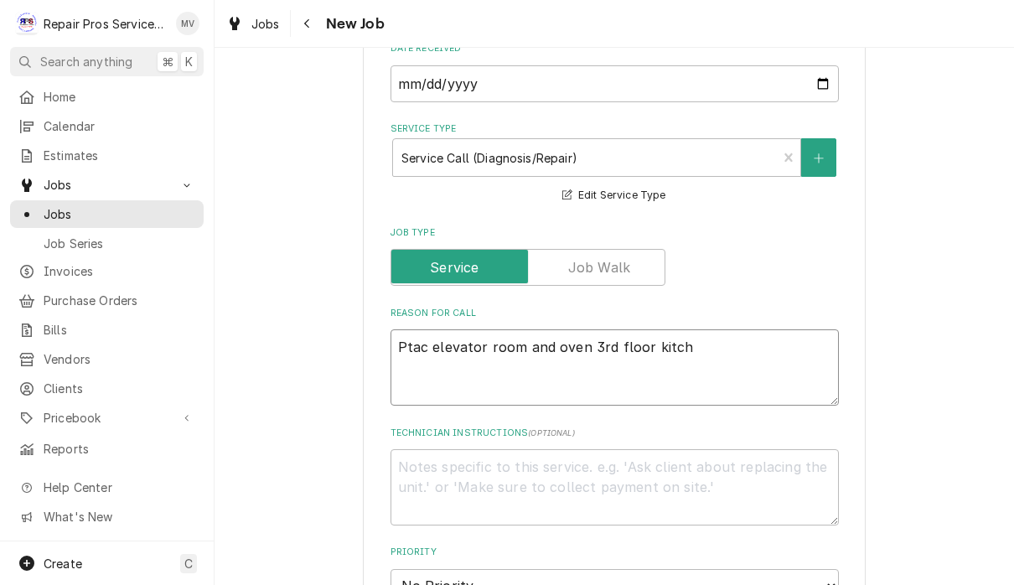
type textarea "Ptac elevator room and oven 3rd floor kitche"
type textarea "x"
type textarea "Ptac elevator room and oven 3rd floor kitchen"
click at [559, 337] on textarea "Ptac elevator room and oven 3rd floor kitchen" at bounding box center [615, 367] width 448 height 76
type textarea "x"
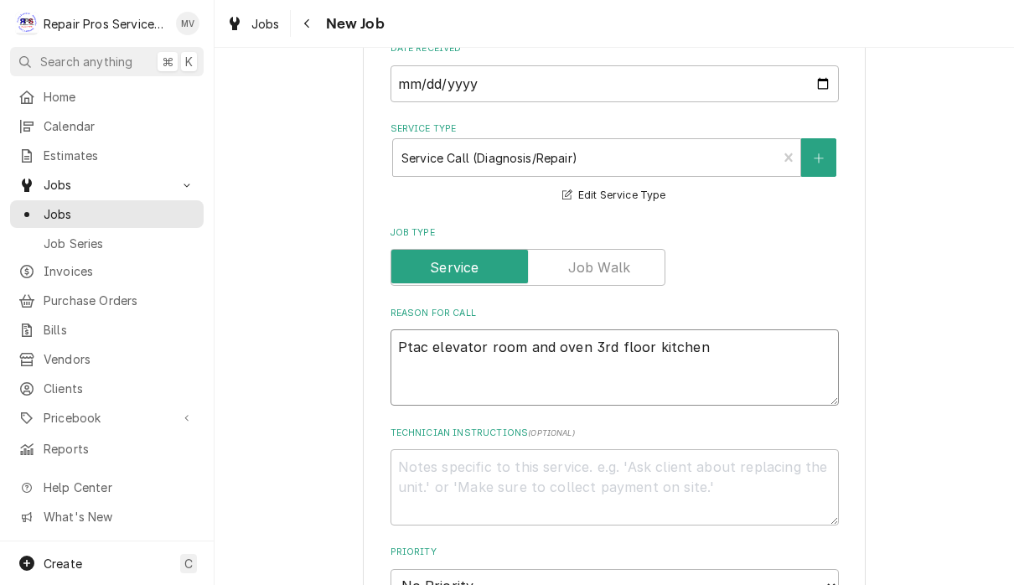
type textarea "Ptac elevator room and oven 3rd floor kitchen"
click at [559, 341] on textarea "Ptac elevator room and oven 3rd floor kitchen" at bounding box center [615, 367] width 448 height 76
type textarea "x"
type textarea "Ptac elevator room and oven 3rd floor kitchen"
type textarea "x"
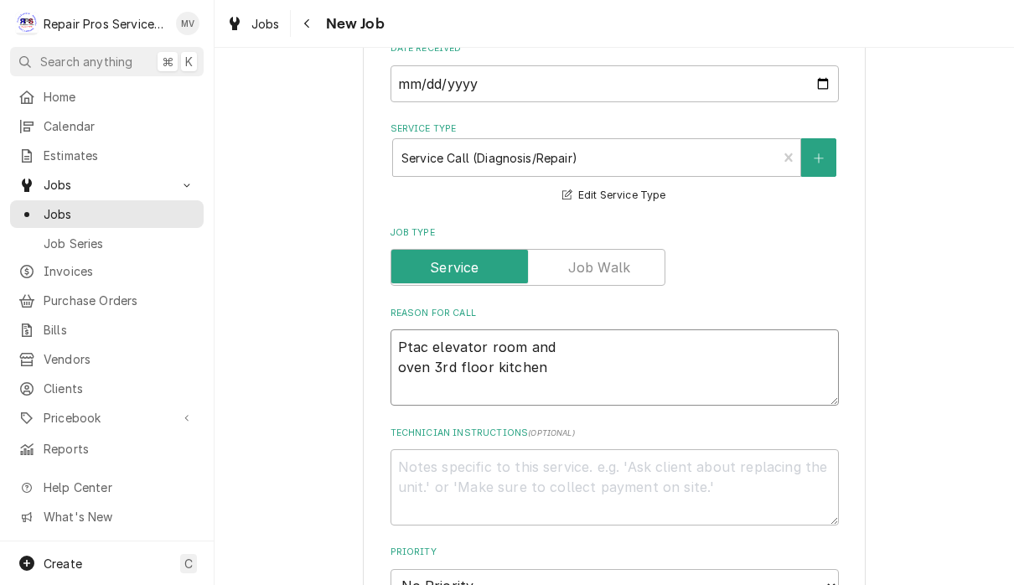
type textarea "Ptac elevator room an oven 3rd floor kitchen"
type textarea "x"
type textarea "Ptac elevator room a oven 3rd floor kitchen"
type textarea "x"
type textarea "Ptac elevator room oven 3rd floor kitchen"
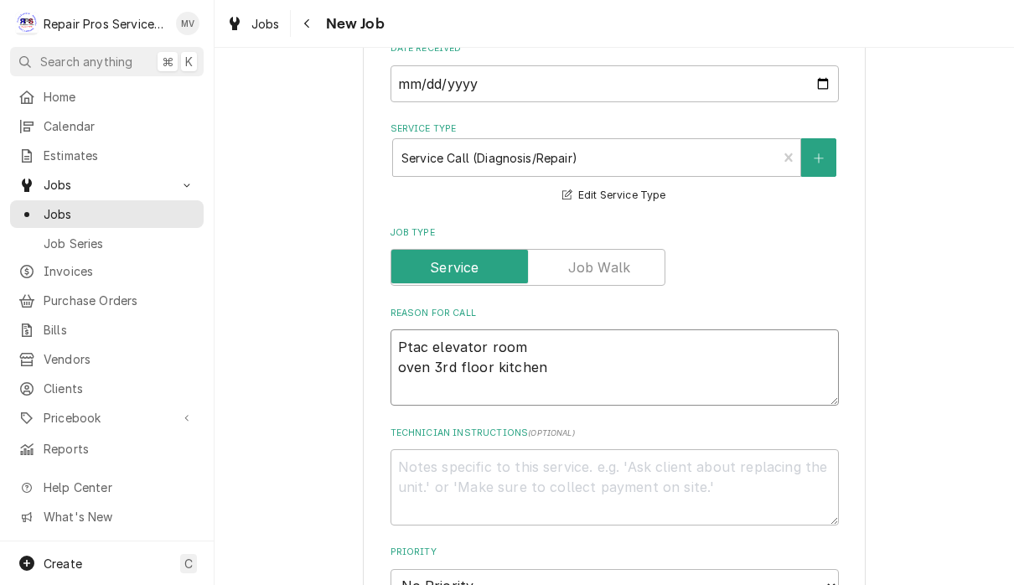
type textarea "x"
type textarea "Ptac elevator room oven 3rd floor kitchen"
click at [400, 368] on textarea "Ptac elevator room oven 3rd floor kitchen" at bounding box center [615, 367] width 448 height 76
type textarea "x"
type textarea "Ptac elevator room ove 3rd floor kitchen"
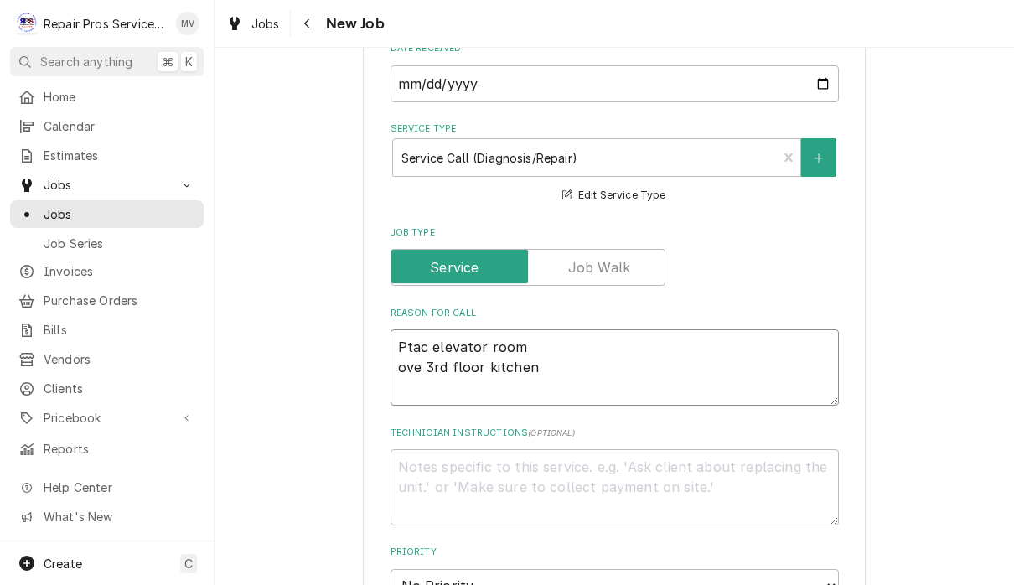
type textarea "x"
type textarea "Ptac elevator room ov 3rd floor kitchen"
type textarea "x"
type textarea "Ptac elevator room o 3rd floor kitchen"
type textarea "x"
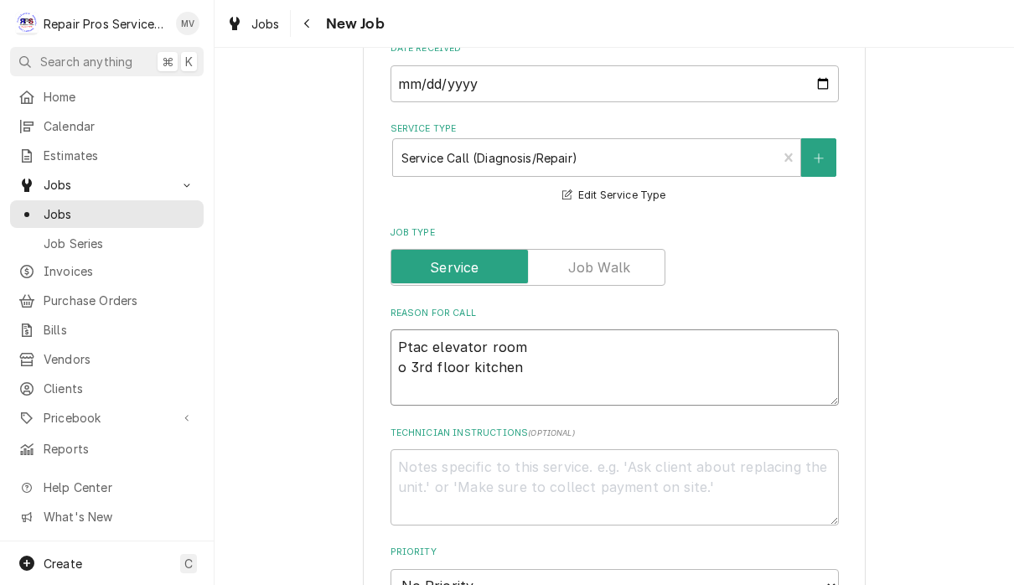
type textarea "Ptac elevator room 3rd floor kitchen"
type textarea "x"
type textarea "Ptac elevator room 3rd floor kitchen"
type textarea "x"
type textarea "Ptac elevator room3rd floor kitchen"
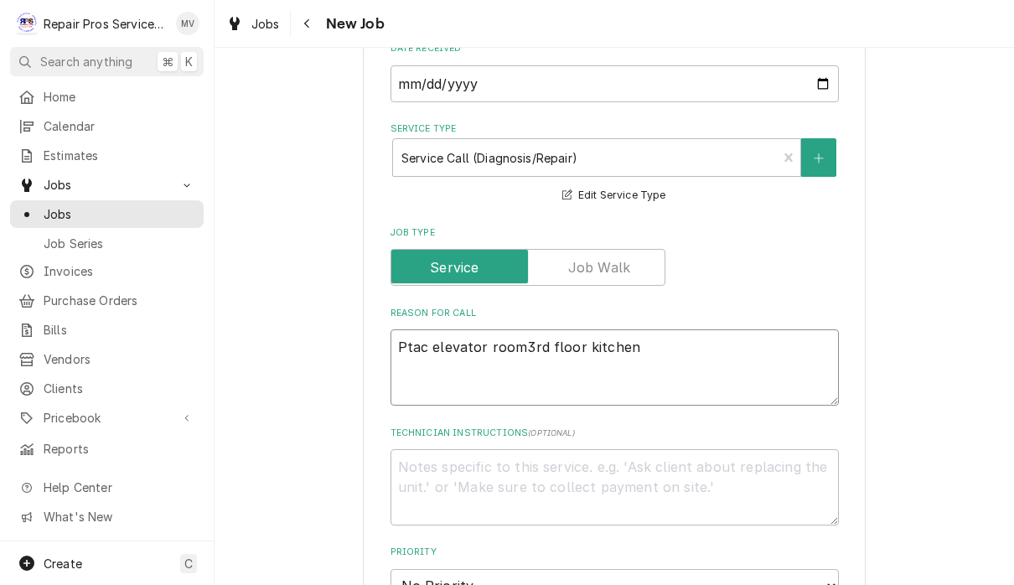
type textarea "x"
type textarea "Ptac elevator room 3rd floor kitchen"
click at [550, 361] on textarea "Ptac elevator room 3rd floor kitchen" at bounding box center [615, 367] width 448 height 76
type textarea "x"
type textarea "Ptac elevator room 3rd floor kitchen"
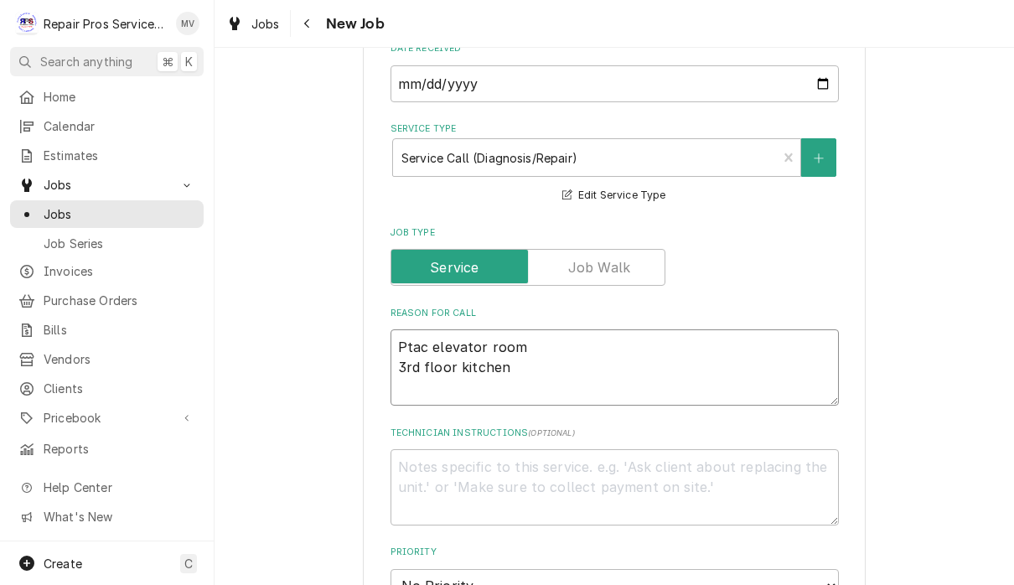
type textarea "x"
type textarea "Ptac elevator room 3rd floor kitchen c"
type textarea "x"
type textarea "Ptac elevator room 3rd floor kitchen co"
type textarea "x"
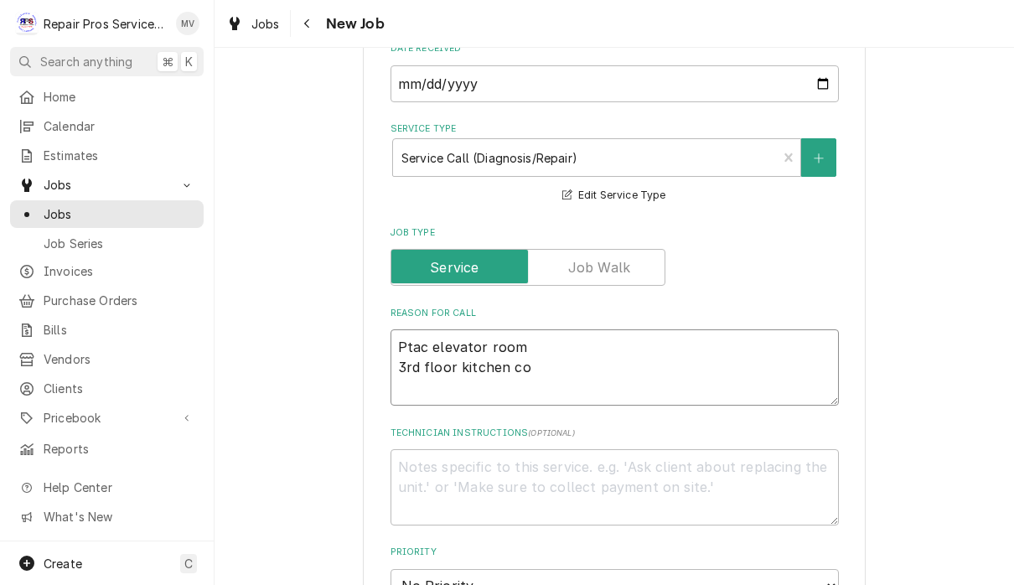
type textarea "Ptac elevator room 3rd floor kitchen cov"
type textarea "x"
type textarea "Ptac elevator room 3rd floor kitchen co"
type textarea "x"
type textarea "Ptac elevator room 3rd floor kitchen c"
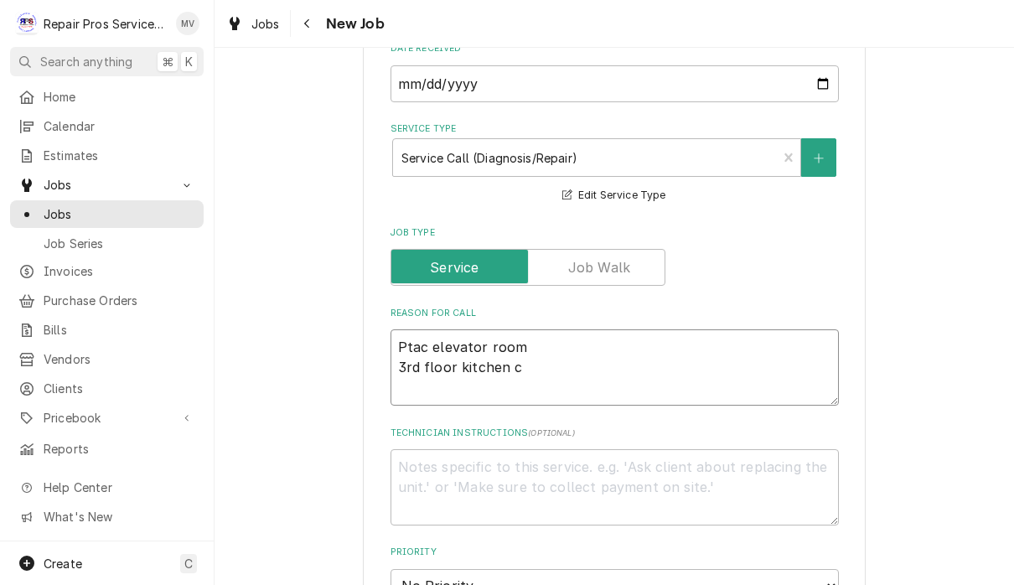
type textarea "x"
type textarea "Ptac elevator room 3rd floor kitchen"
type textarea "x"
type textarea "Ptac elevator room 3rd floor kitchen o"
type textarea "x"
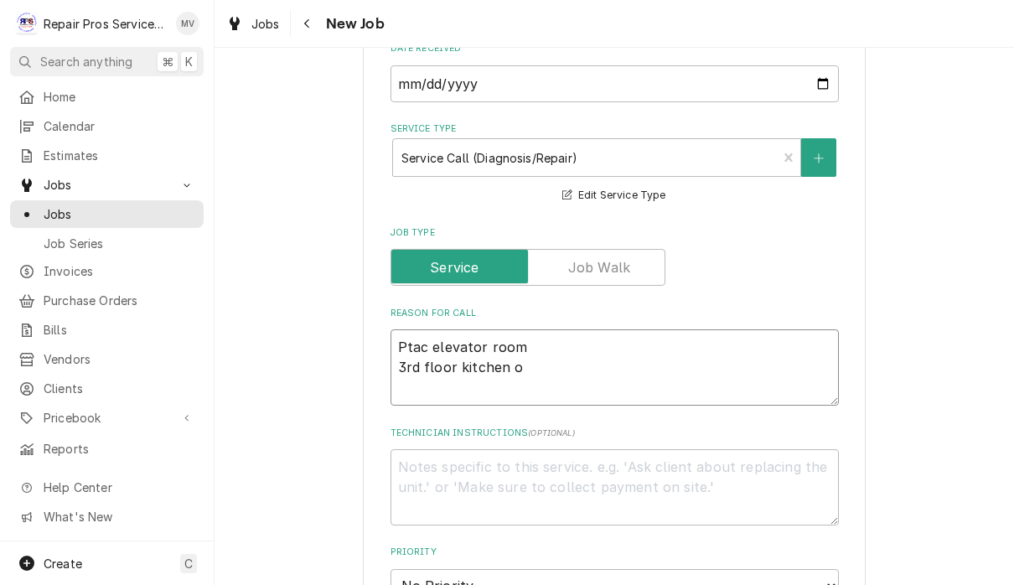
type textarea "Ptac elevator room 3rd floor kitchen ov"
type textarea "x"
type textarea "Ptac elevator room 3rd floor kitchen oven"
type textarea "x"
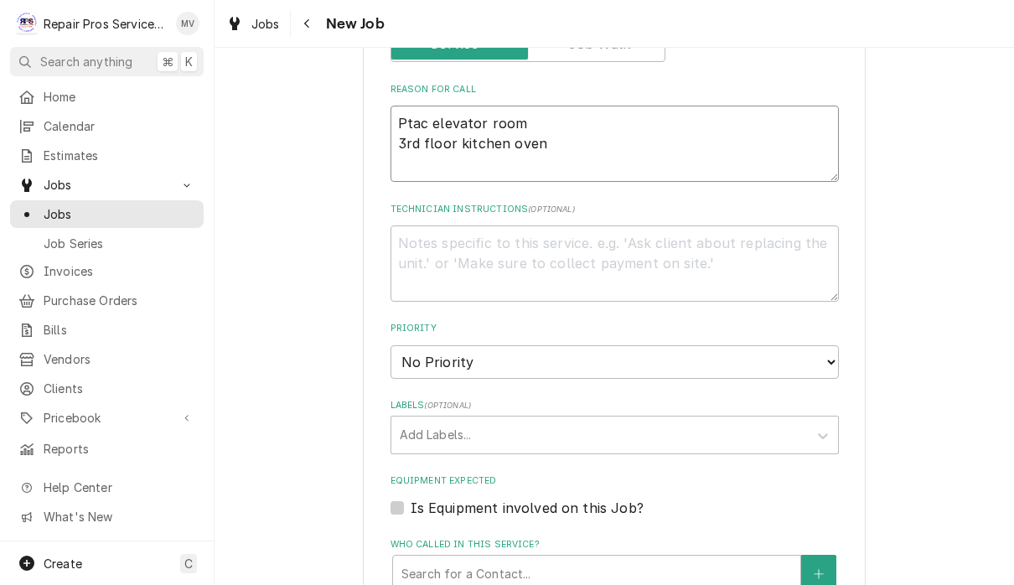
scroll to position [708, 0]
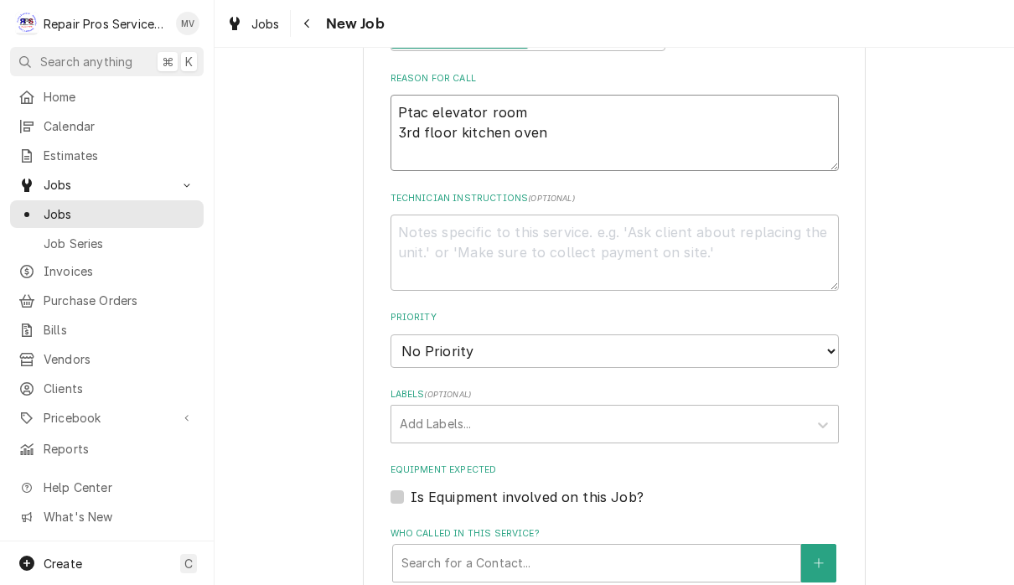
type textarea "Ptac elevator room 3rd floor kitchen oven"
click at [689, 338] on select "No Priority Urgent High Medium Low" at bounding box center [615, 351] width 448 height 34
select select "3"
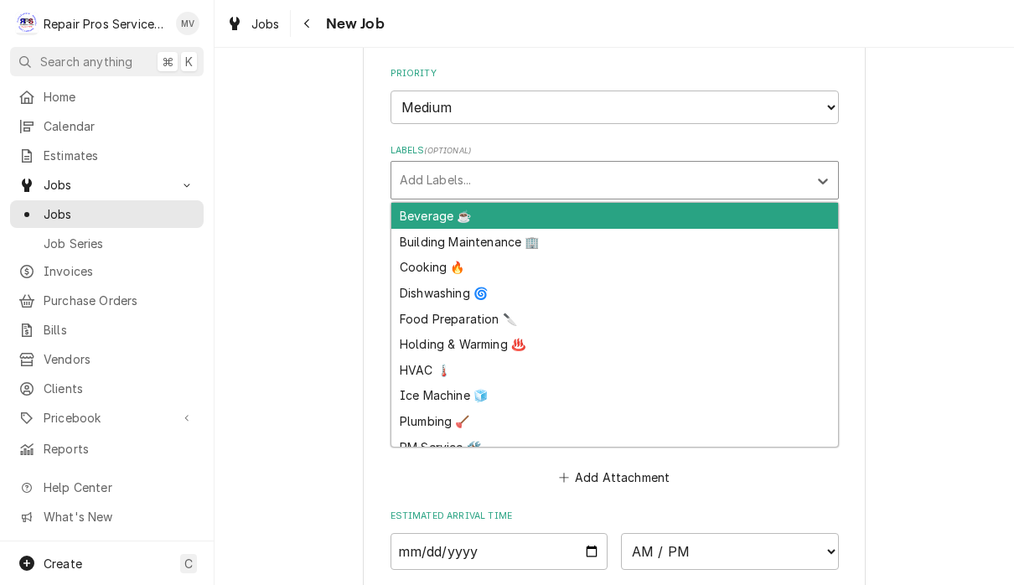
scroll to position [952, 0]
click at [431, 254] on div "Cooking 🔥" at bounding box center [614, 267] width 447 height 26
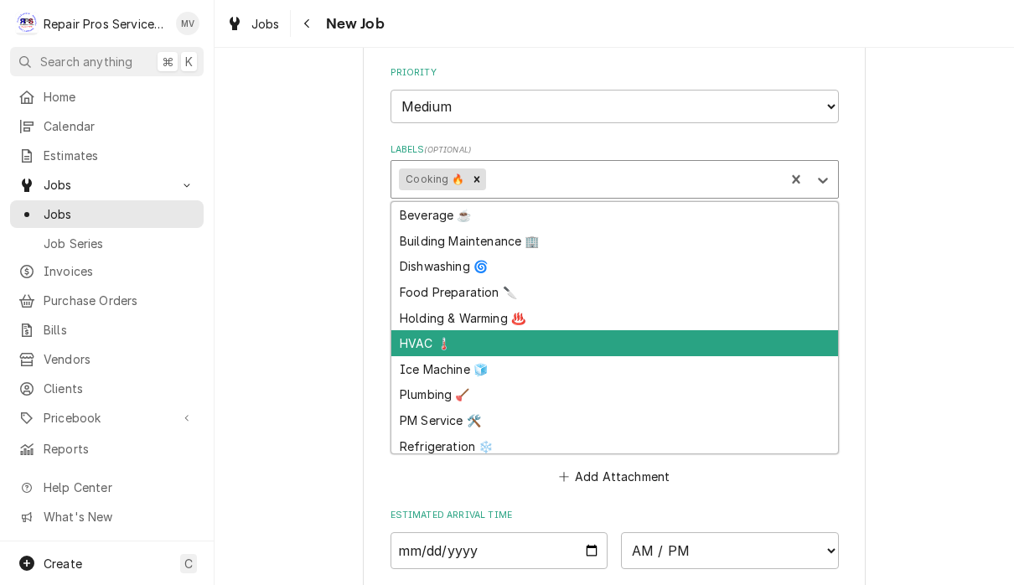
click at [421, 330] on div "HVAC 🌡️" at bounding box center [614, 343] width 447 height 26
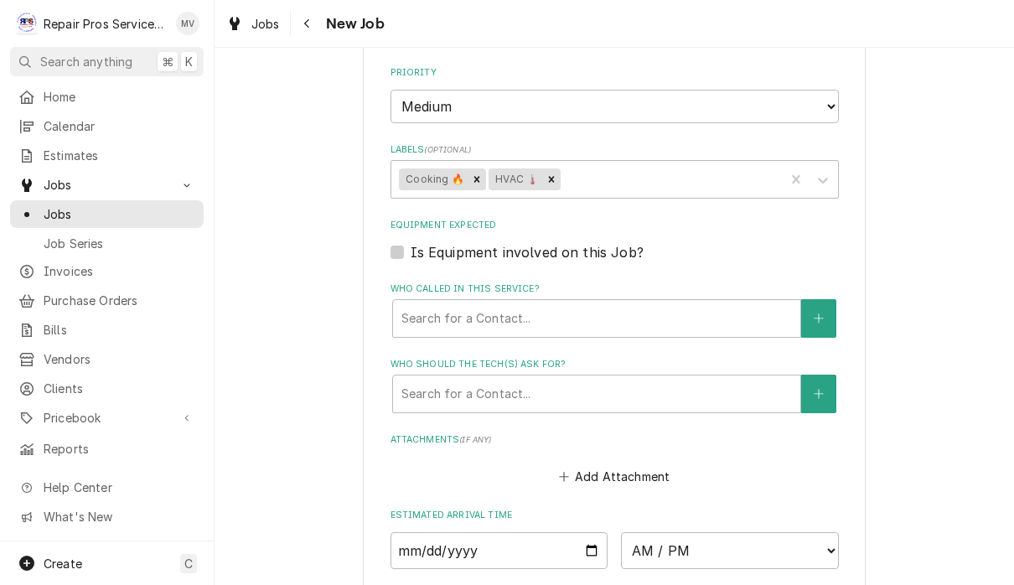
type textarea "x"
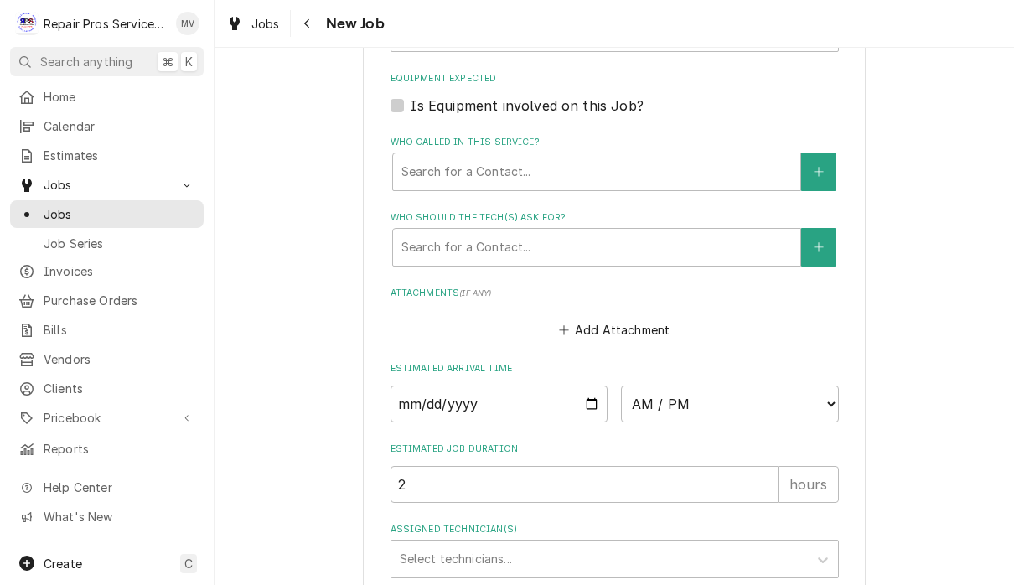
scroll to position [1102, 0]
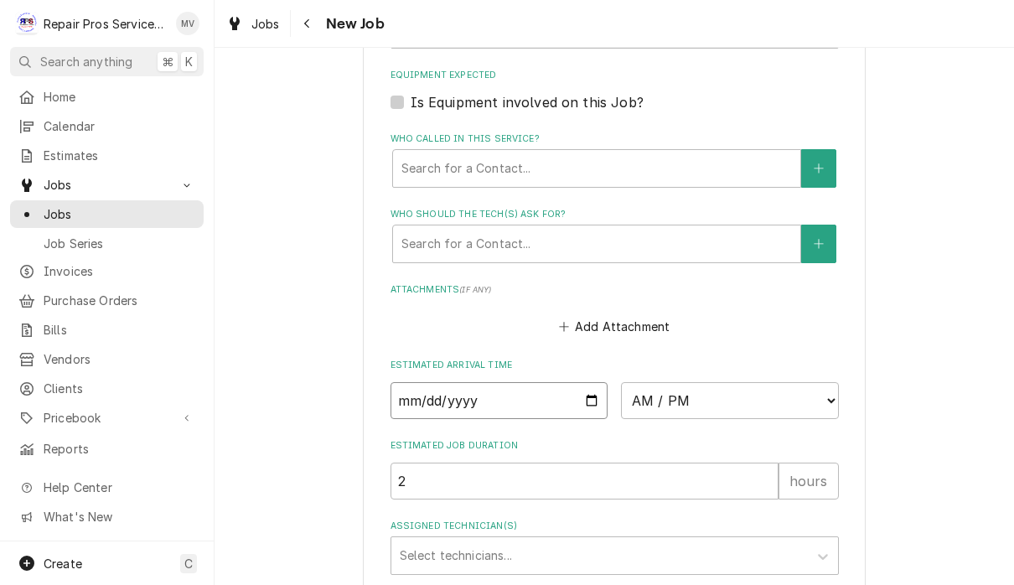
click at [530, 382] on input "Date" at bounding box center [500, 400] width 218 height 37
type input "2025-09-16"
type textarea "x"
type input "2025-09-18"
type textarea "x"
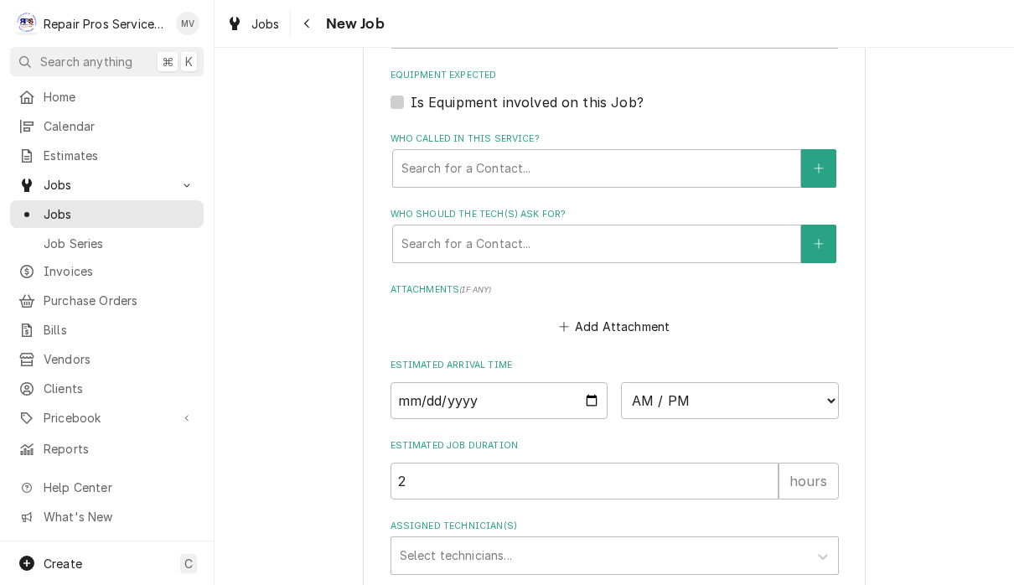
click at [635, 387] on select "AM / PM 6:00 AM 6:15 AM 6:30 AM 6:45 AM 7:00 AM 7:15 AM 7:30 AM 7:45 AM 8:00 AM…" at bounding box center [730, 400] width 218 height 37
select select "08:00:00"
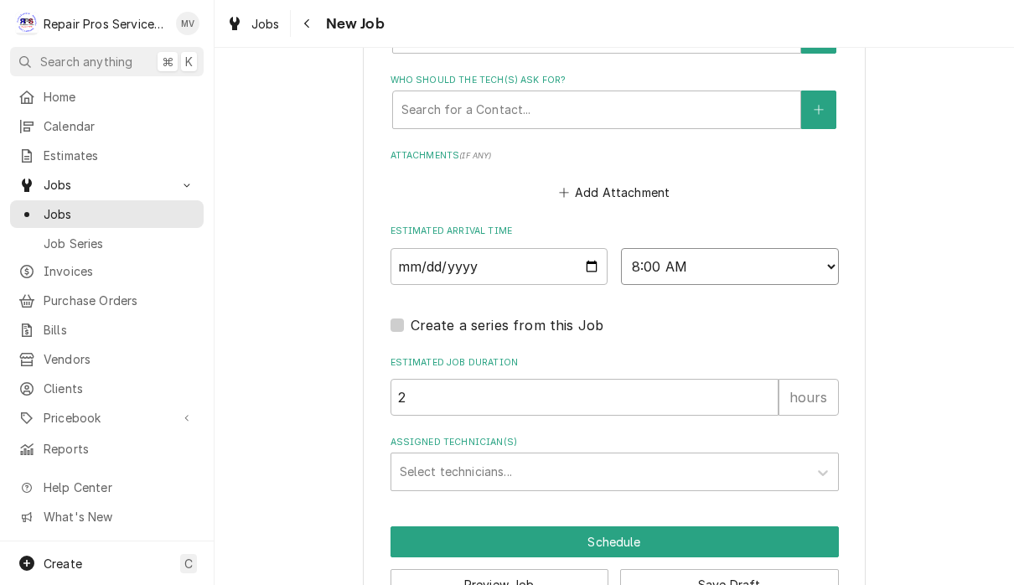
scroll to position [1246, 0]
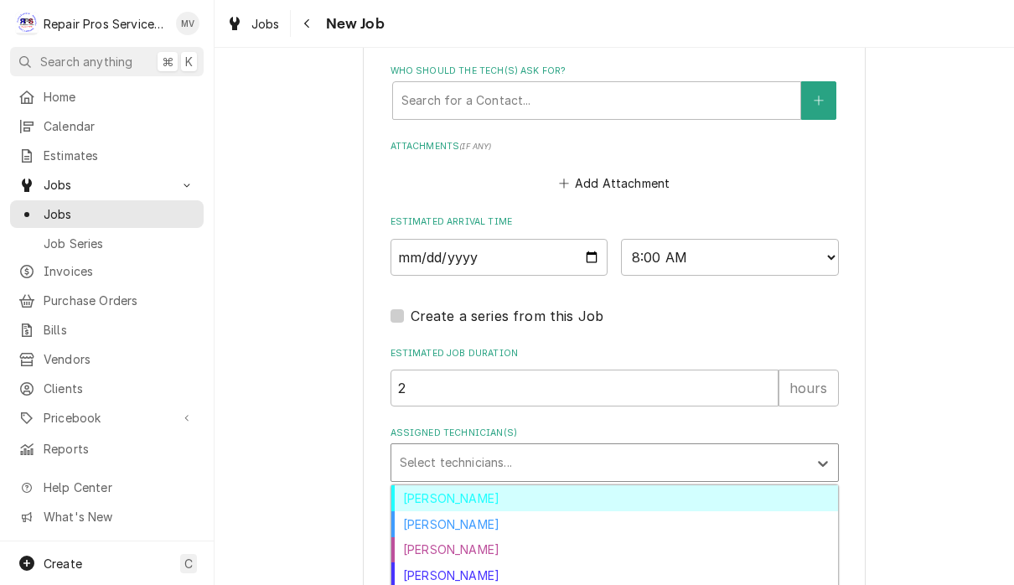
click at [614, 485] on div "Brian Volker" at bounding box center [614, 498] width 447 height 26
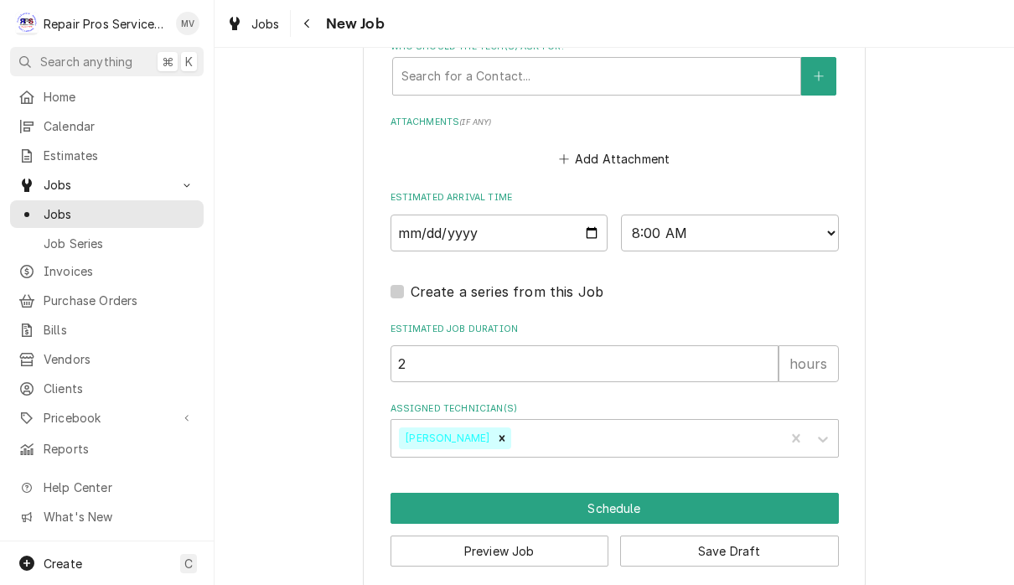
scroll to position [1252, 0]
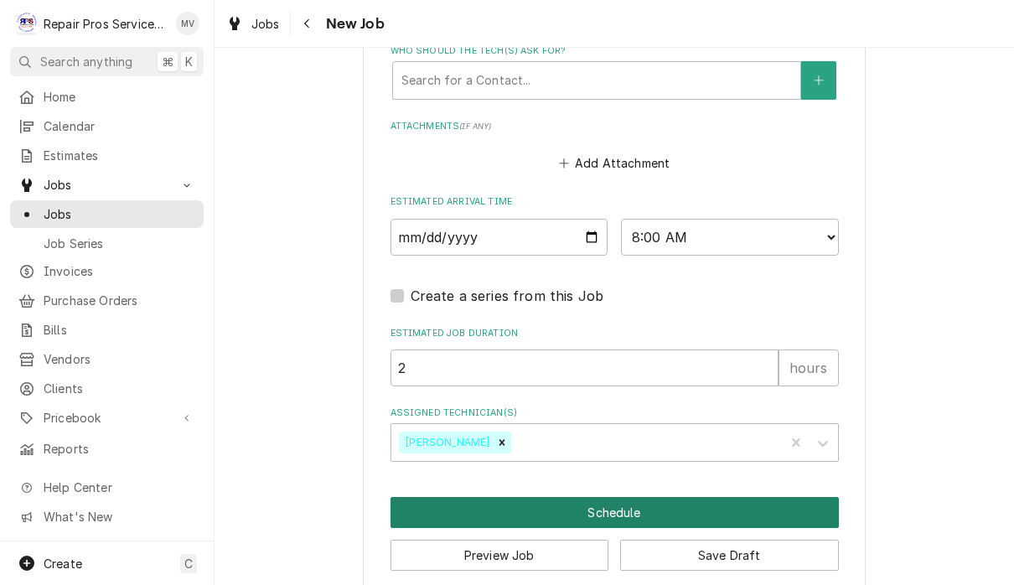
click at [620, 497] on button "Schedule" at bounding box center [615, 512] width 448 height 31
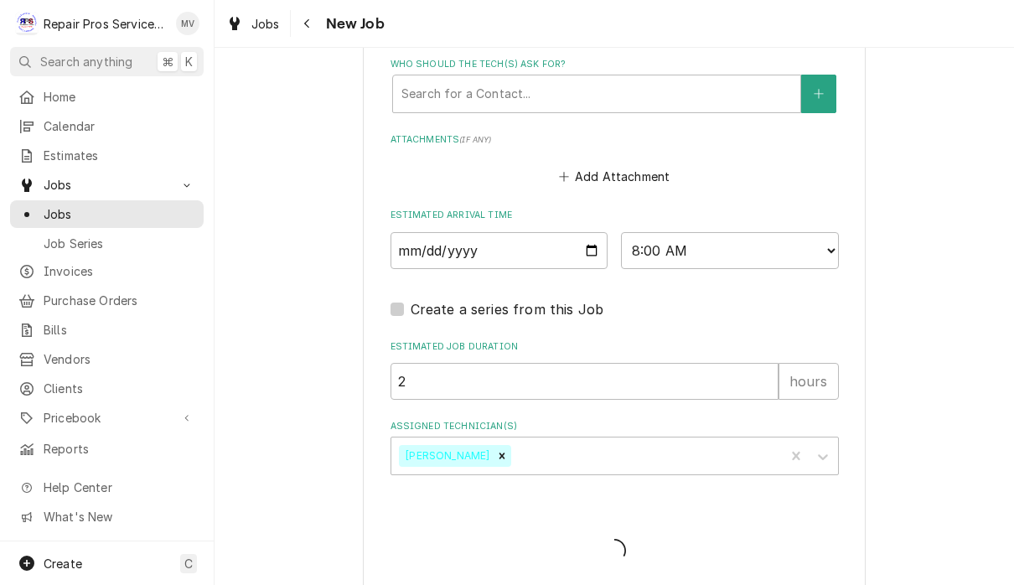
type textarea "x"
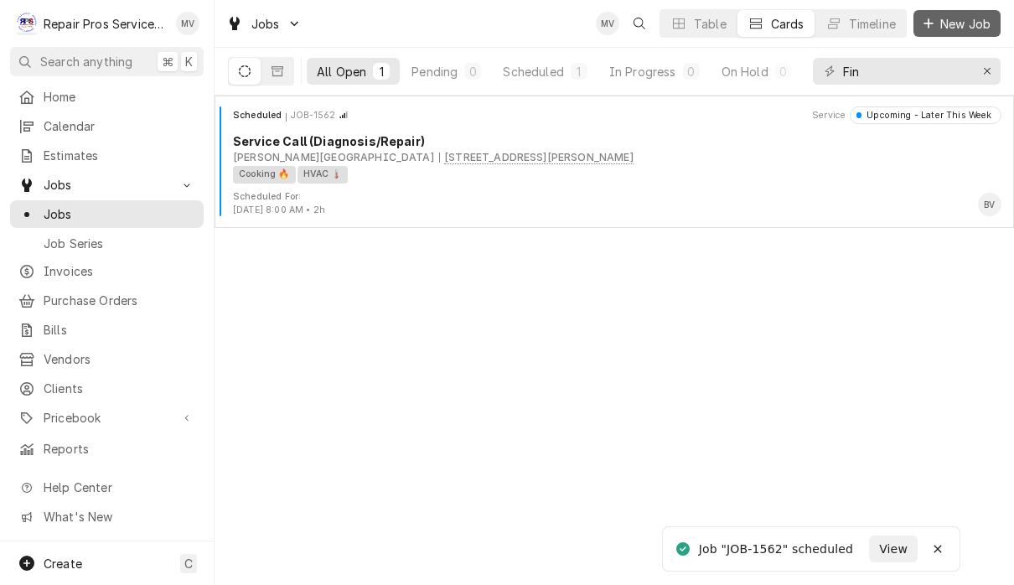
click at [956, 26] on span "New Job" at bounding box center [965, 24] width 57 height 18
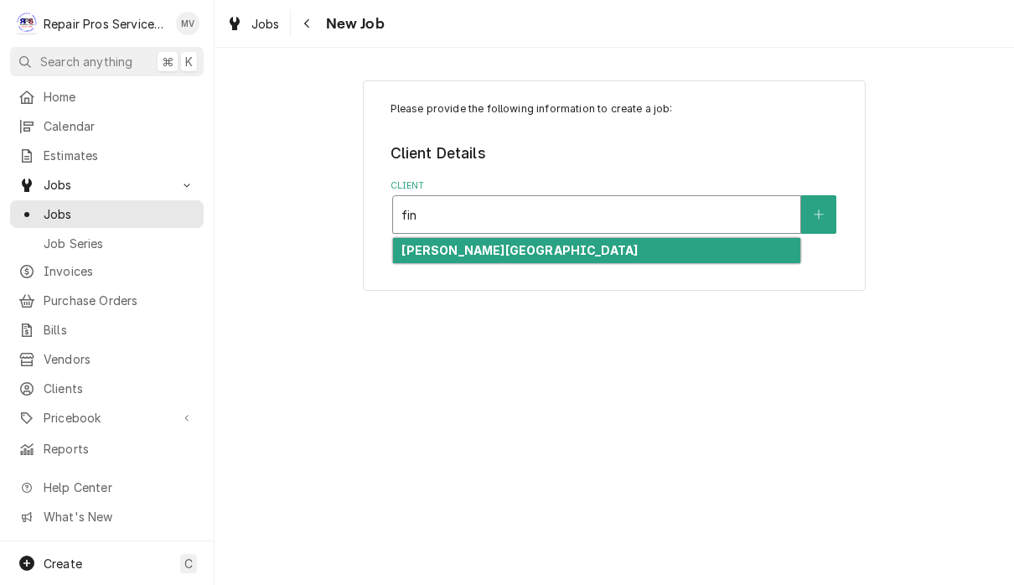
click at [604, 251] on div "[PERSON_NAME][GEOGRAPHIC_DATA]" at bounding box center [596, 251] width 407 height 26
type input "fin"
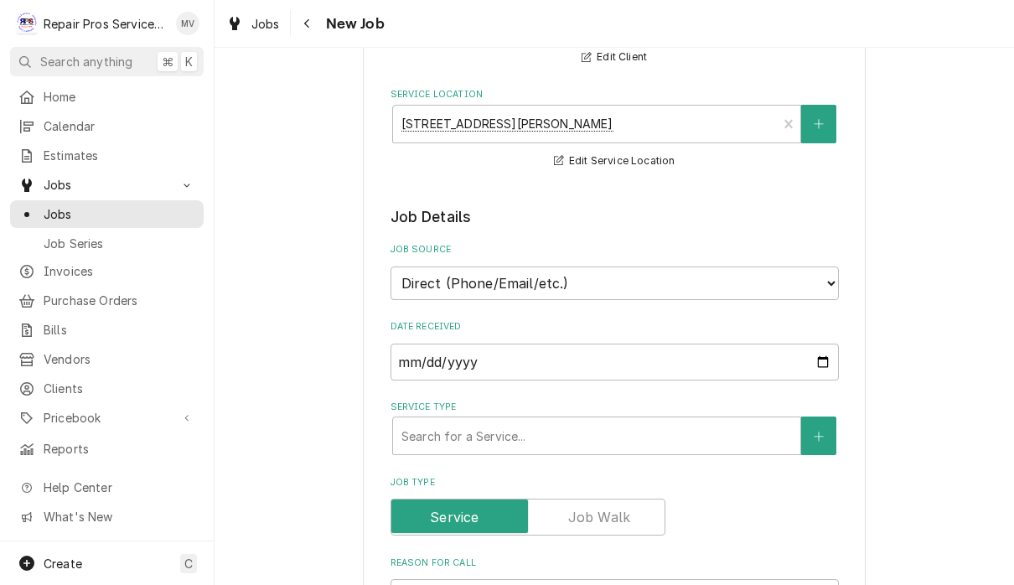
scroll to position [194, 0]
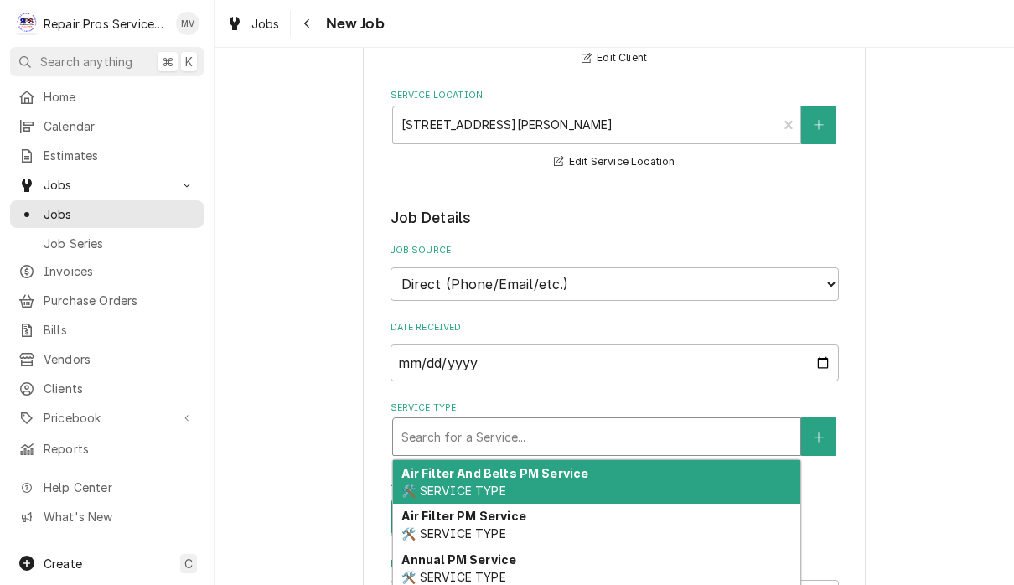
type textarea "x"
type input "d"
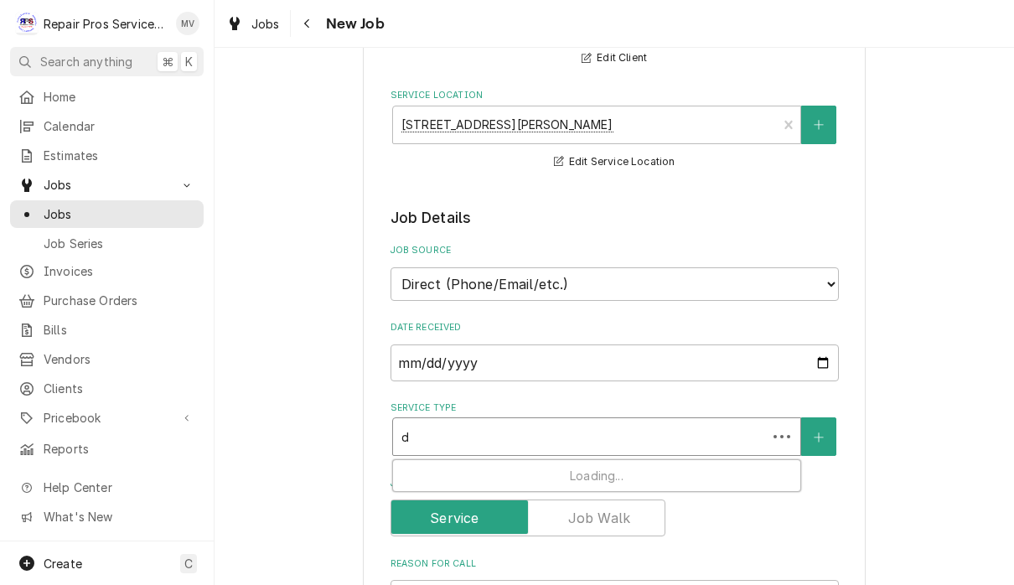
type textarea "x"
type input "di"
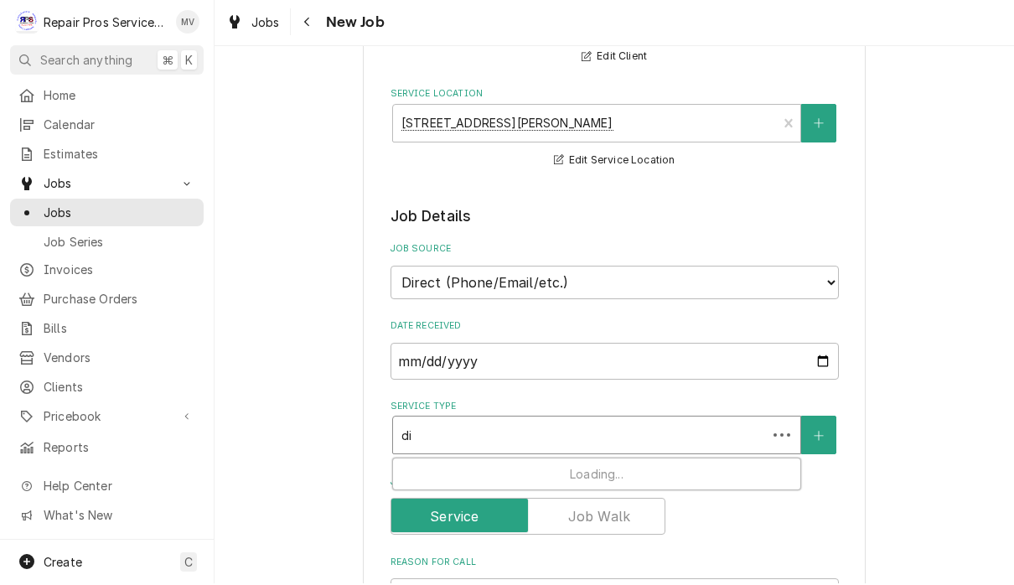
type textarea "x"
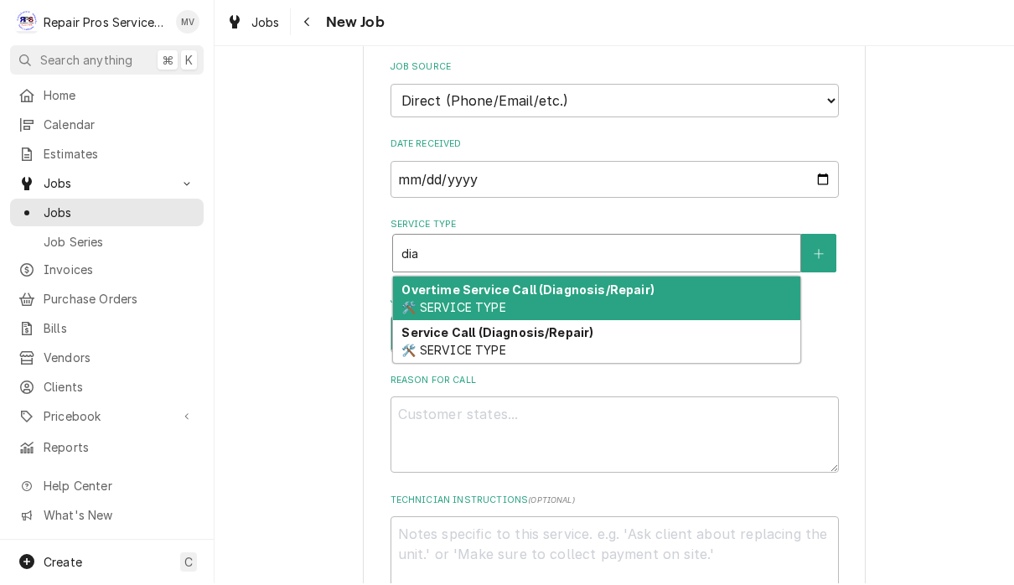
scroll to position [391, 0]
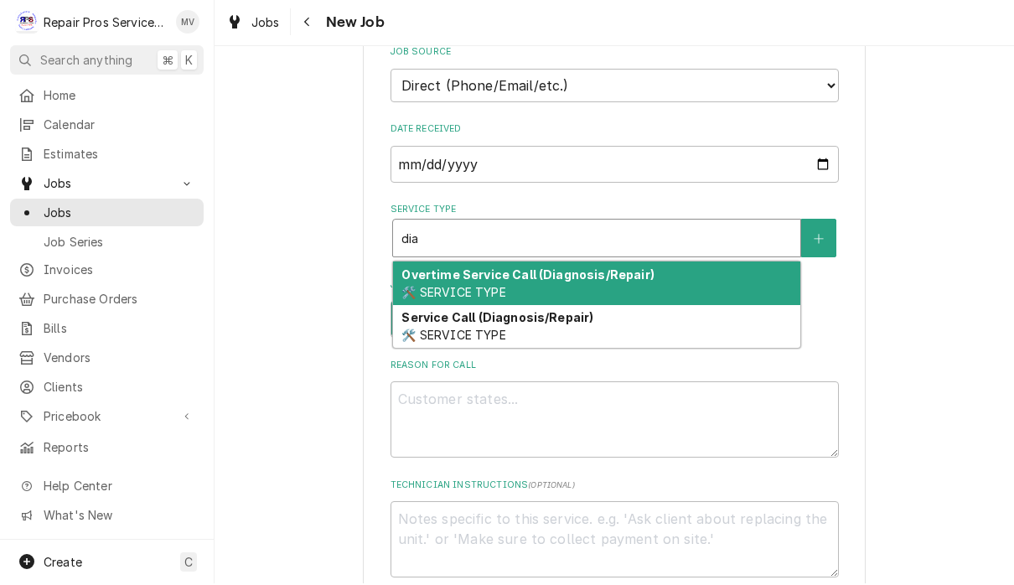
click at [641, 325] on div "Service Call (Diagnosis/Repair) 🛠️ SERVICE TYPE" at bounding box center [596, 329] width 407 height 44
type input "dia"
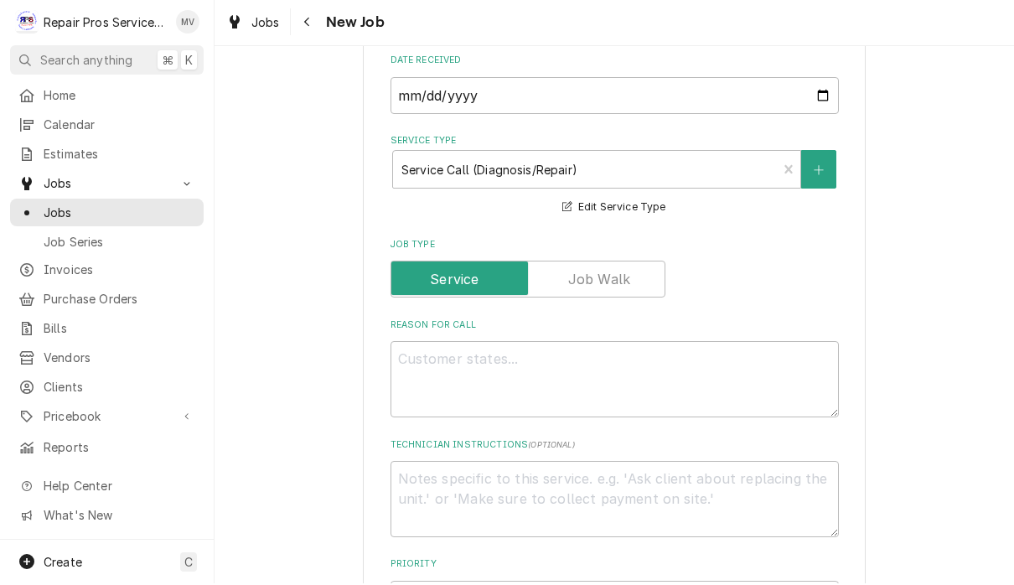
scroll to position [490, 0]
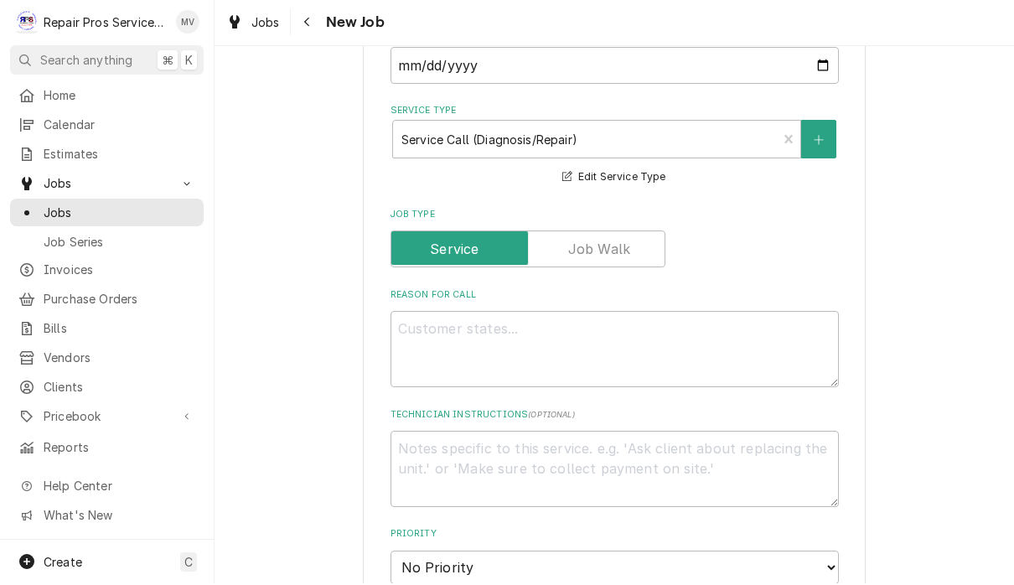
click at [539, 338] on textarea "Reason For Call" at bounding box center [615, 351] width 448 height 76
type textarea "x"
type textarea "N"
type textarea "x"
type textarea "No"
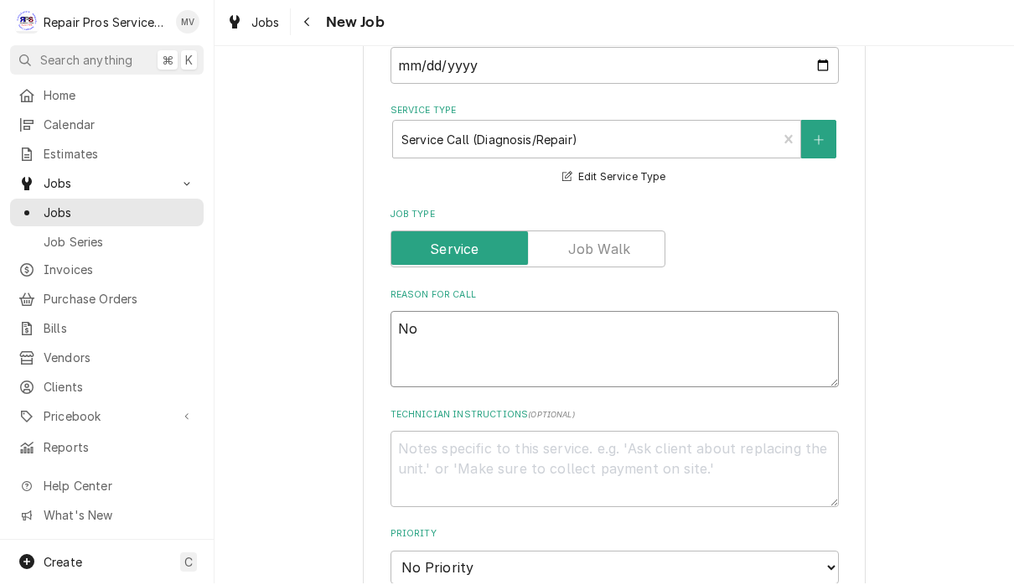
type textarea "x"
type textarea "Nor"
type textarea "x"
type textarea "Nort"
type textarea "x"
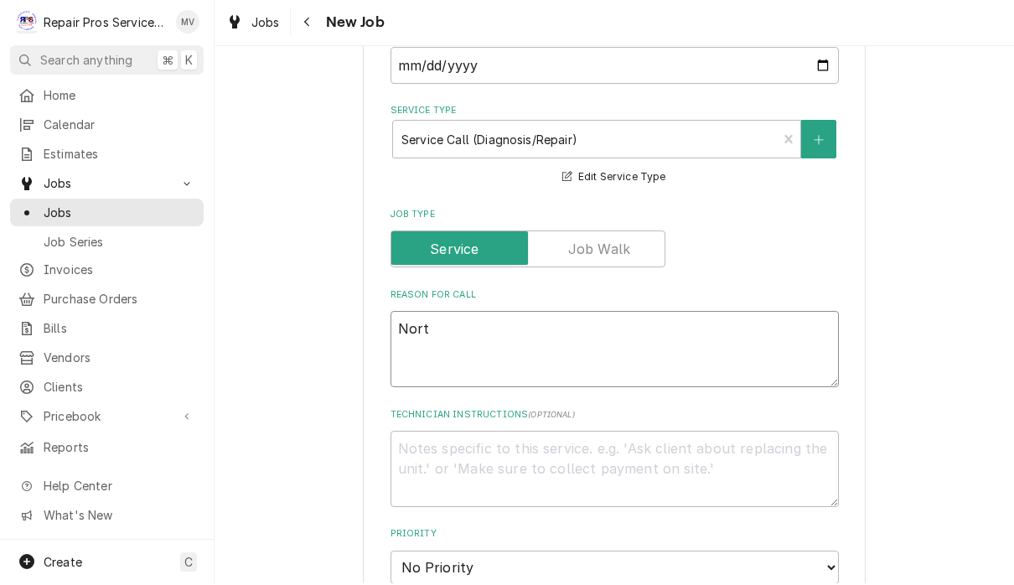
type textarea "North"
type textarea "x"
type textarea "Northw"
type textarea "x"
type textarea "Northwe"
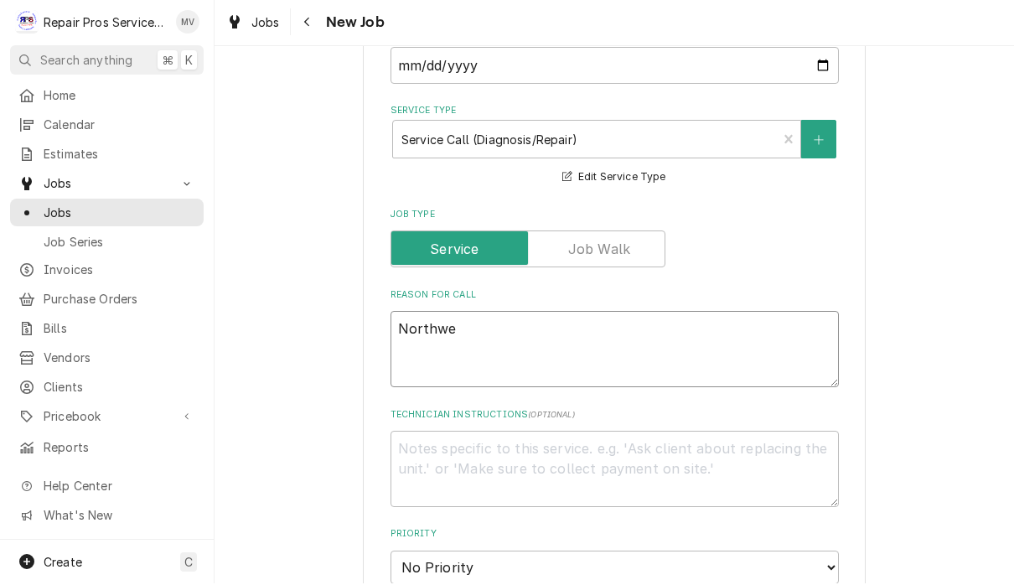
type textarea "x"
type textarea "Northwes"
type textarea "x"
type textarea "Northwest"
type textarea "x"
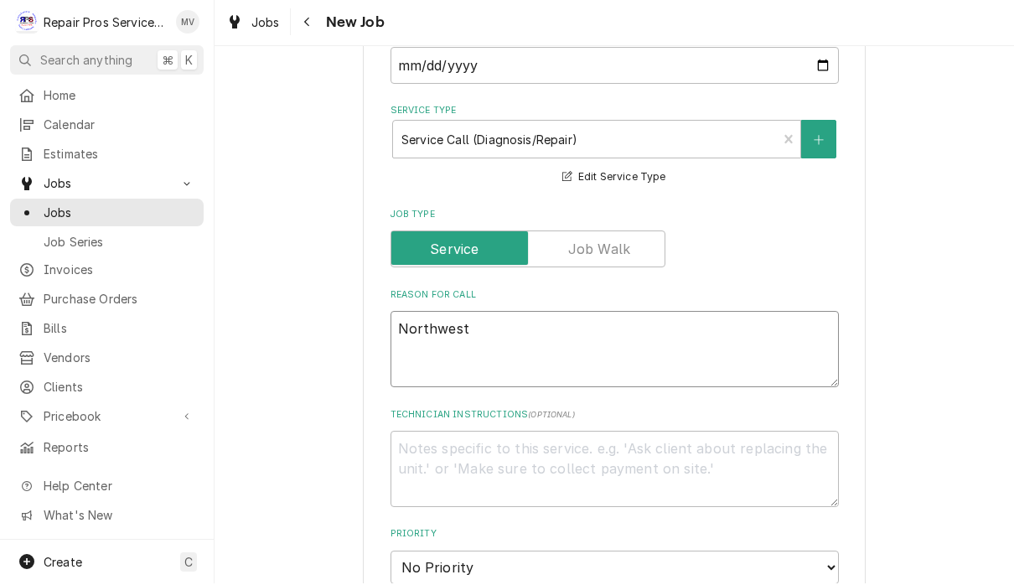
type textarea "Northwest"
type textarea "x"
type textarea "Northwest C"
type textarea "x"
type textarea "Northwest Ce"
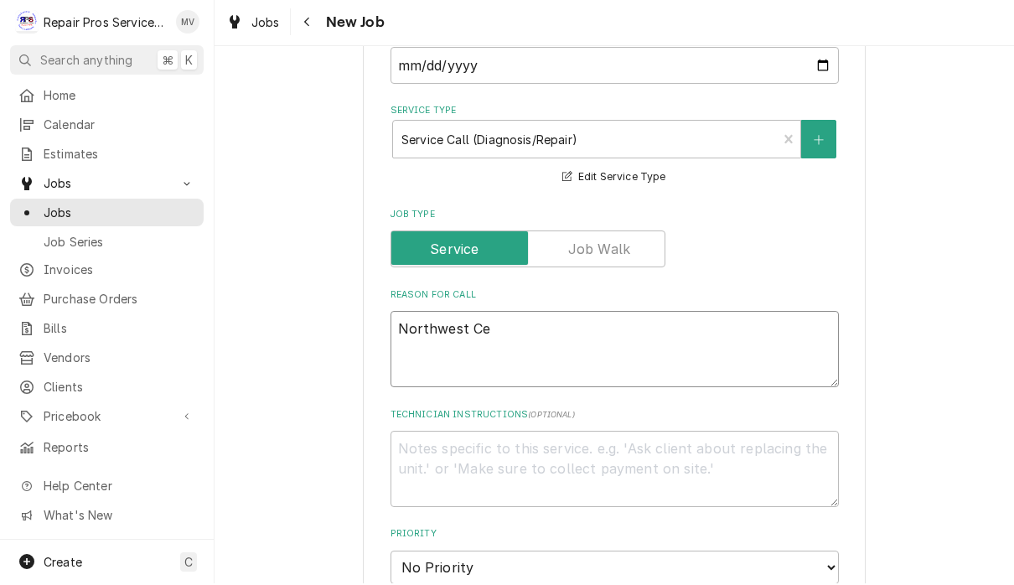
type textarea "x"
type textarea "Northwest Cen"
type textarea "x"
type textarea "Northwest Ce"
type textarea "x"
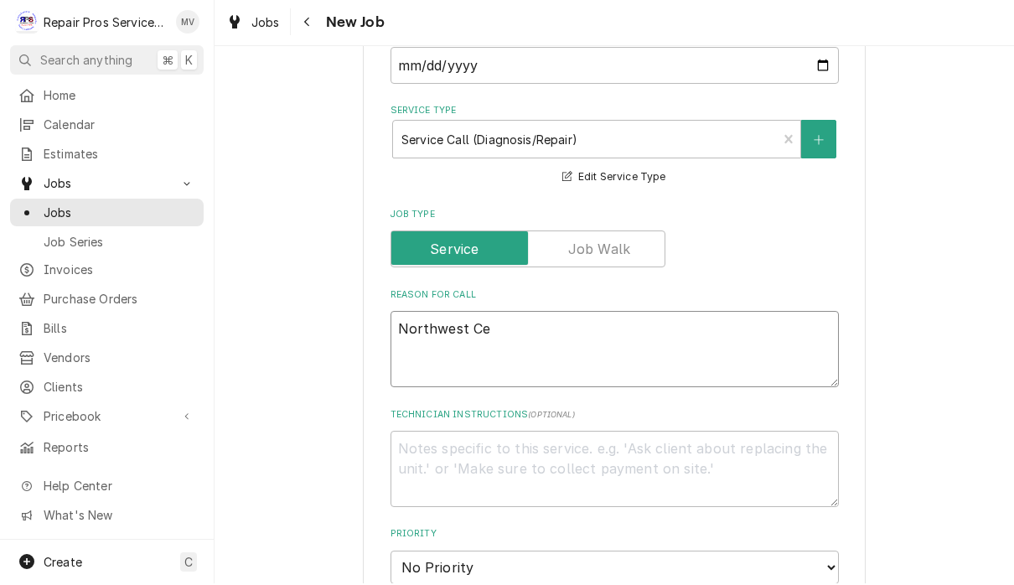
type textarea "Northwest C"
type textarea "x"
type textarea "Northwest Co"
type textarea "x"
type textarea "Northwest Con"
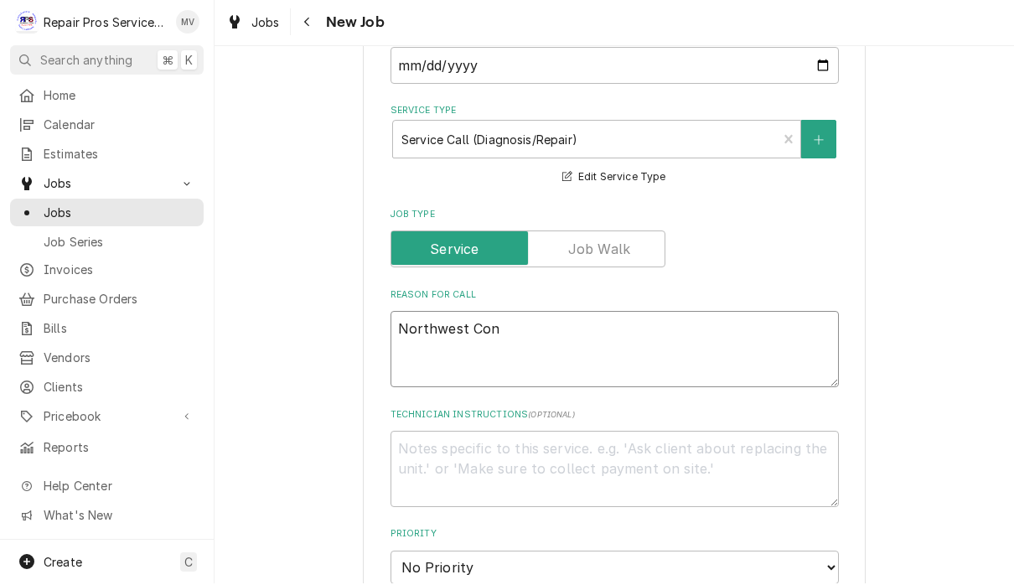
type textarea "x"
type textarea "Northwest Conc"
type textarea "x"
type textarea "Northwest Conce"
type textarea "x"
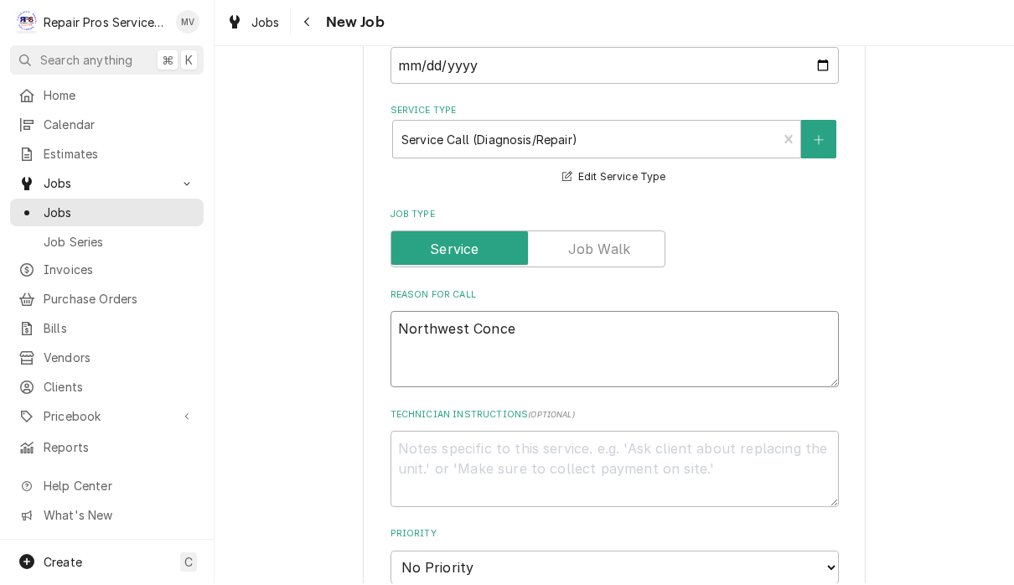
type textarea "Northwest Conces"
type textarea "x"
type textarea "Northwest Concess"
type textarea "x"
type textarea "Northwest Concessi"
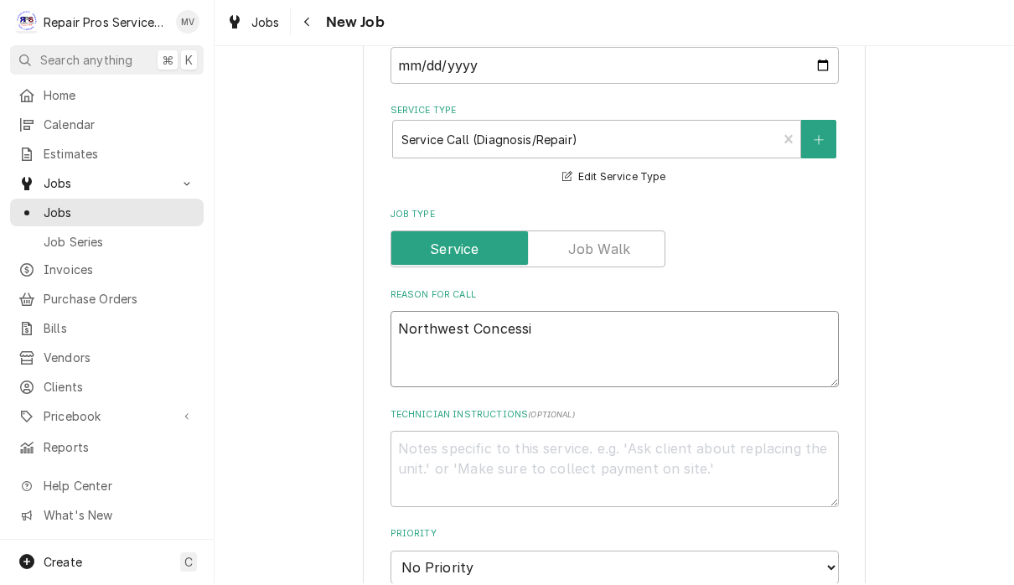
type textarea "x"
type textarea "Northwest Concessio"
type textarea "x"
type textarea "Northwest Concession"
type textarea "x"
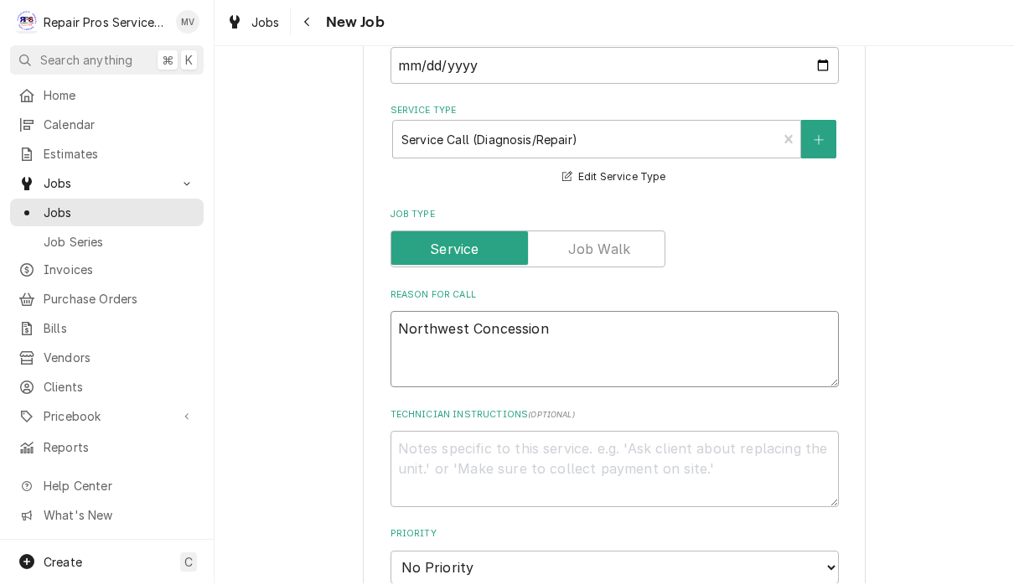
type textarea "Northwest Concession"
type textarea "x"
type textarea "Northwest Concession i"
type textarea "x"
type textarea "Northwest Concession ic"
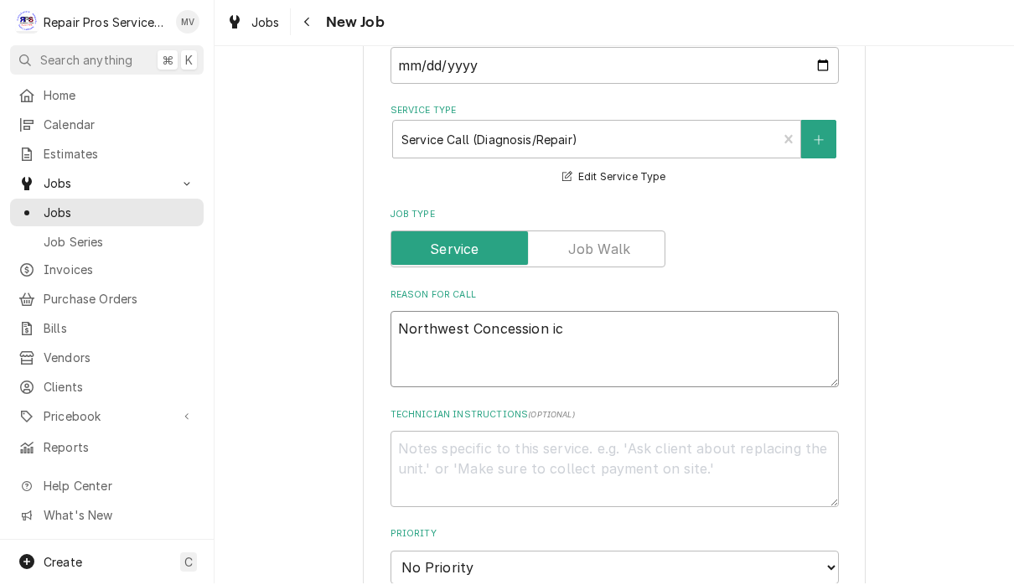
type textarea "x"
type textarea "Northwest Concession ice"
type textarea "x"
type textarea "Northwest Concession ice"
type textarea "x"
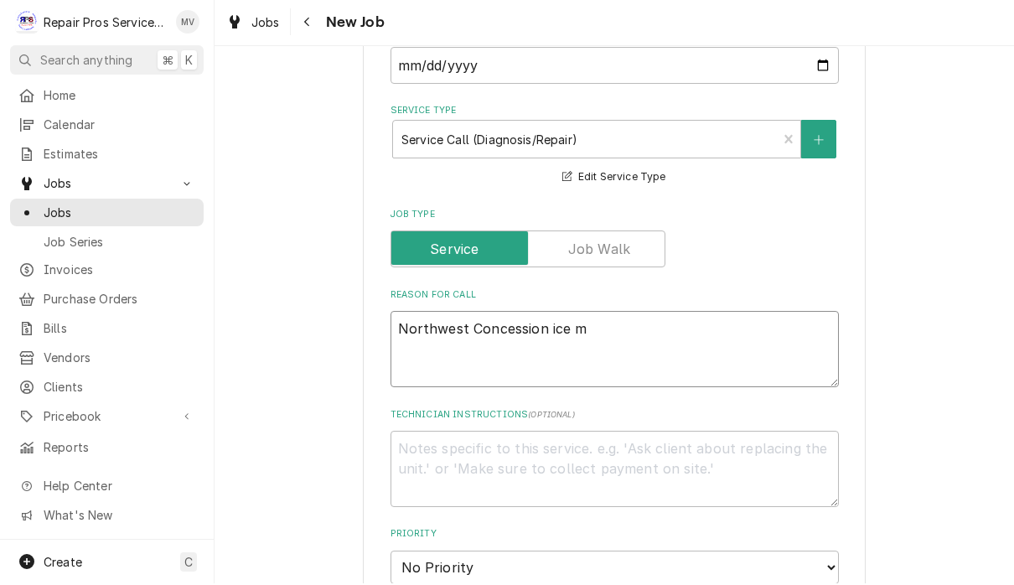
type textarea "Northwest Concession ice ma"
type textarea "x"
type textarea "Northwest Concession ice mac"
type textarea "x"
type textarea "Northwest Concession ice mach"
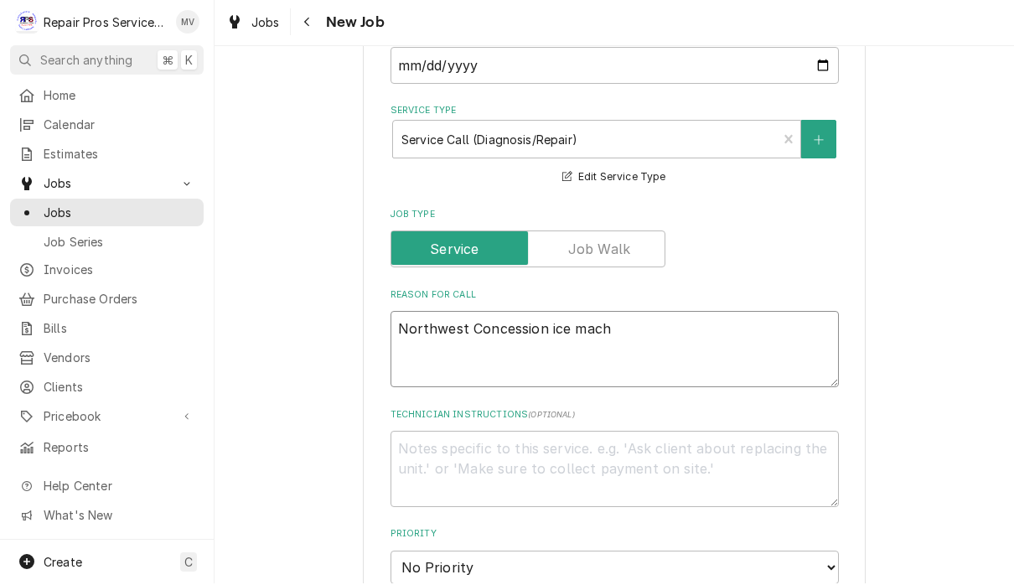
type textarea "x"
type textarea "Northwest Concession ice machi"
type textarea "x"
type textarea "Northwest Concession ice machine"
type textarea "x"
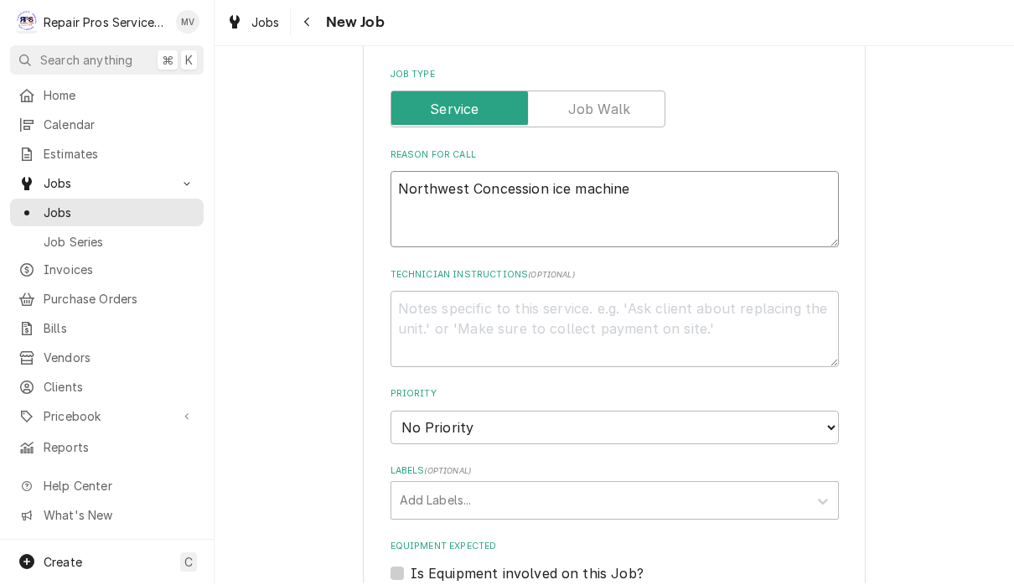
scroll to position [667, 0]
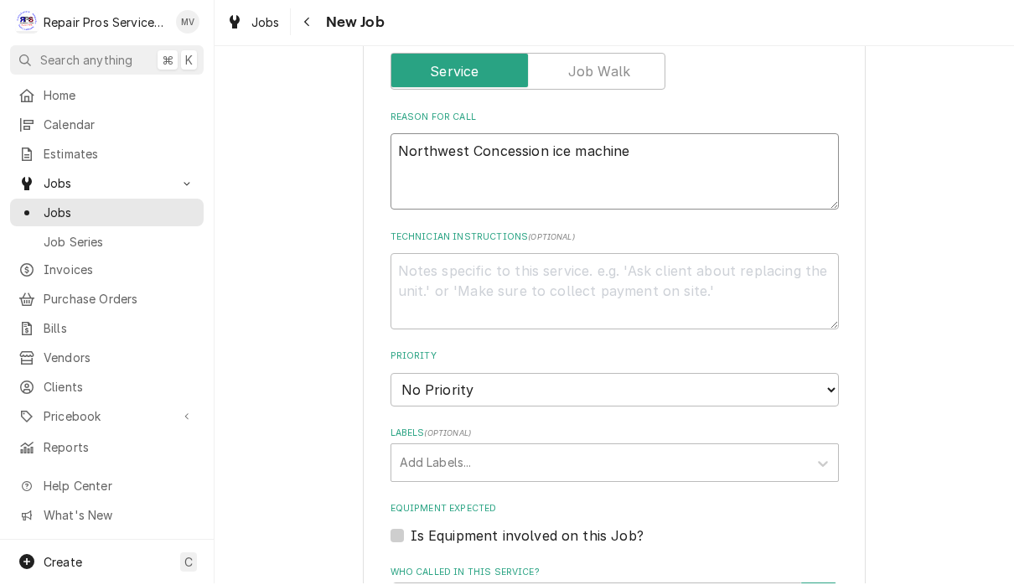
type textarea "Northwest Concession ice machine"
click at [569, 375] on select "No Priority Urgent High Medium Low" at bounding box center [615, 392] width 448 height 34
select select "3"
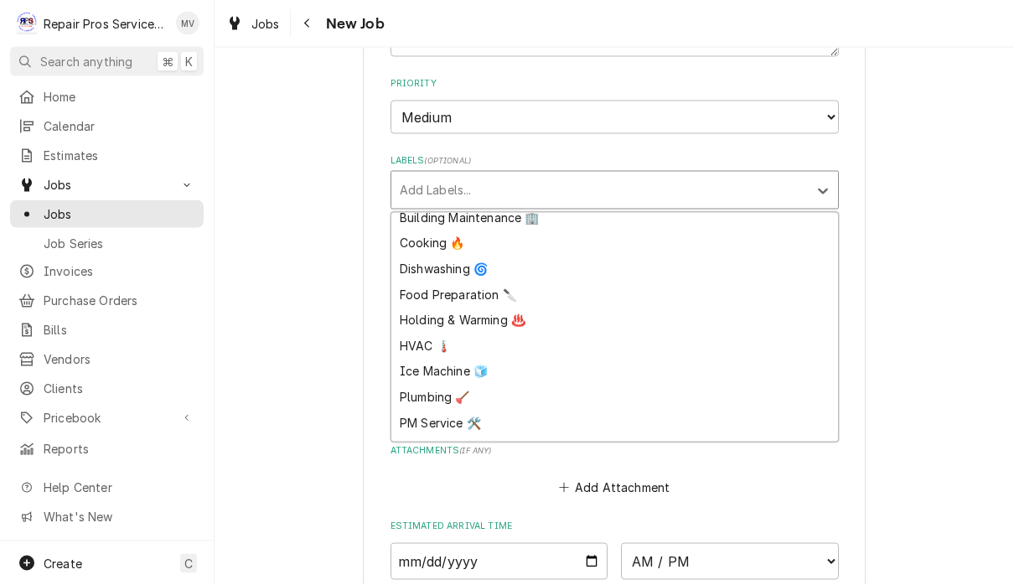
scroll to position [53, 0]
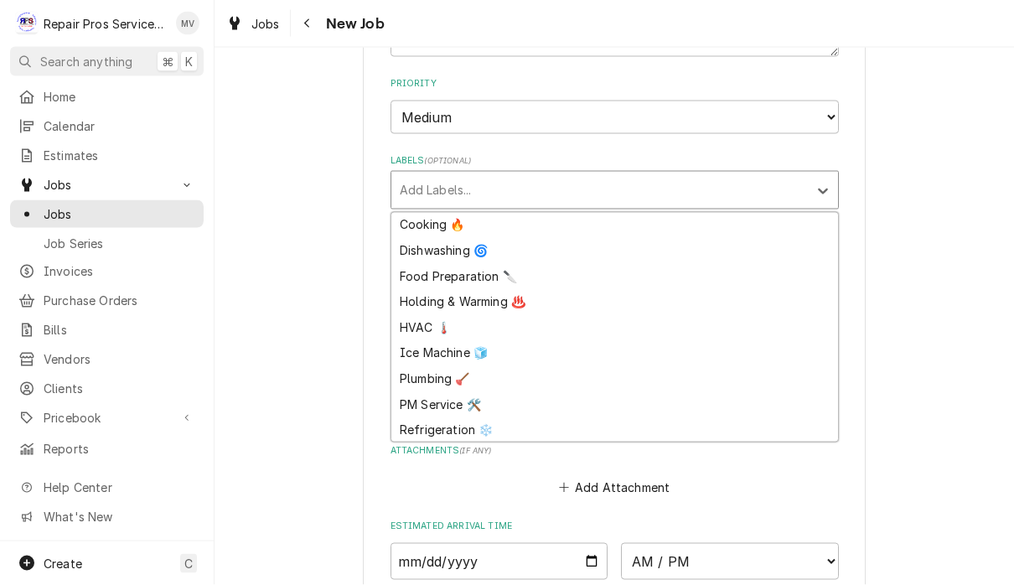
click at [461, 340] on div "Ice Machine 🧊" at bounding box center [614, 353] width 447 height 26
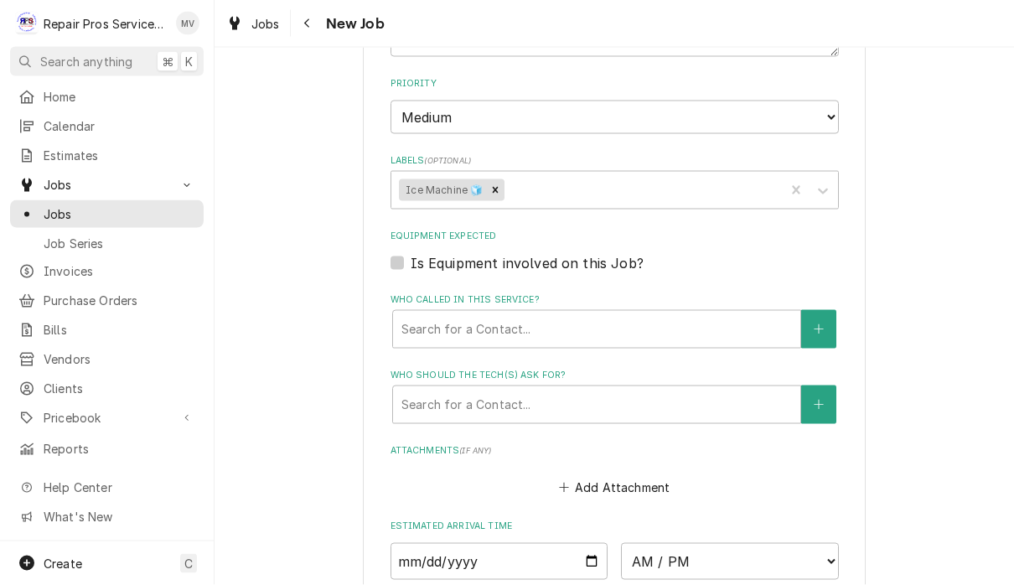
type textarea "x"
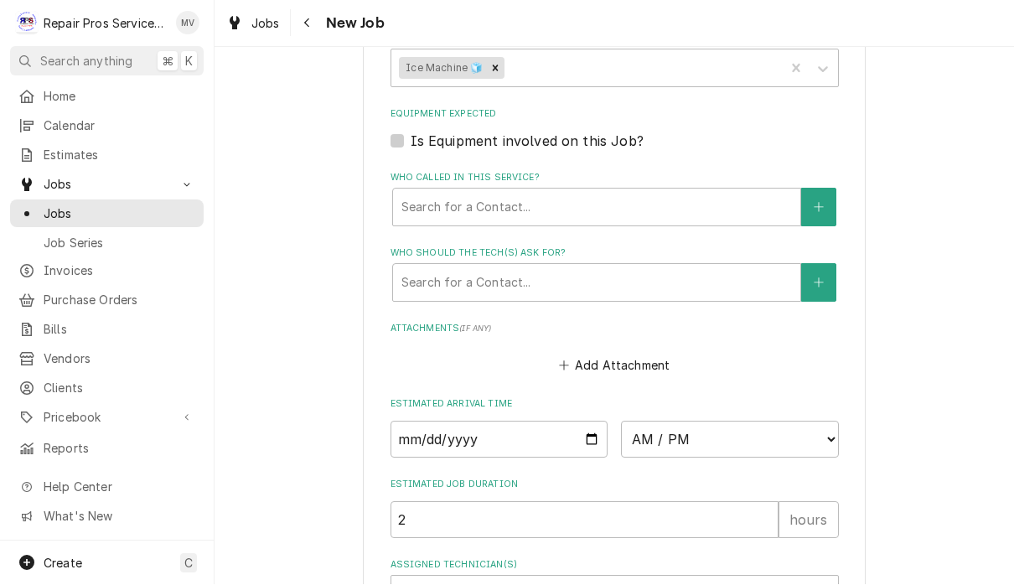
scroll to position [1088, 0]
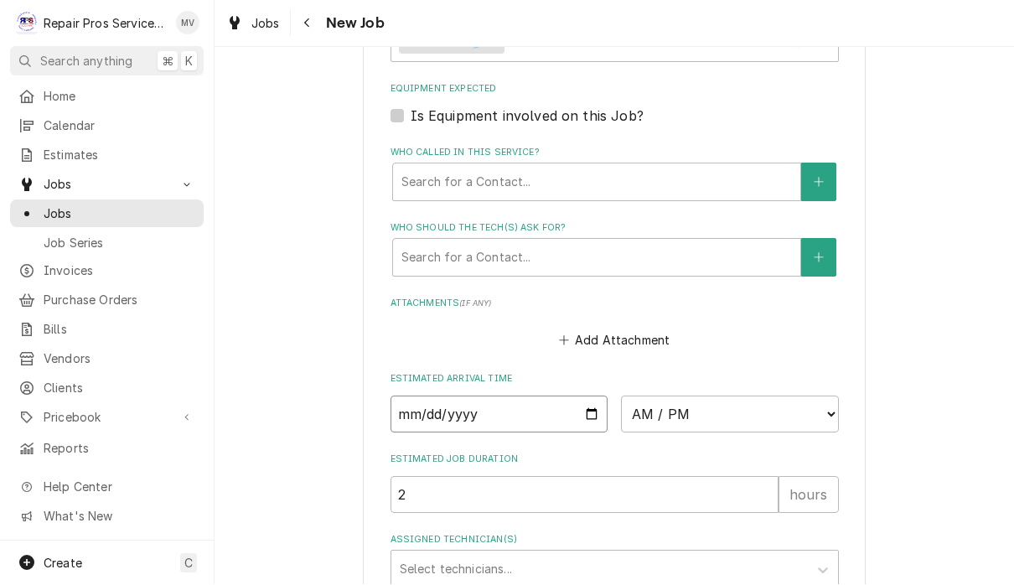
click at [509, 397] on input "Date" at bounding box center [500, 415] width 218 height 37
type input "2025-09-16"
type textarea "x"
type input "2025-09-22"
type textarea "x"
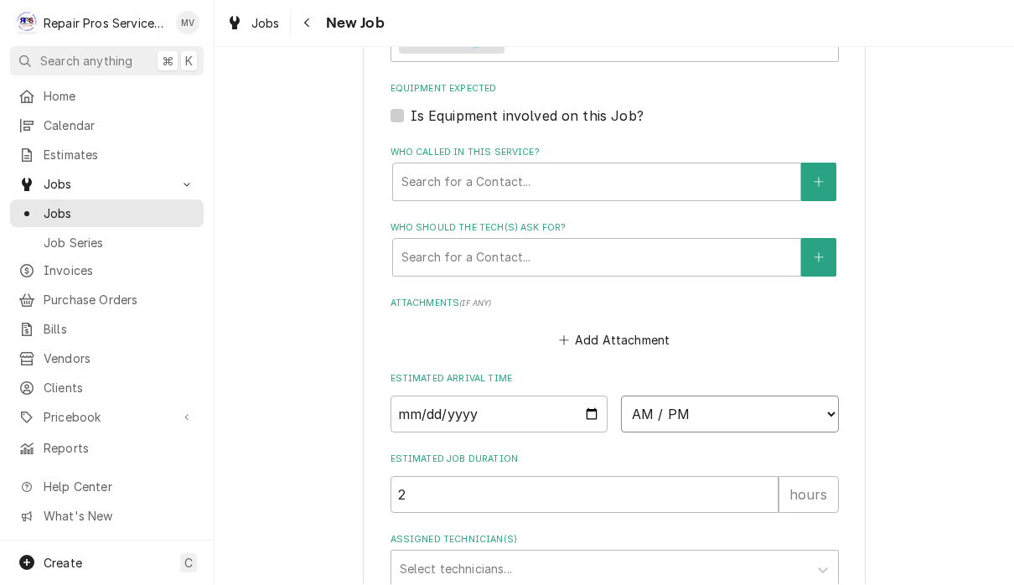
click at [637, 397] on select "AM / PM 6:00 AM 6:15 AM 6:30 AM 6:45 AM 7:00 AM 7:15 AM 7:30 AM 7:45 AM 8:00 AM…" at bounding box center [730, 415] width 218 height 37
select select "08:00:00"
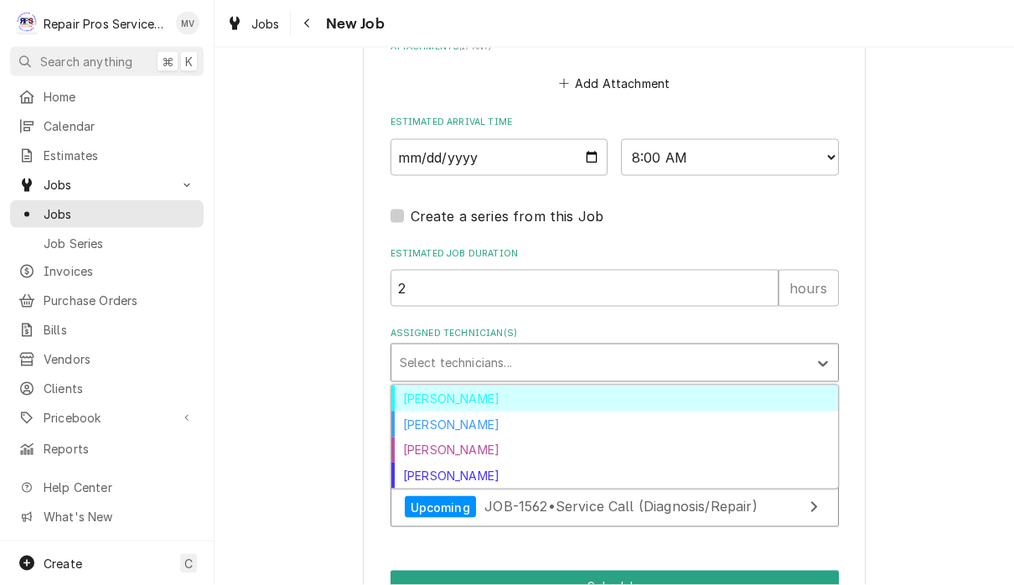
scroll to position [1346, 0]
click at [562, 385] on div "Brian Volker" at bounding box center [614, 398] width 447 height 26
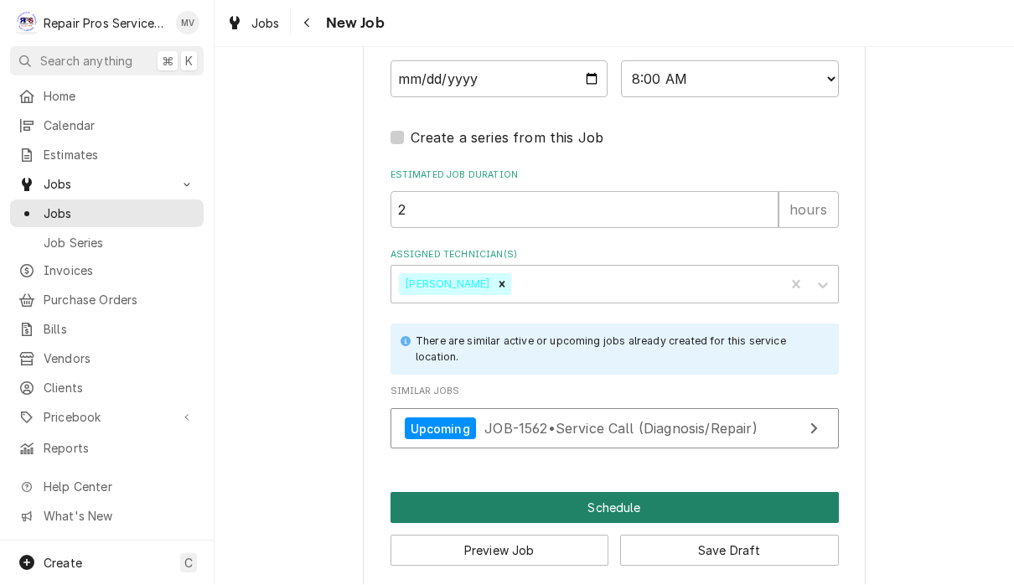
click at [635, 493] on button "Schedule" at bounding box center [615, 508] width 448 height 31
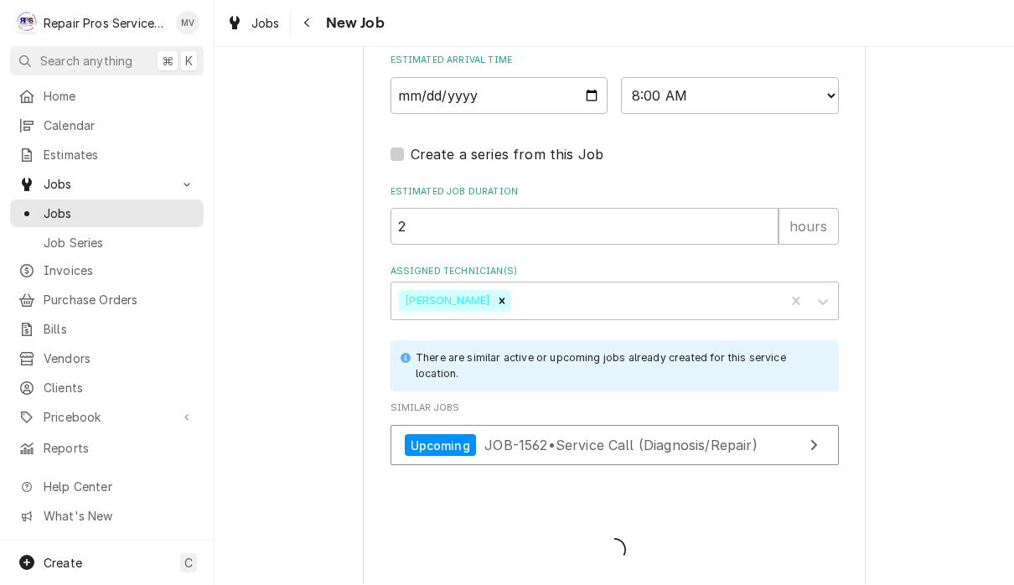
type textarea "x"
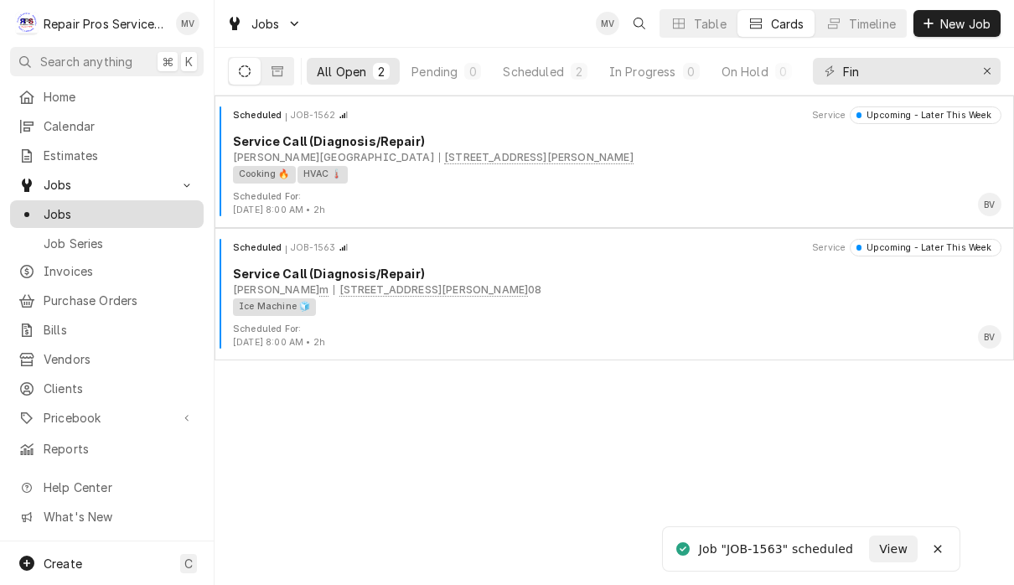
click at [55, 217] on div "Jobs" at bounding box center [106, 214] width 187 height 21
click at [999, 70] on button "Erase input" at bounding box center [987, 71] width 27 height 27
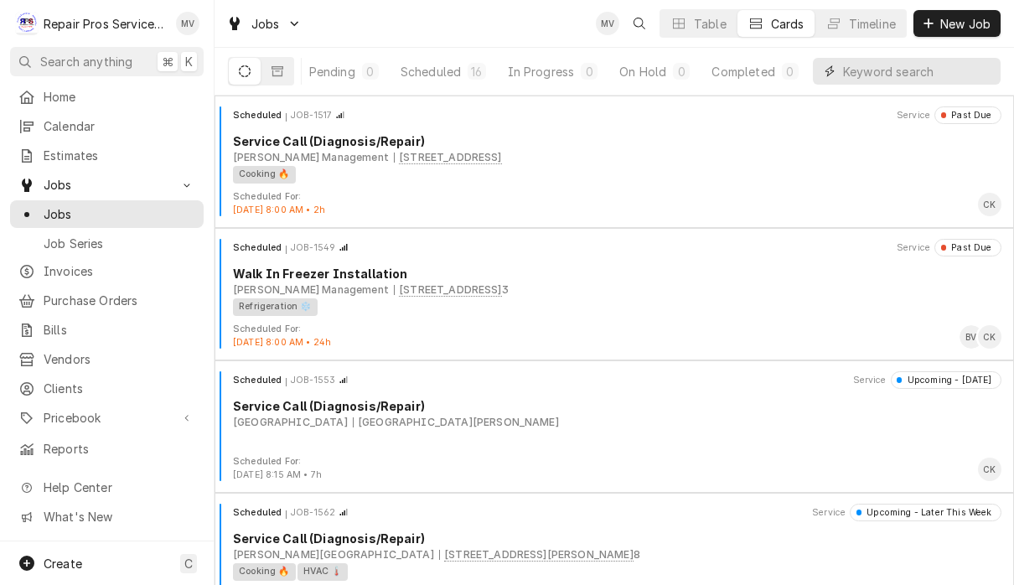
scroll to position [0, 103]
